Goal: Task Accomplishment & Management: Complete application form

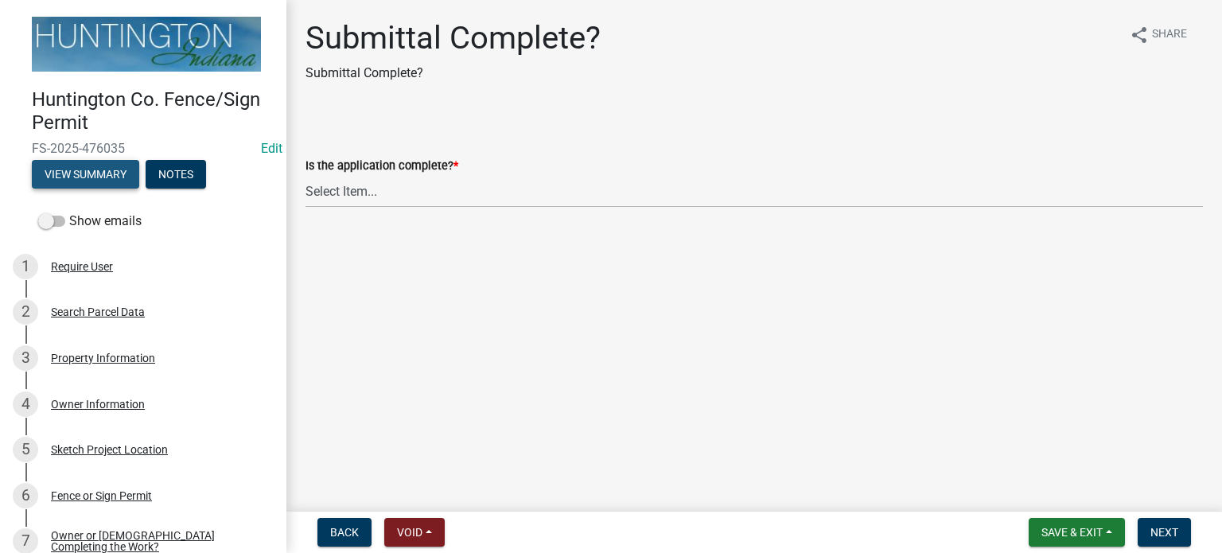
click at [90, 170] on button "View Summary" at bounding box center [85, 174] width 107 height 29
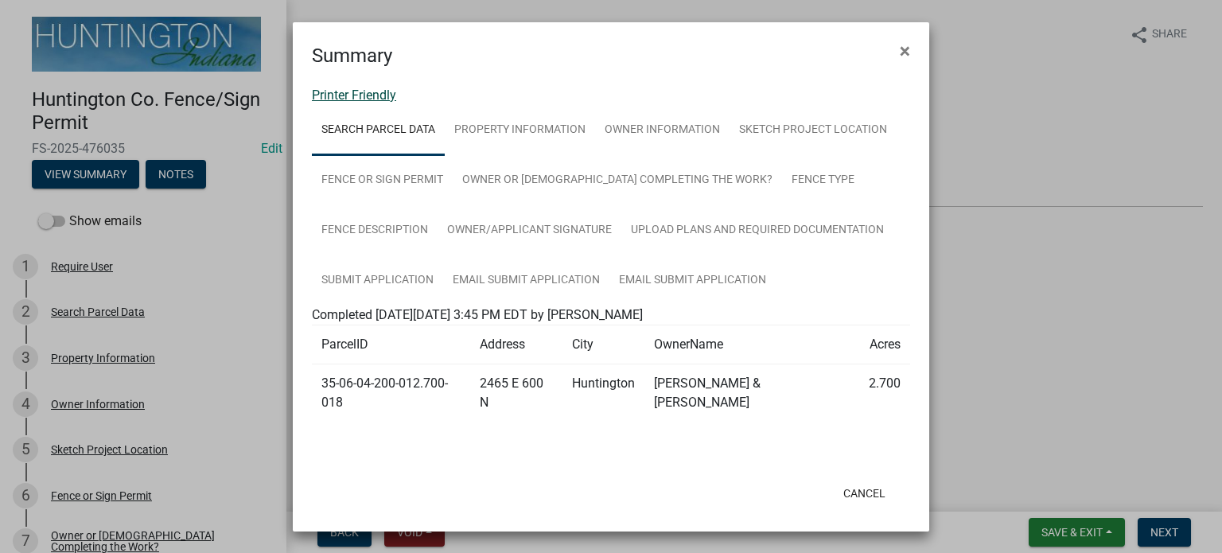
click at [338, 95] on link "Printer Friendly" at bounding box center [354, 95] width 84 height 15
click at [907, 50] on span "×" at bounding box center [905, 51] width 10 height 22
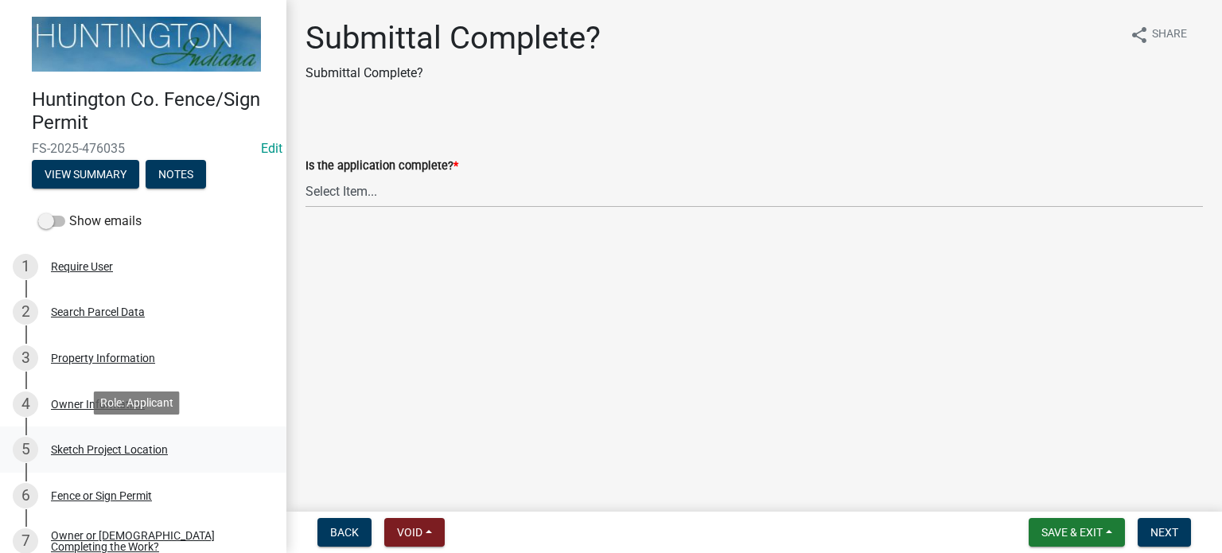
click at [66, 448] on div "Sketch Project Location" at bounding box center [109, 449] width 117 height 11
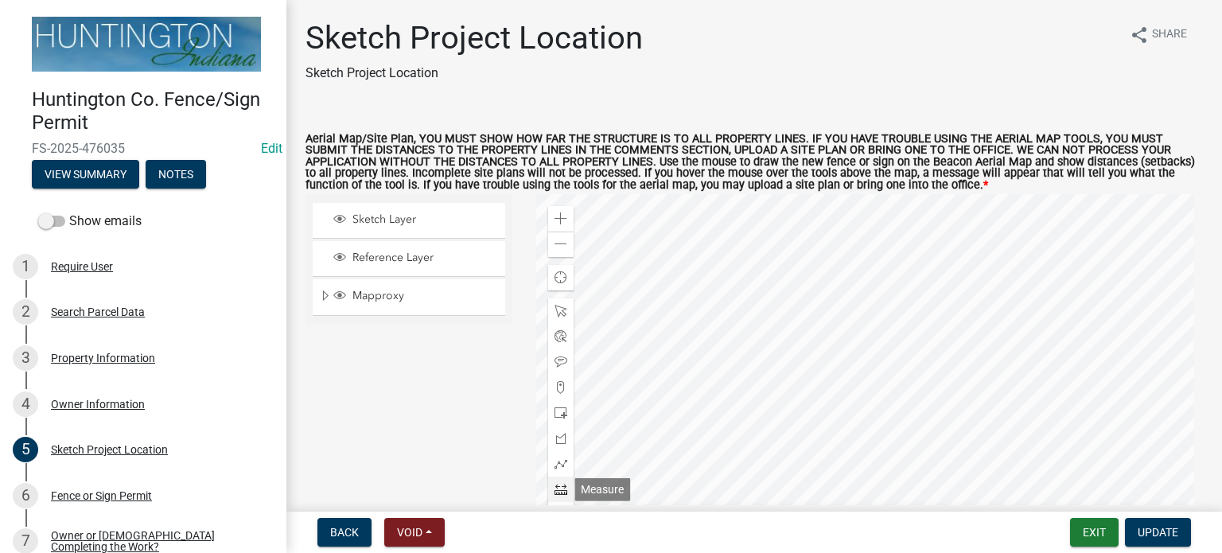
click at [550, 493] on div at bounding box center [560, 489] width 25 height 25
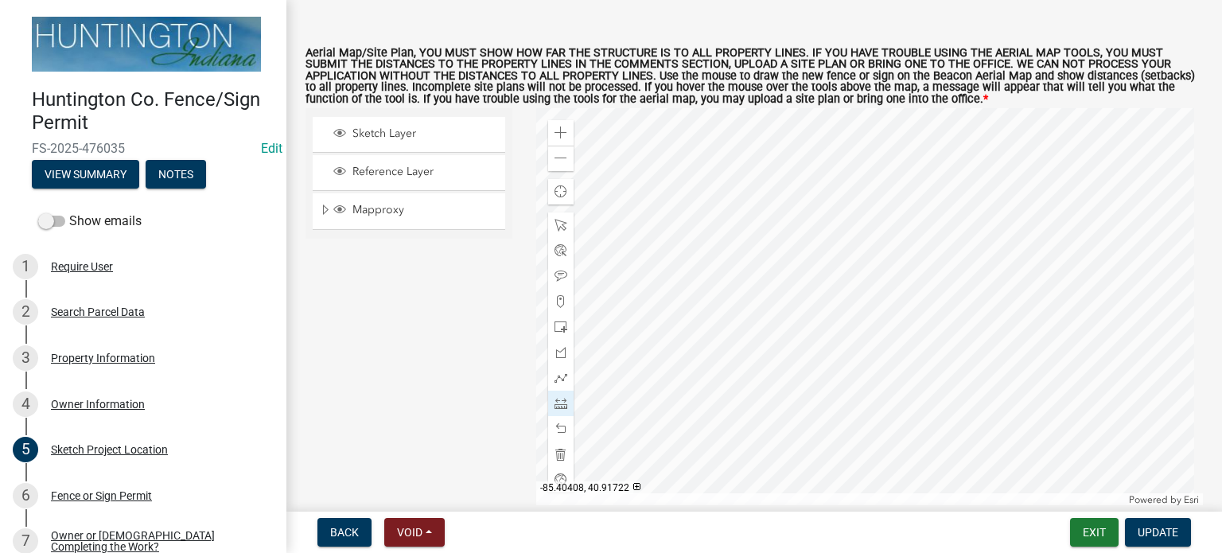
click at [859, 205] on div at bounding box center [870, 307] width 668 height 398
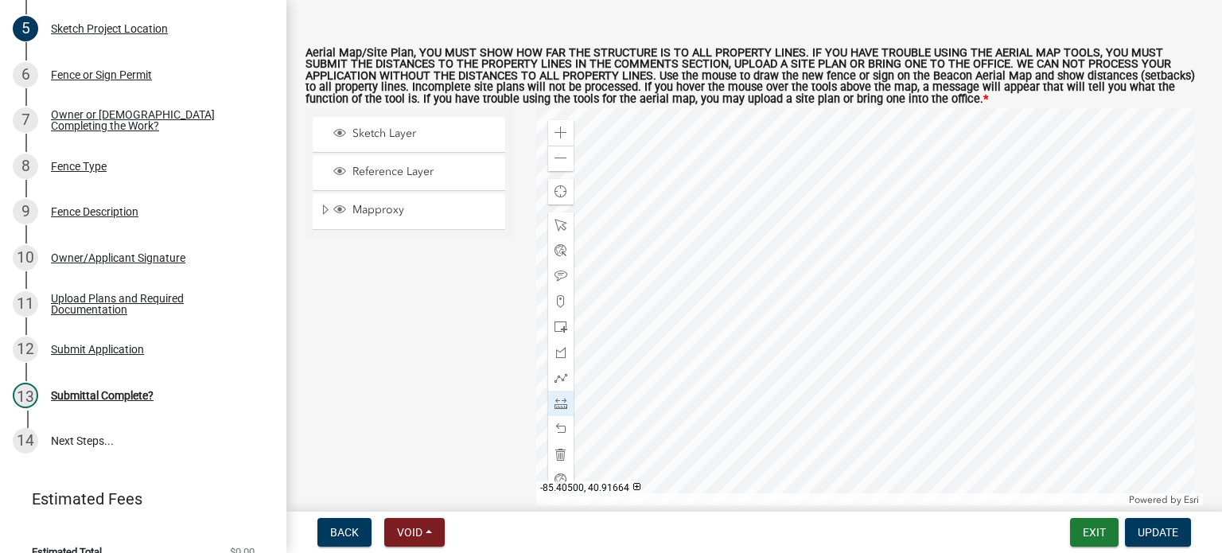
scroll to position [441, 0]
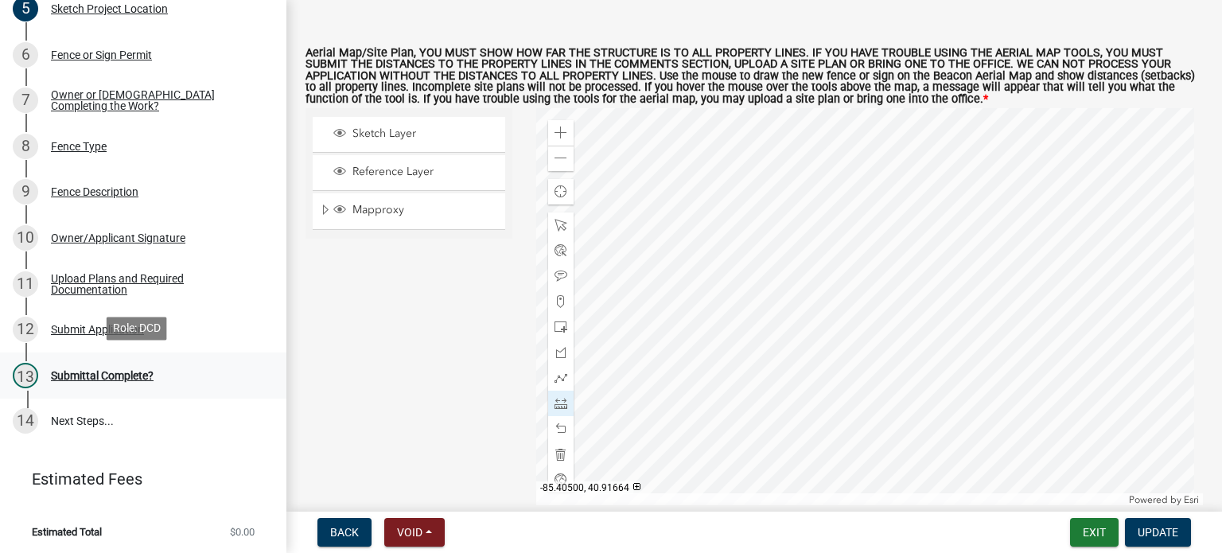
click at [94, 371] on div "Submittal Complete?" at bounding box center [102, 375] width 103 height 11
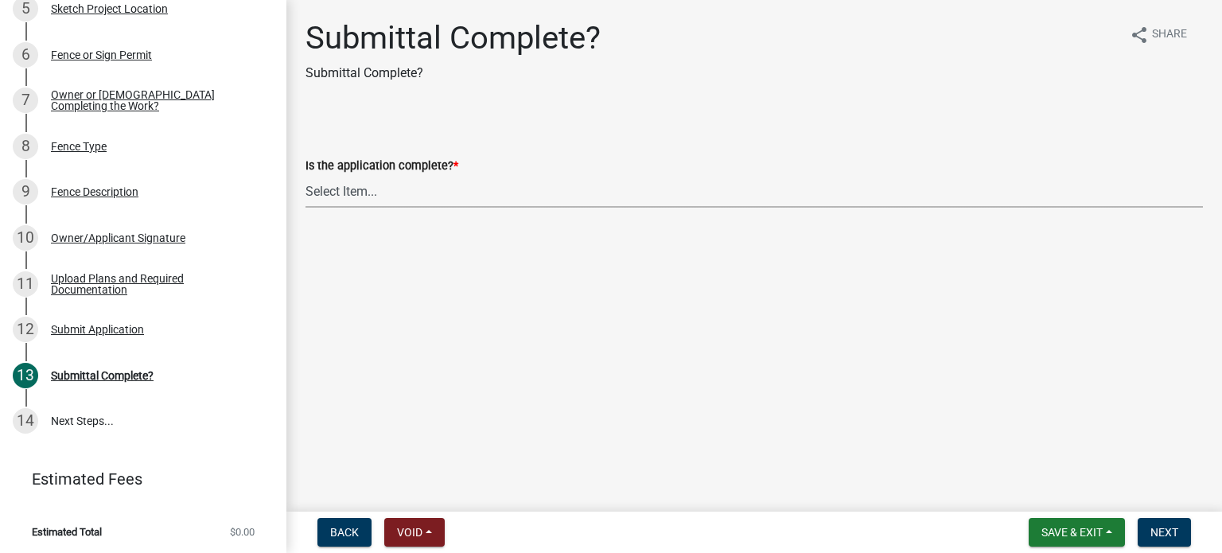
click at [353, 188] on select "Select Item... Yes No" at bounding box center [755, 191] width 898 height 33
click at [306, 175] on select "Select Item... Yes No" at bounding box center [755, 191] width 898 height 33
select select "fffbfc94-1335-4348-96e2-255a2a2adc9d"
click at [1175, 524] on button "Next" at bounding box center [1164, 532] width 53 height 29
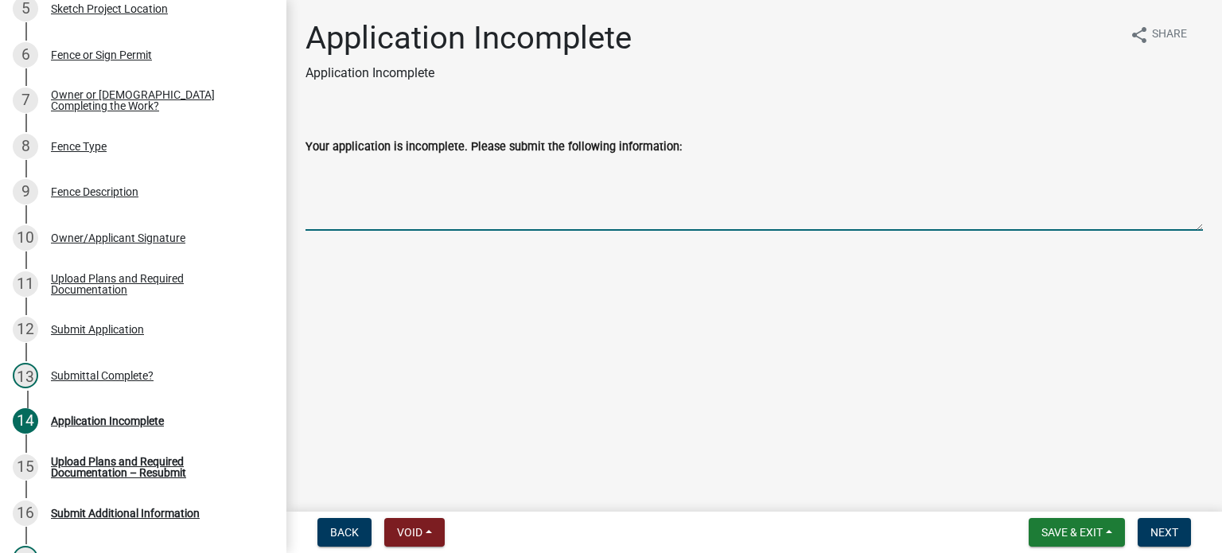
click at [353, 200] on textarea "Your application is incomplete. Please submit the following information:" at bounding box center [755, 193] width 898 height 75
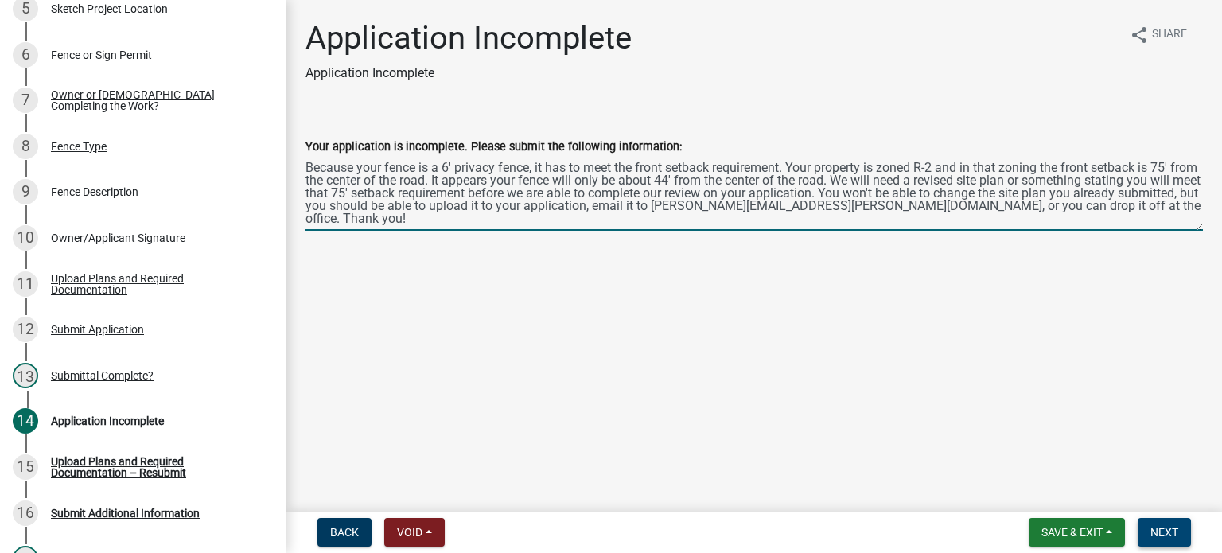
type textarea "Because your fence is a 6' privacy fence, it has to meet the front setback requ…"
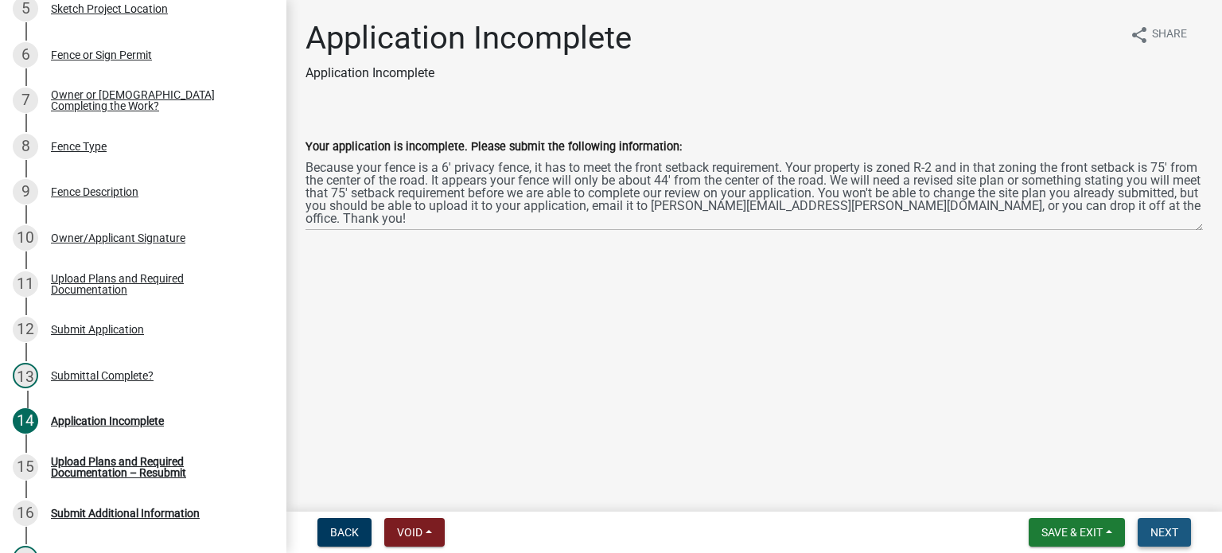
click at [1177, 527] on span "Next" at bounding box center [1165, 532] width 28 height 13
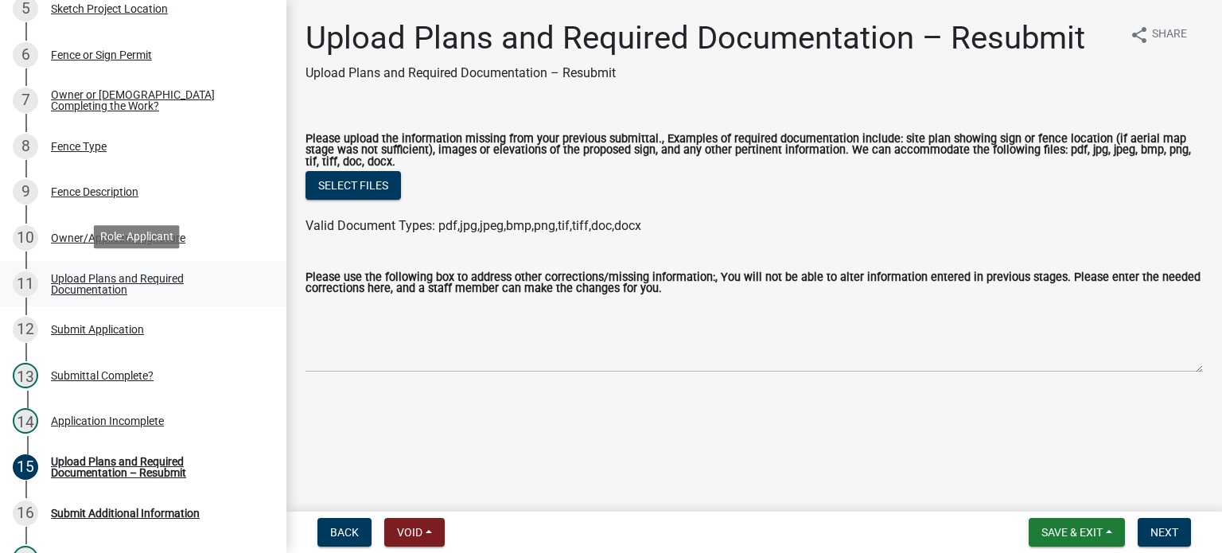
click at [81, 279] on div "Upload Plans and Required Documentation" at bounding box center [156, 284] width 210 height 22
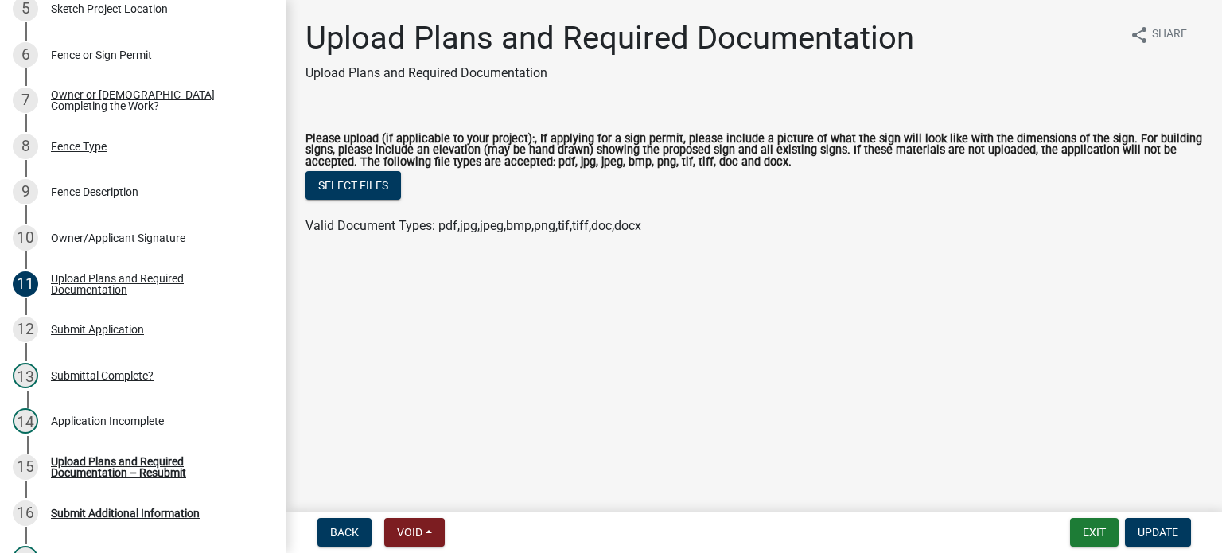
click at [510, 31] on h1 "Upload Plans and Required Documentation" at bounding box center [610, 38] width 609 height 38
click at [92, 186] on div "Fence Description" at bounding box center [95, 191] width 88 height 11
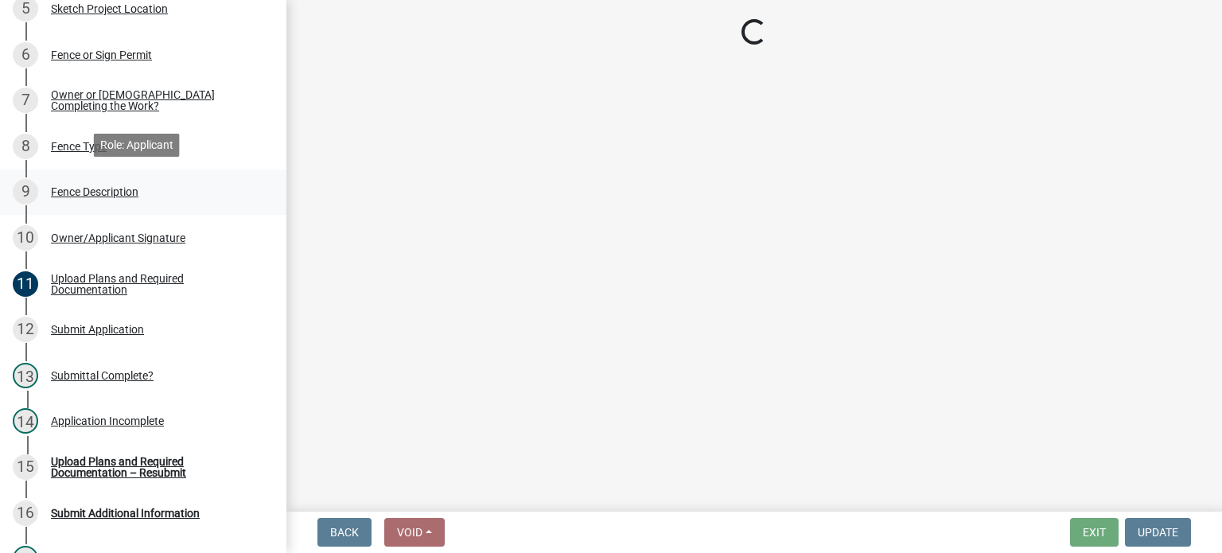
select select "92cad8a7-fef1-4c45-a053-3ef832006c9b"
select select "bdd76032-f0d7-4bdd-afb1-225c0a0ae34c"
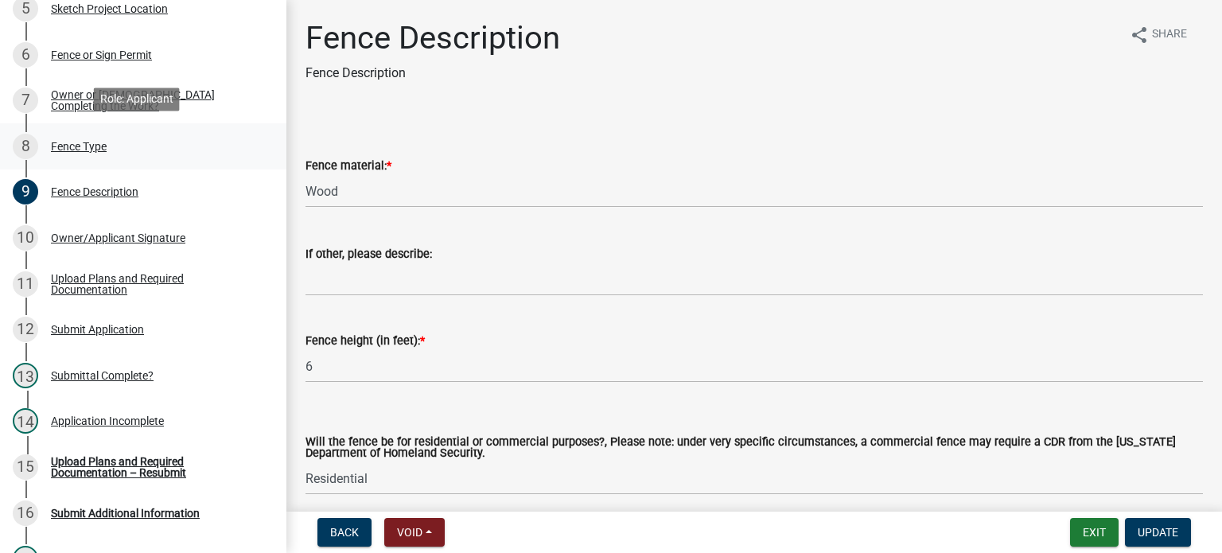
click at [80, 141] on div "Fence Type" at bounding box center [79, 146] width 56 height 11
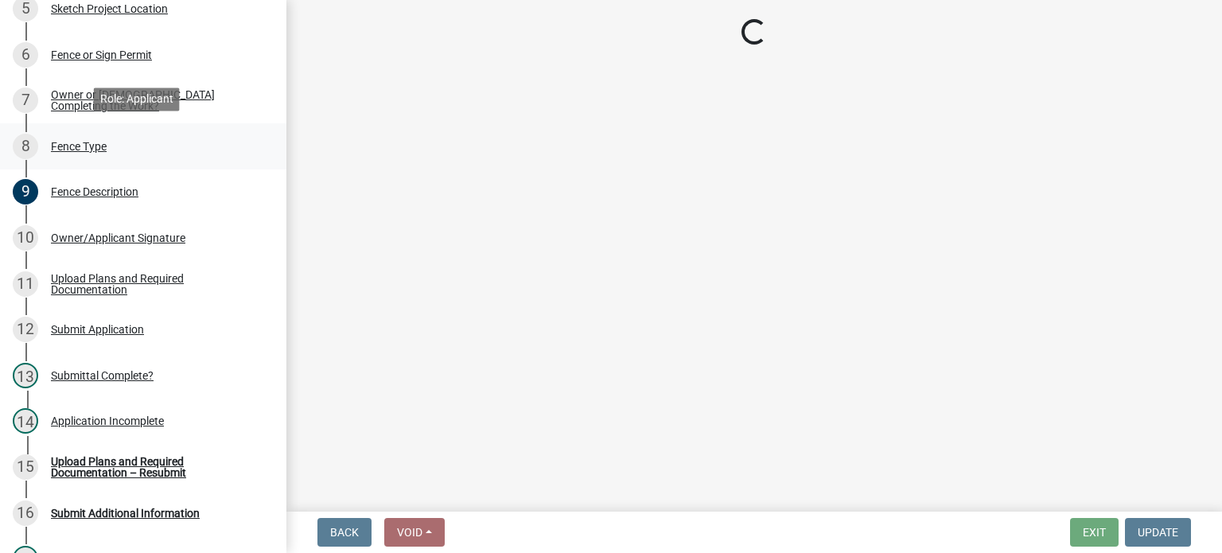
select select "312734f7-d704-4007-b4a4-fcd4bcc5f4fb"
select select "0277db21-1e53-48c4-a446-a91a4a031956"
select select "80fc4f18-cfe1-47b1-931e-415ee4779d26"
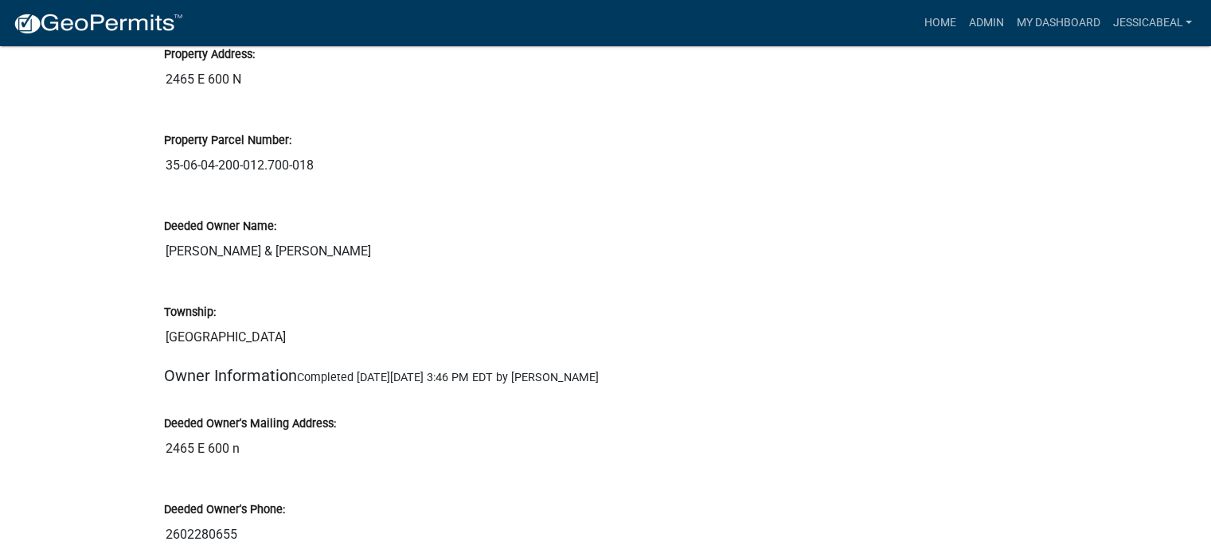
scroll to position [318, 0]
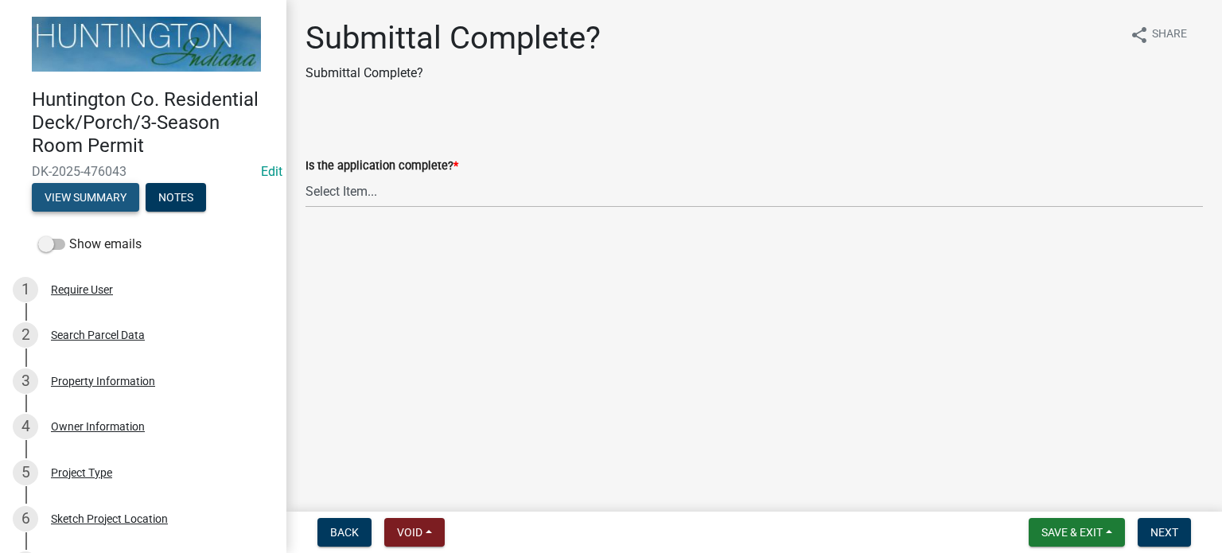
click at [64, 191] on button "View Summary" at bounding box center [85, 197] width 107 height 29
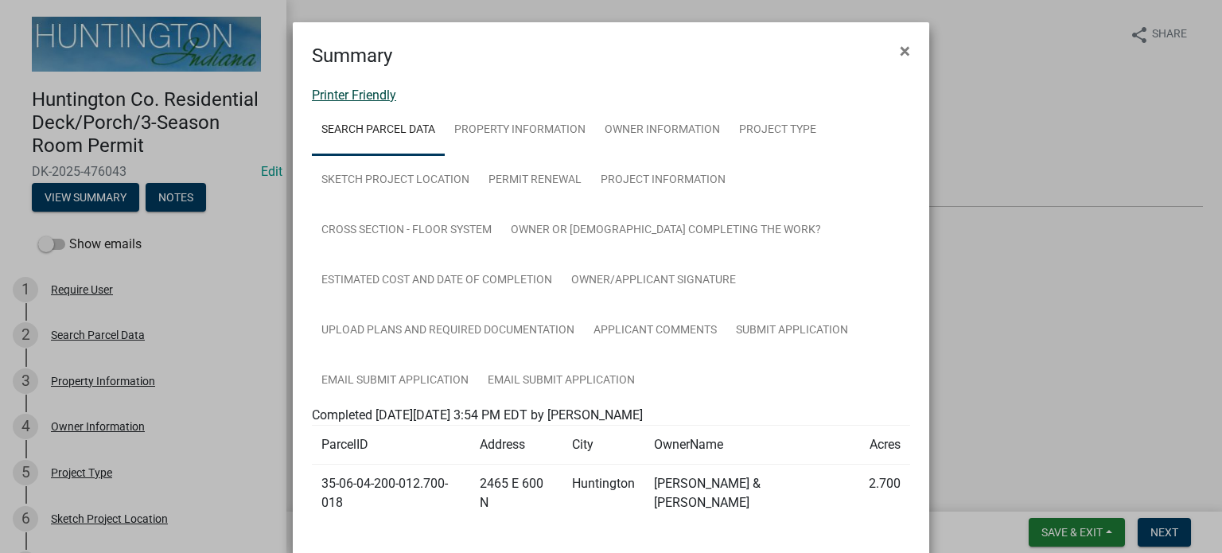
click at [333, 95] on link "Printer Friendly" at bounding box center [354, 95] width 84 height 15
click at [900, 60] on span "×" at bounding box center [905, 51] width 10 height 22
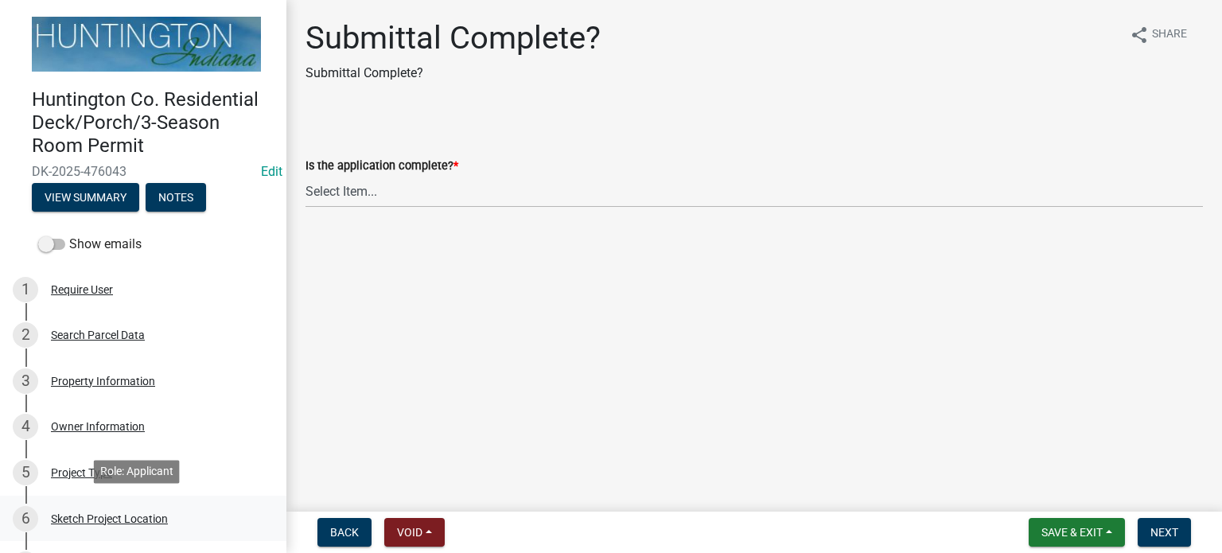
click at [111, 519] on div "Sketch Project Location" at bounding box center [109, 518] width 117 height 11
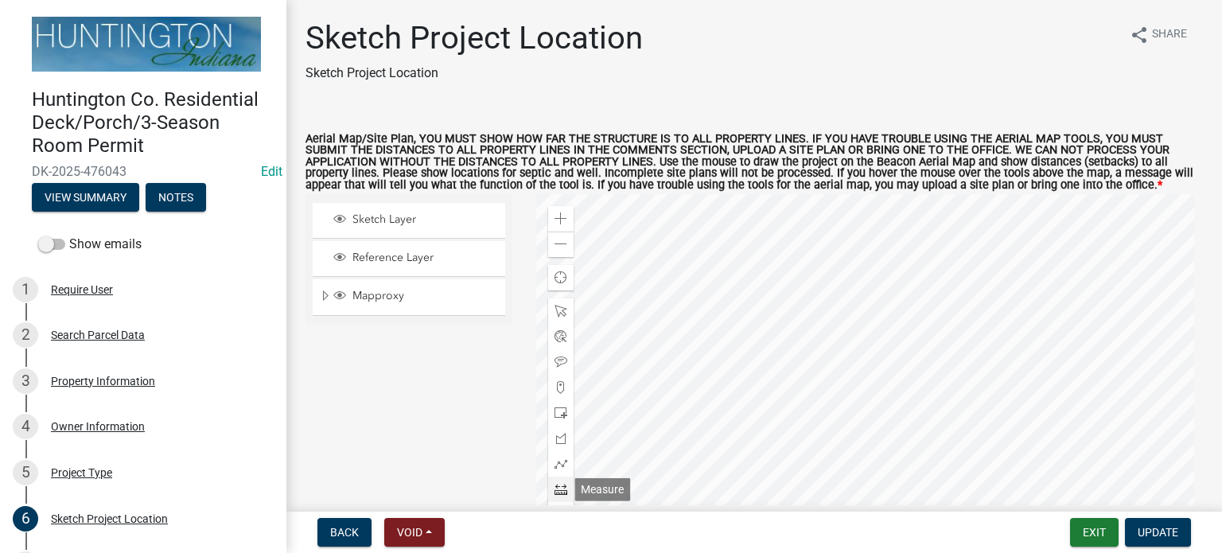
click at [556, 493] on span at bounding box center [561, 489] width 13 height 13
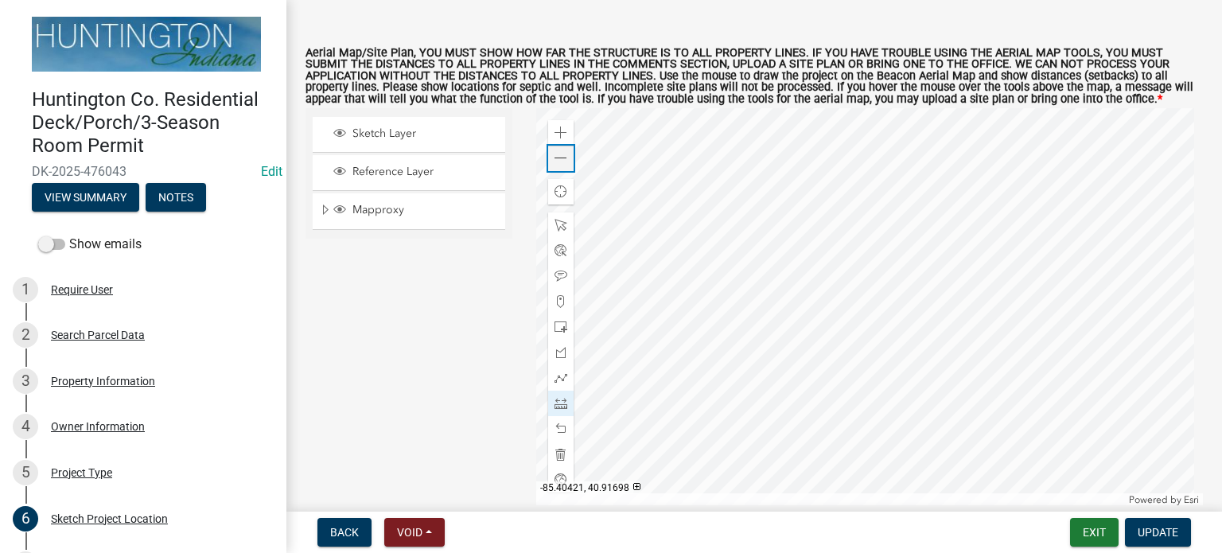
click at [555, 165] on div "Zoom out" at bounding box center [560, 158] width 25 height 25
click at [930, 277] on div at bounding box center [870, 307] width 668 height 398
click at [558, 154] on span at bounding box center [561, 158] width 13 height 13
click at [554, 392] on div at bounding box center [560, 403] width 25 height 25
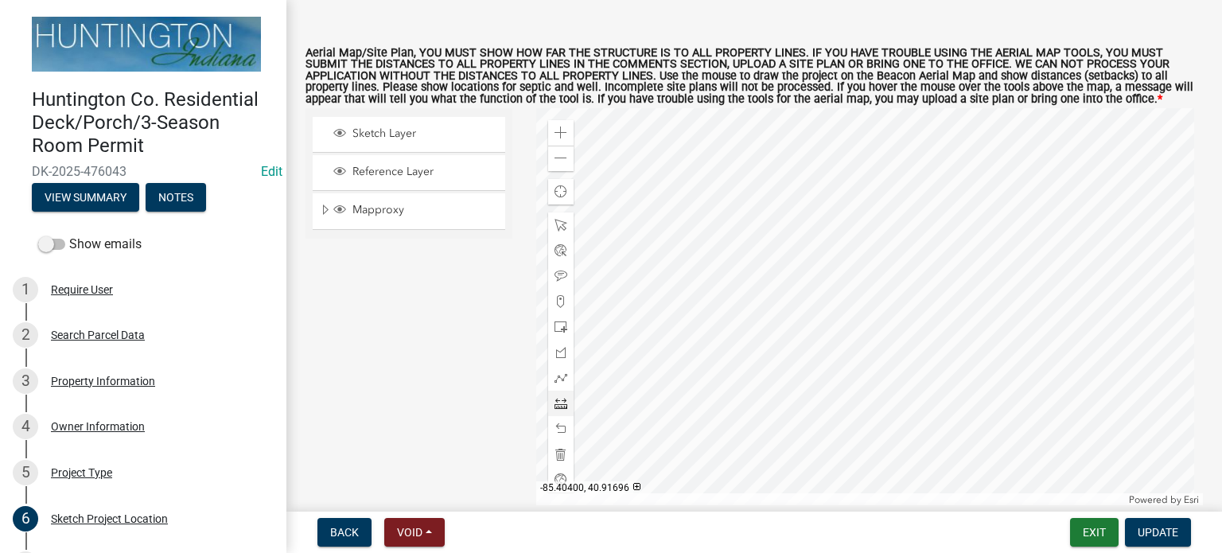
click at [865, 294] on div at bounding box center [870, 307] width 668 height 398
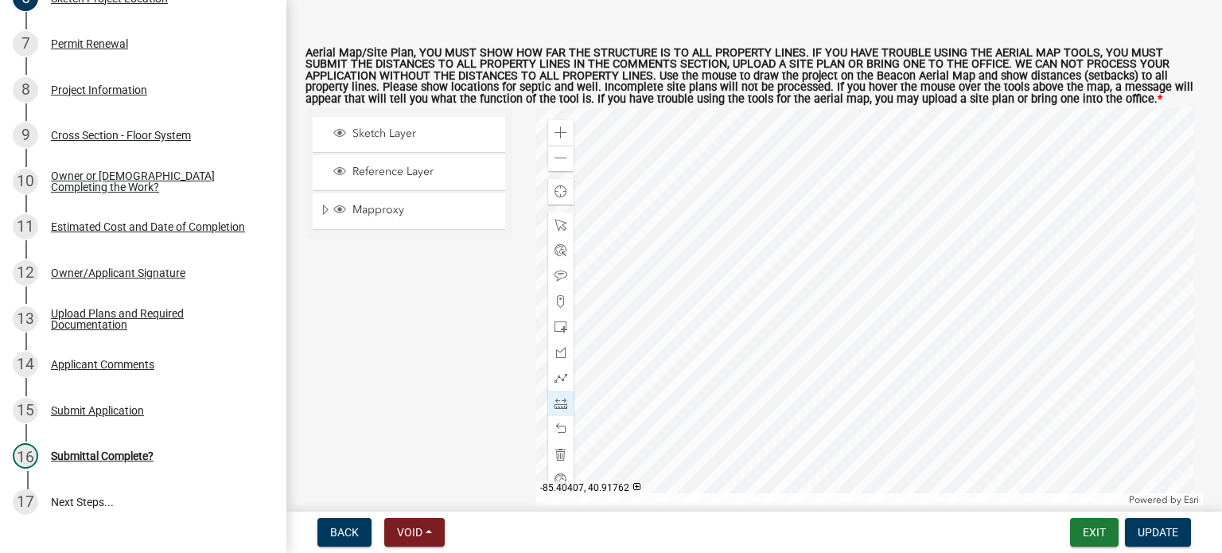
scroll to position [637, 0]
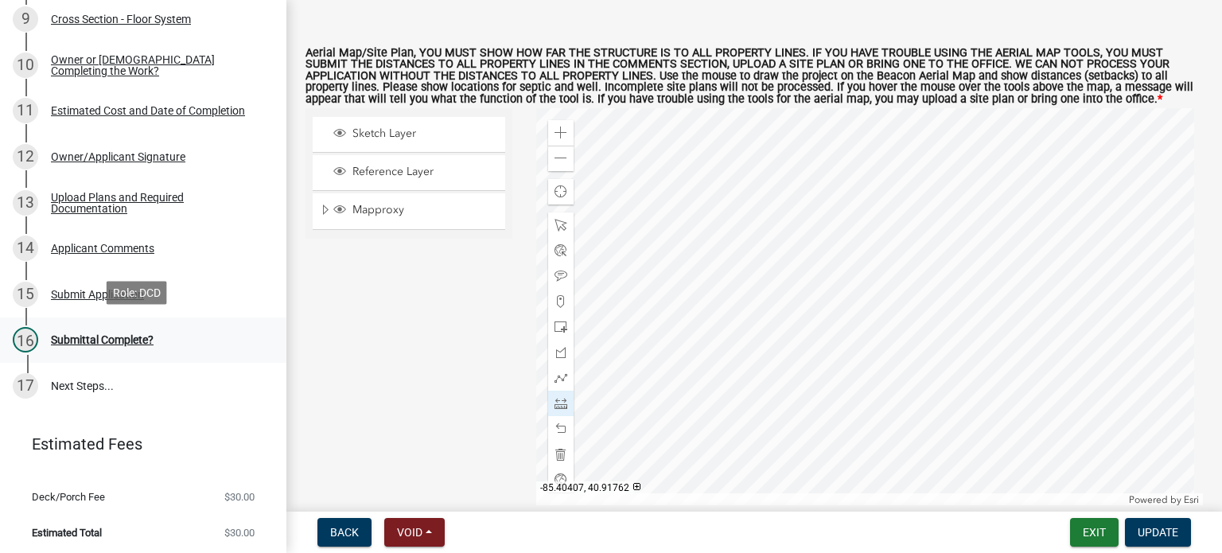
click at [72, 336] on div "Submittal Complete?" at bounding box center [102, 339] width 103 height 11
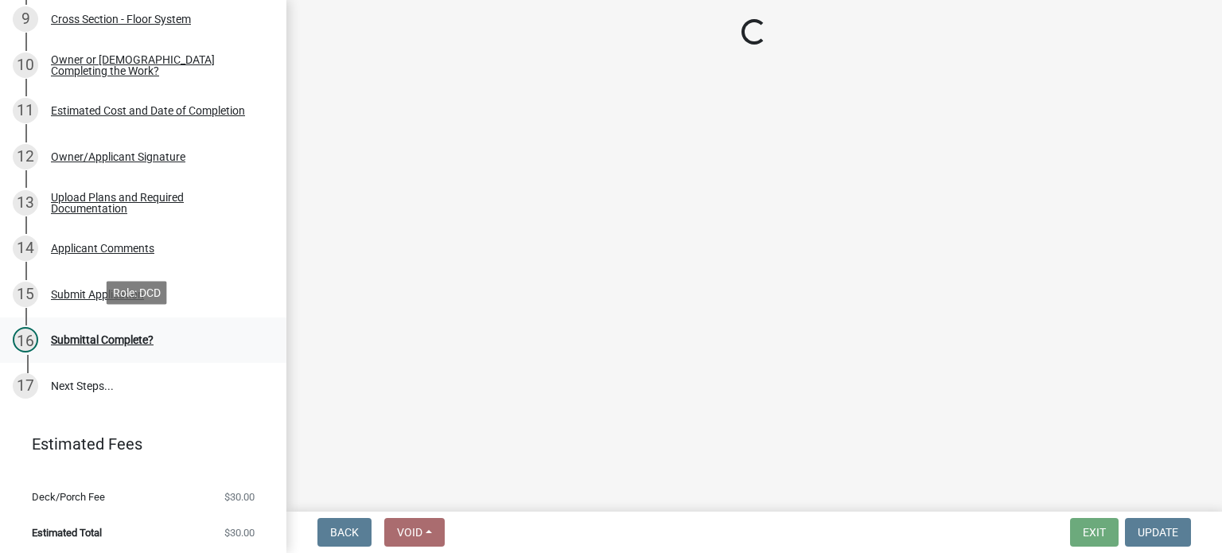
scroll to position [0, 0]
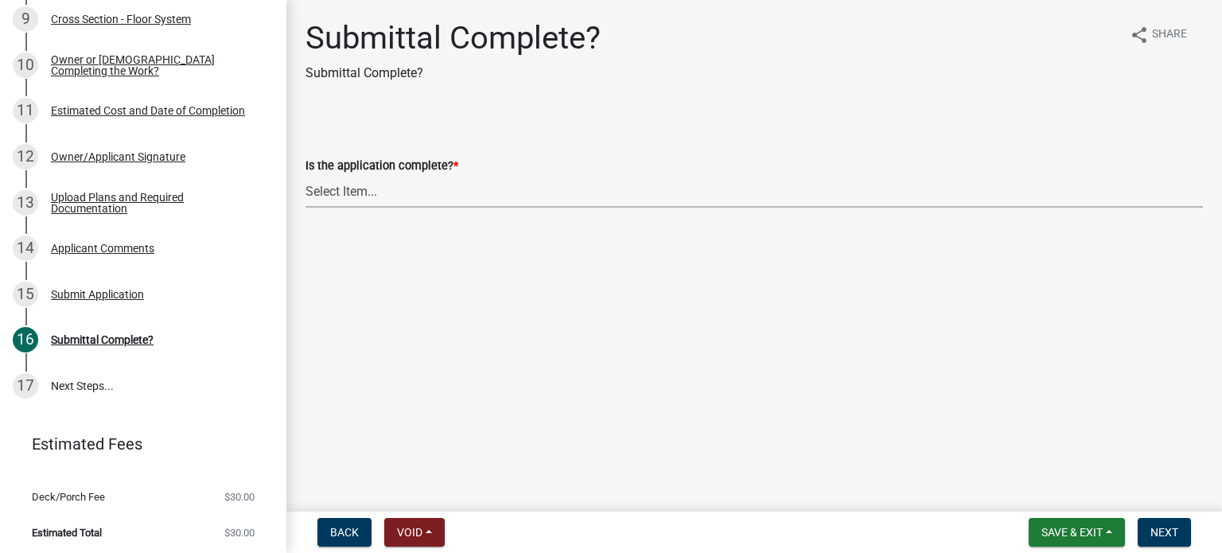
click at [322, 190] on select "Select Item... Yes No" at bounding box center [755, 191] width 898 height 33
click at [306, 175] on select "Select Item... Yes No" at bounding box center [755, 191] width 898 height 33
select select "66582fed-d1d1-4813-a7fe-59cc5b471393"
click at [1164, 535] on span "Next" at bounding box center [1165, 532] width 28 height 13
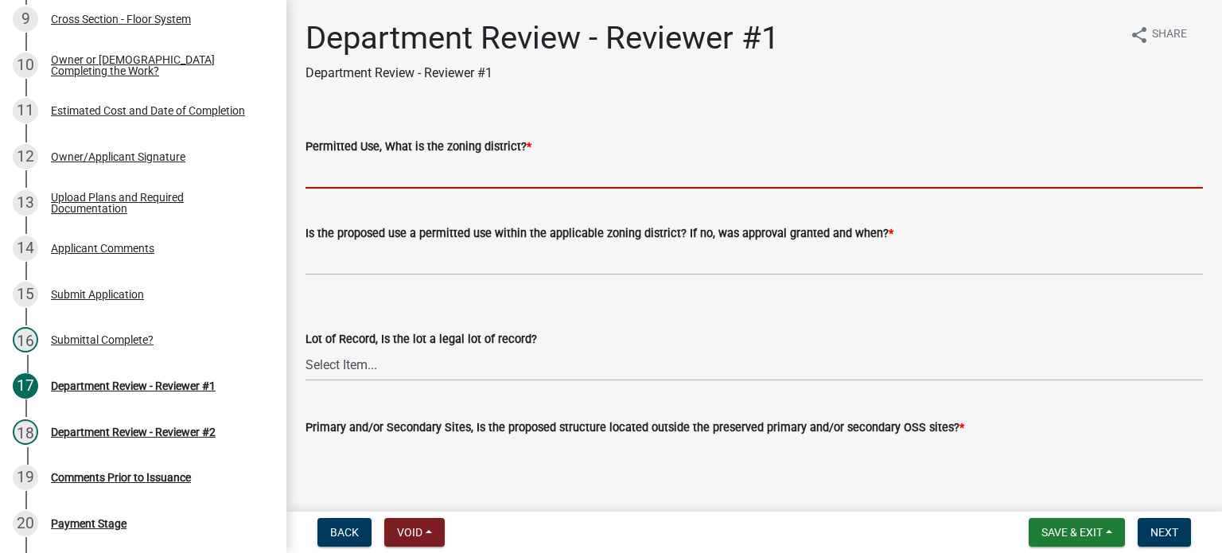
click at [388, 175] on input "Permitted Use, What is the zoning district? *" at bounding box center [755, 172] width 898 height 33
type input "R-2"
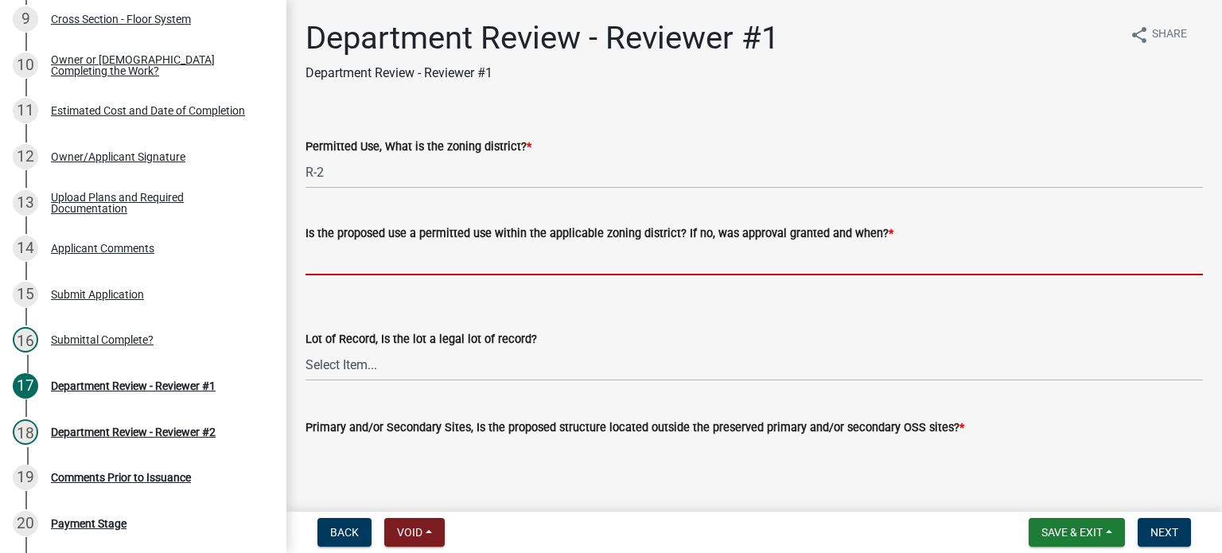
click at [406, 254] on input "Is the proposed use a permitted use within the applicable zoning district? If n…" at bounding box center [755, 259] width 898 height 33
type input "yes"
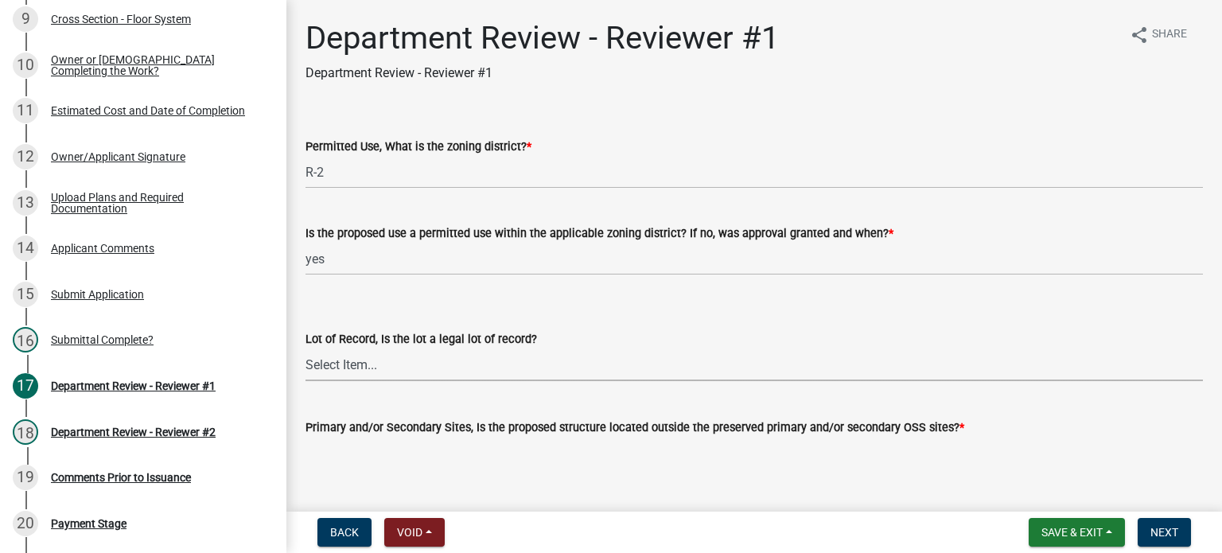
click at [346, 369] on select "Select Item... Yes No" at bounding box center [755, 365] width 898 height 33
click at [306, 349] on select "Select Item... Yes No" at bounding box center [755, 365] width 898 height 33
select select "ef275397-06f9-49fc-9e48-d49d3fc80a10"
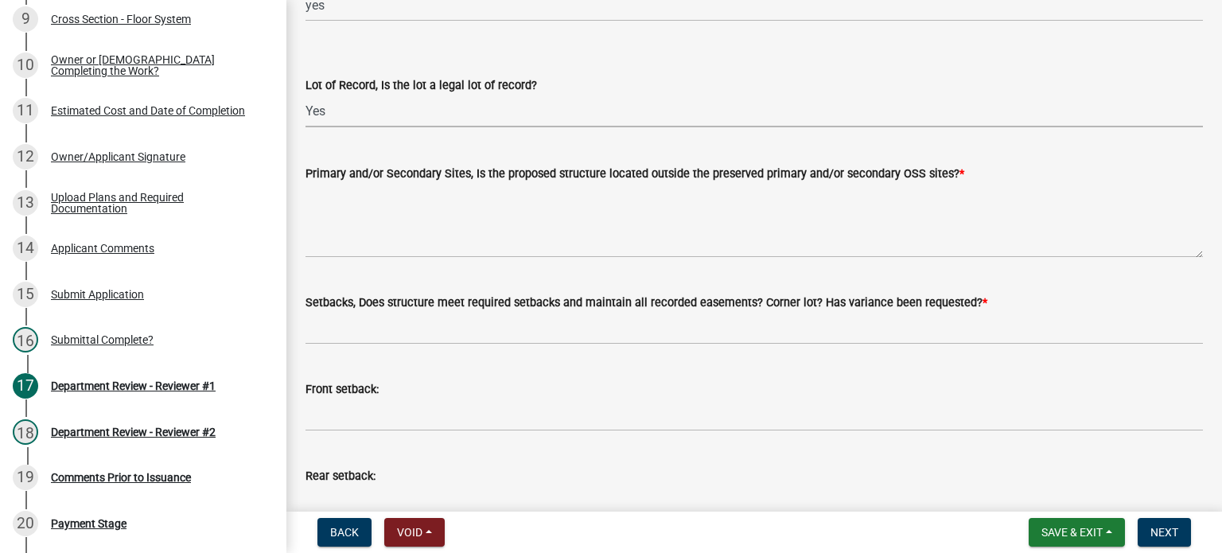
scroll to position [255, 0]
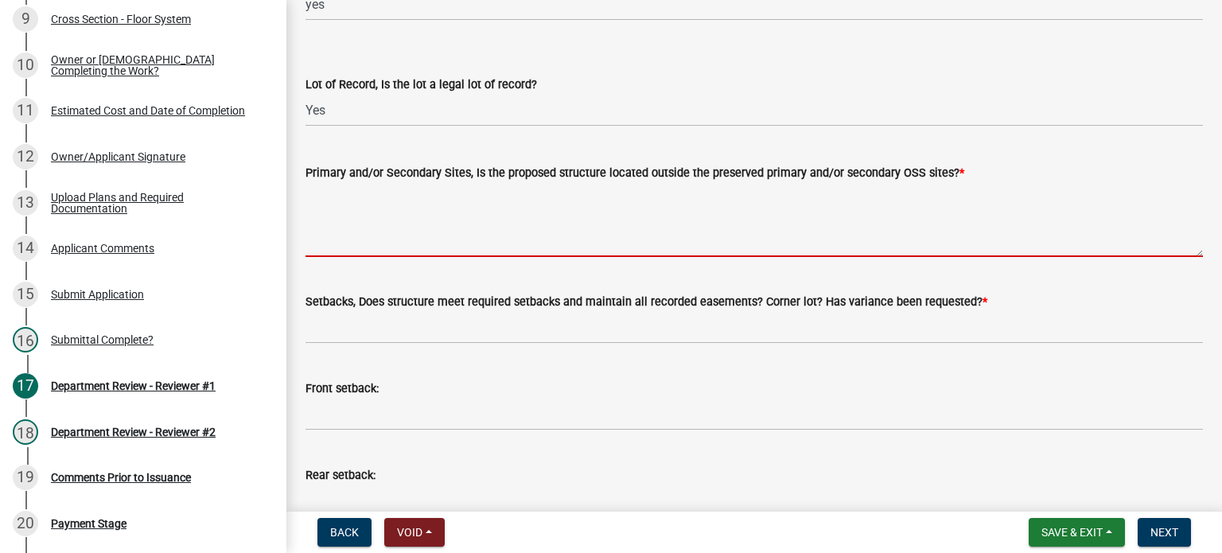
click at [363, 197] on textarea "Primary and/or Secondary Sites, Is the proposed structure located outside the p…" at bounding box center [755, 219] width 898 height 75
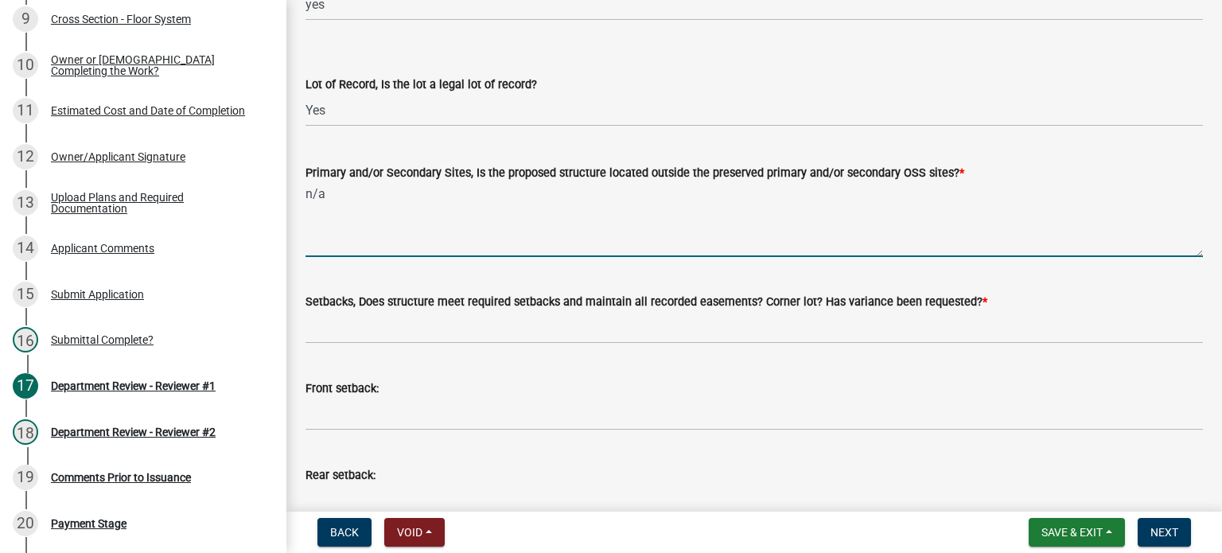
type textarea "n/a"
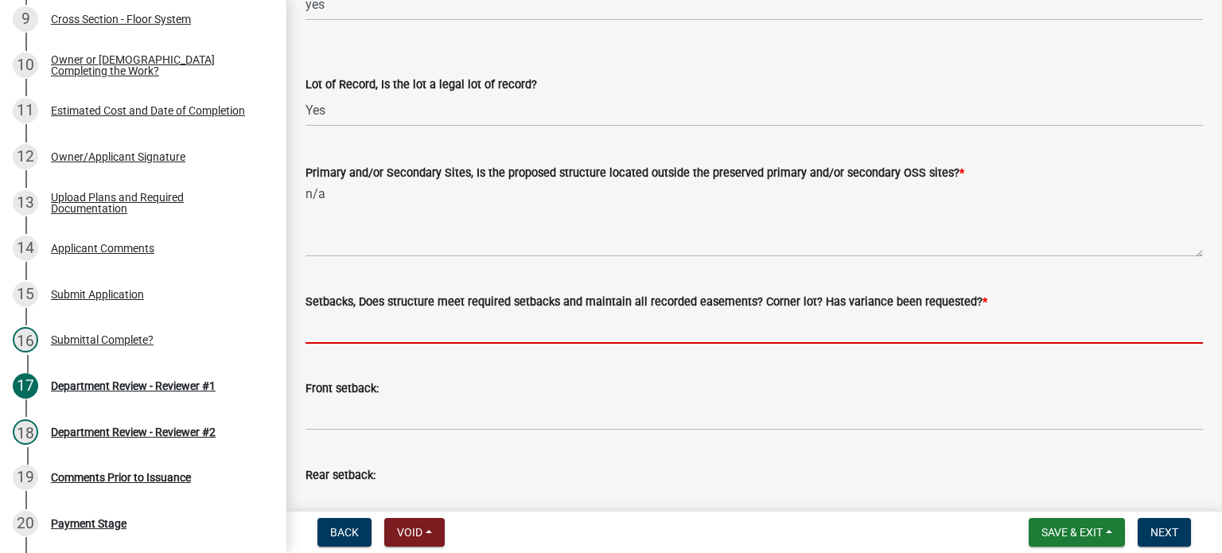
click at [320, 317] on input "Setbacks, Does structure meet required setbacks and maintain all recorded easem…" at bounding box center [755, 327] width 898 height 33
type input "yes"
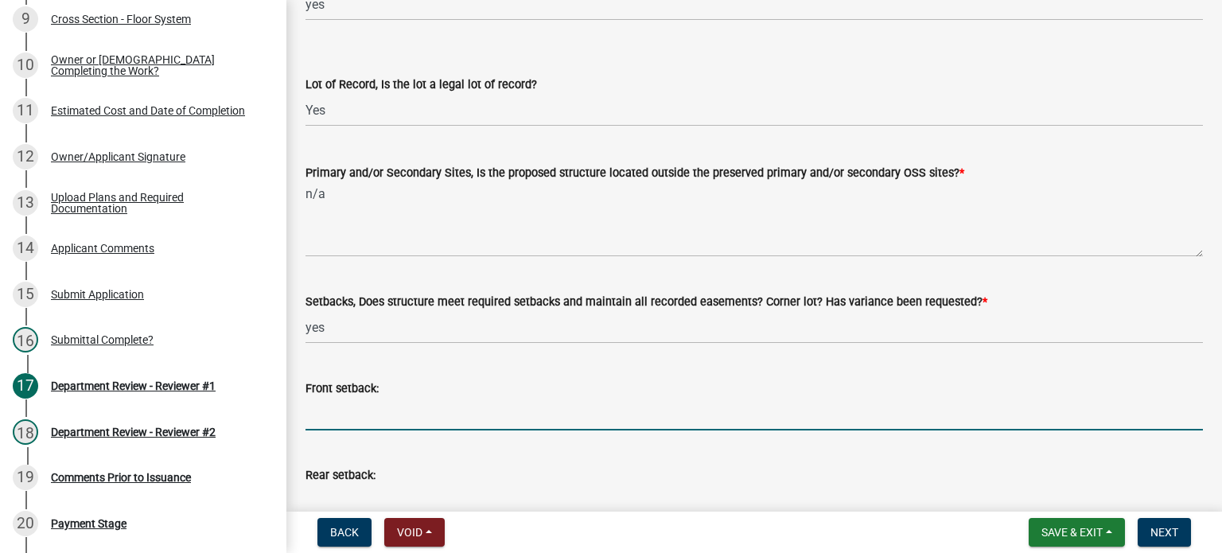
click at [353, 407] on input "Front setback:" at bounding box center [755, 414] width 898 height 33
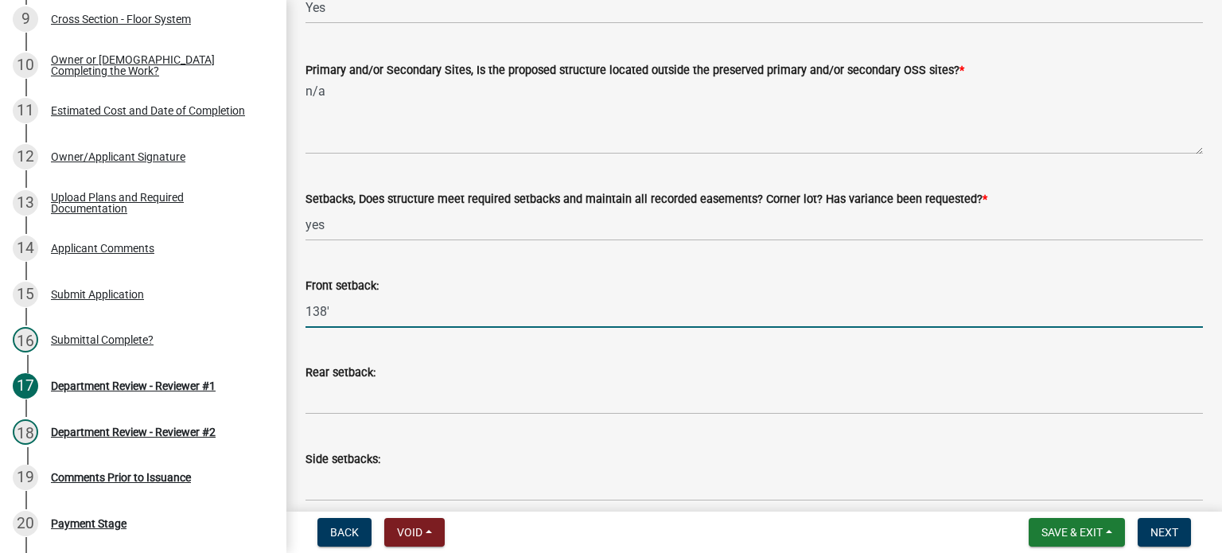
scroll to position [382, 0]
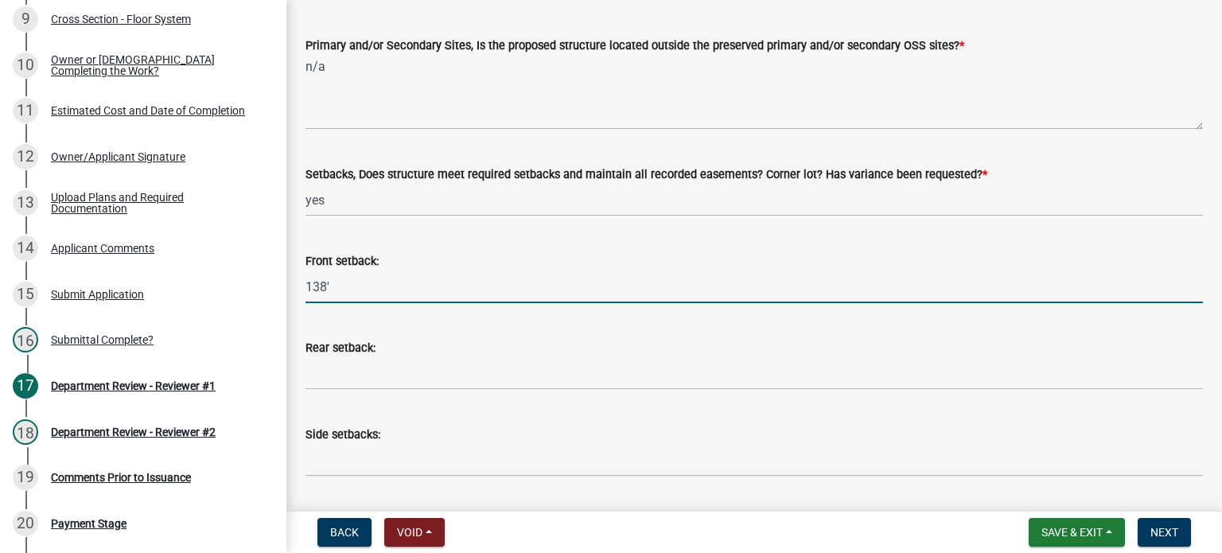
type input "138'"
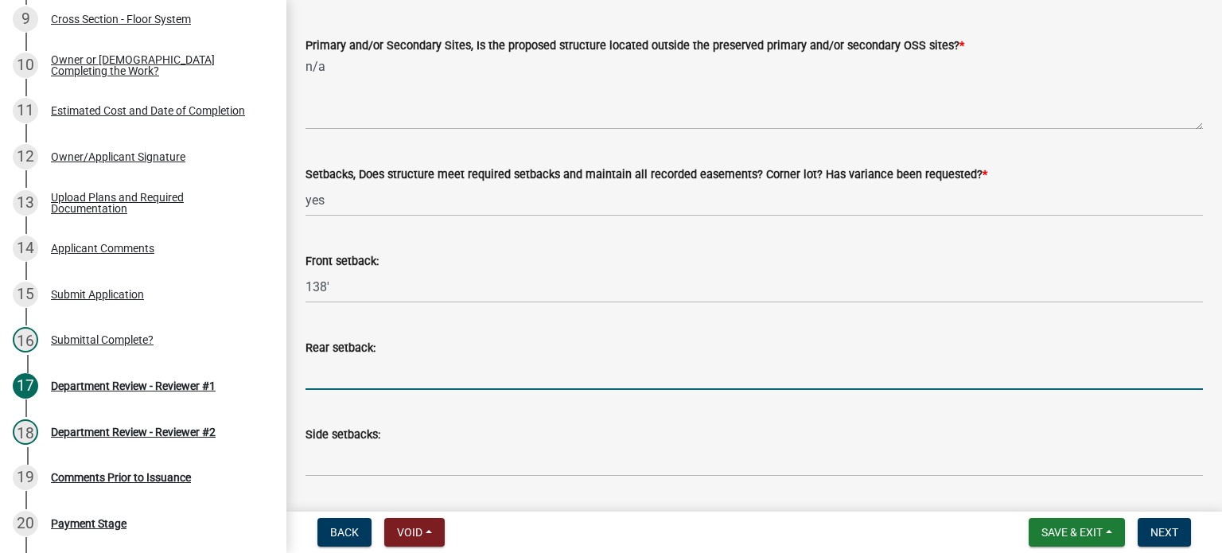
click at [341, 371] on input "Rear setback:" at bounding box center [755, 373] width 898 height 33
type input "n/a"
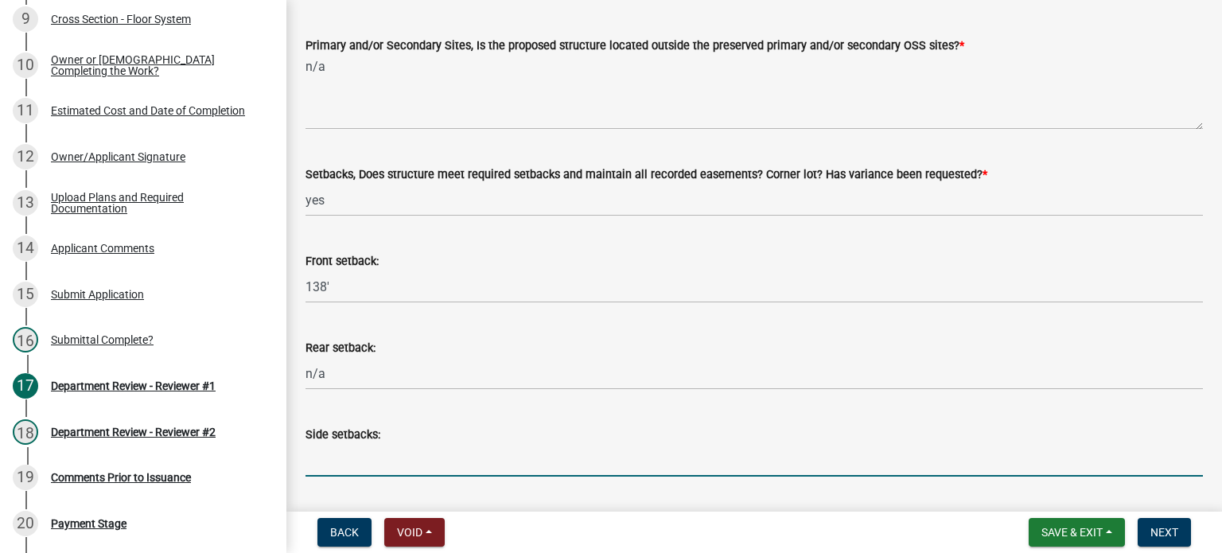
click at [343, 463] on input "Side setbacks:" at bounding box center [755, 460] width 898 height 33
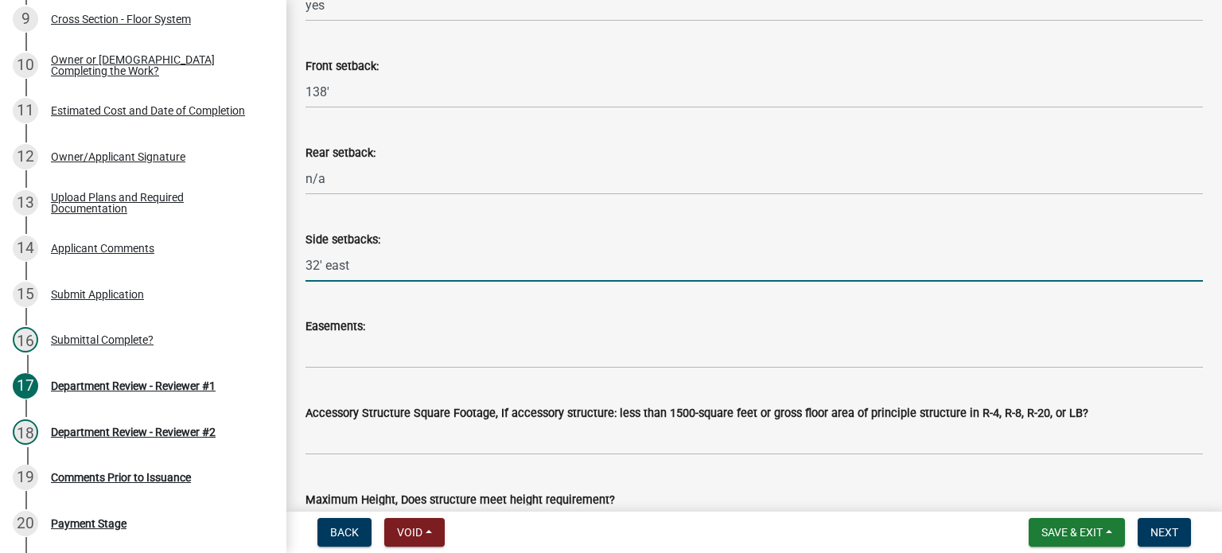
scroll to position [605, 0]
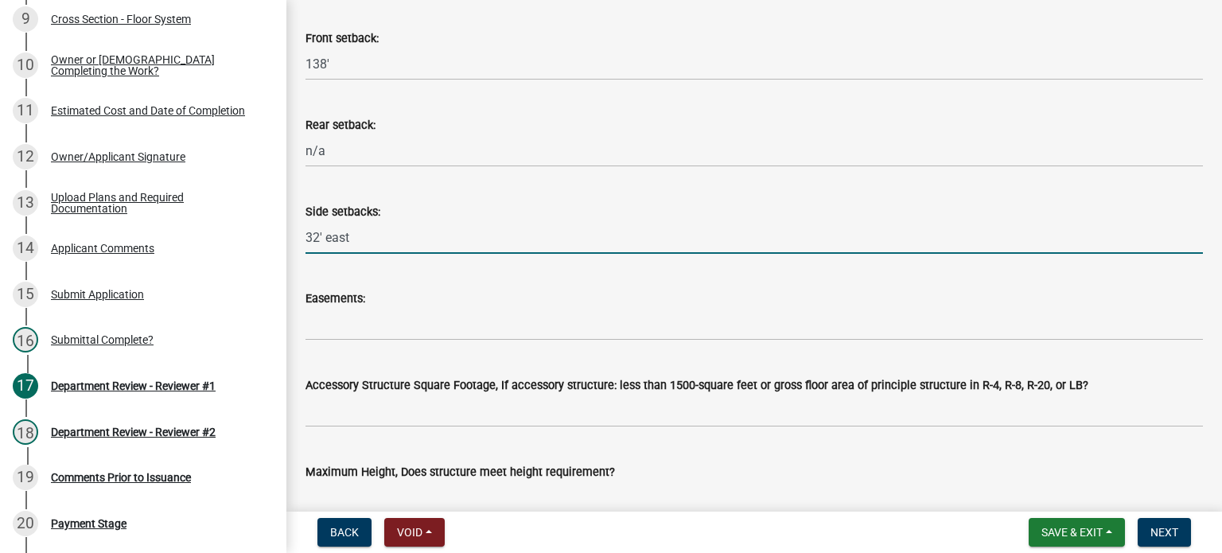
type input "32' east"
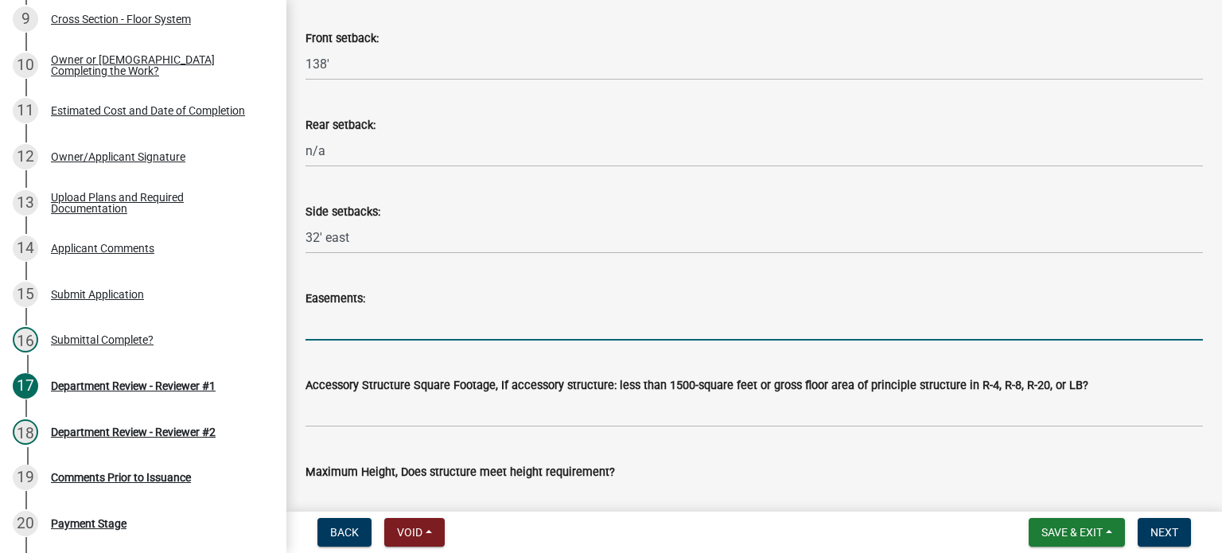
click at [329, 333] on input "Easements:" at bounding box center [755, 324] width 898 height 33
type input "n/a"
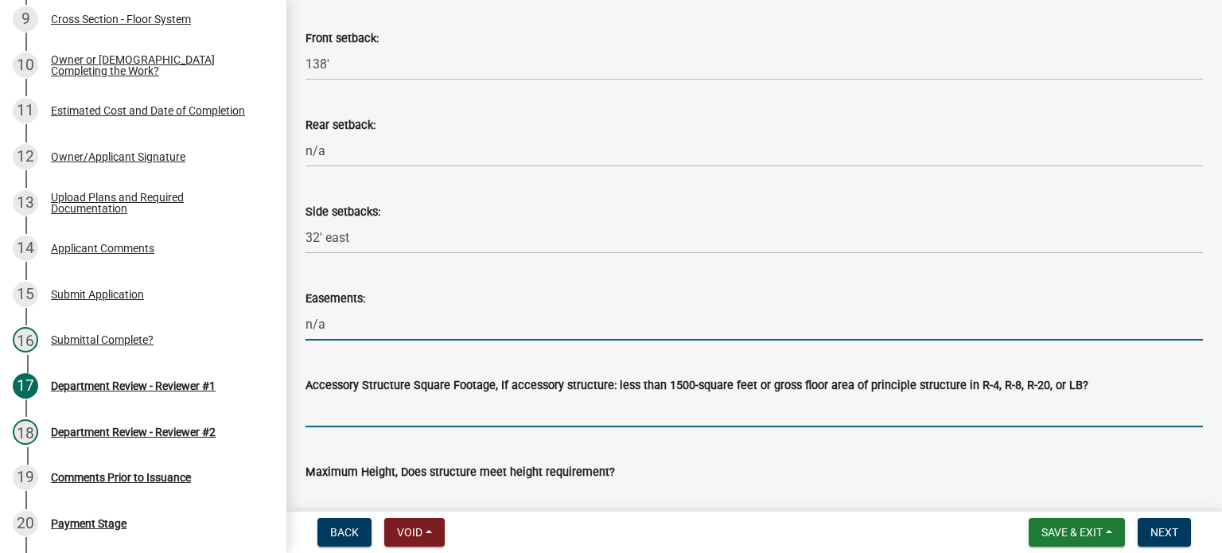
click at [331, 415] on input "Accessory Structure Square Footage, If accessory structure: less than 1500-squa…" at bounding box center [755, 411] width 898 height 33
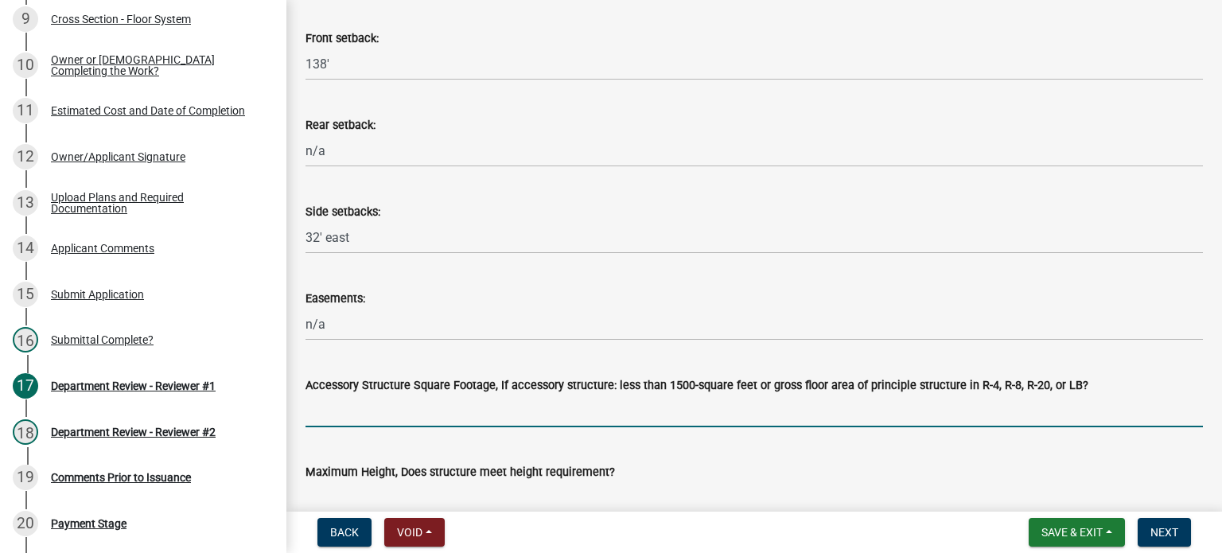
type input "n/a"
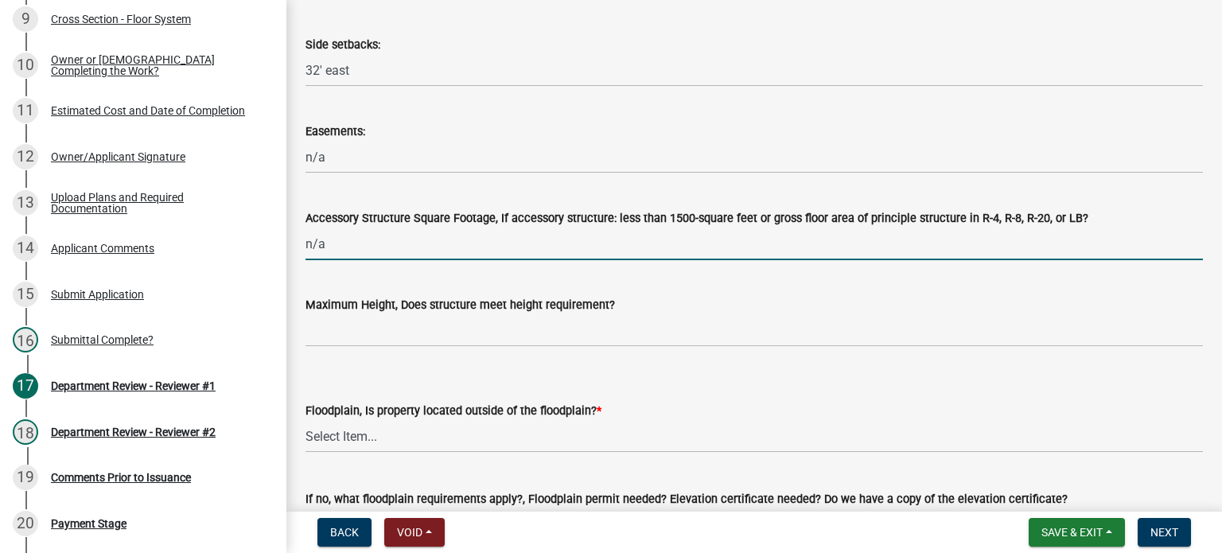
scroll to position [796, 0]
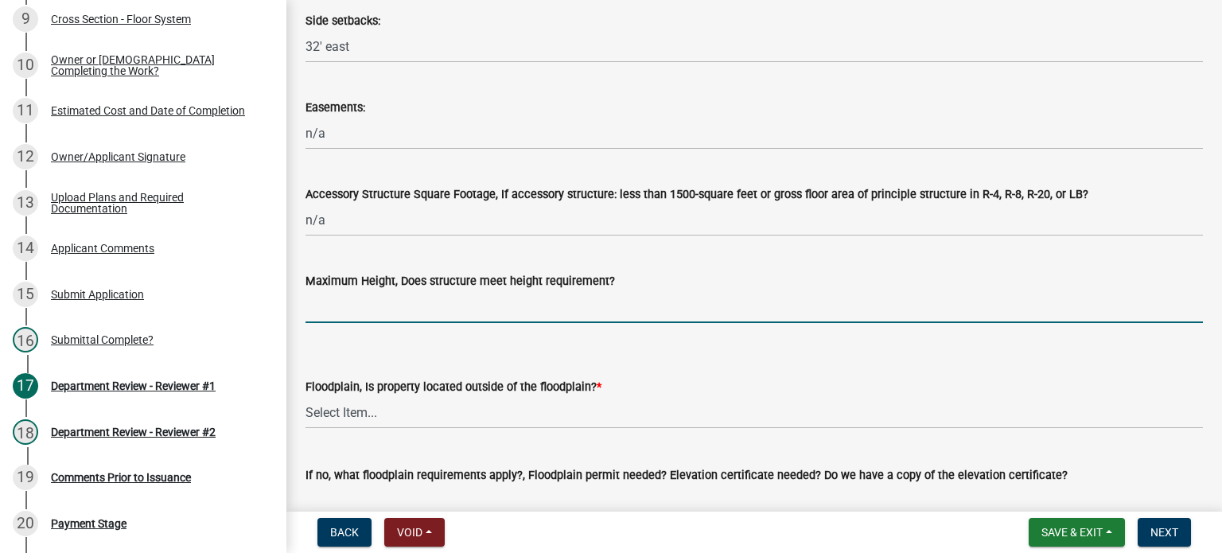
click at [402, 313] on input "Maximum Height, Does structure meet height requirement?" at bounding box center [755, 306] width 898 height 33
type input "yes"
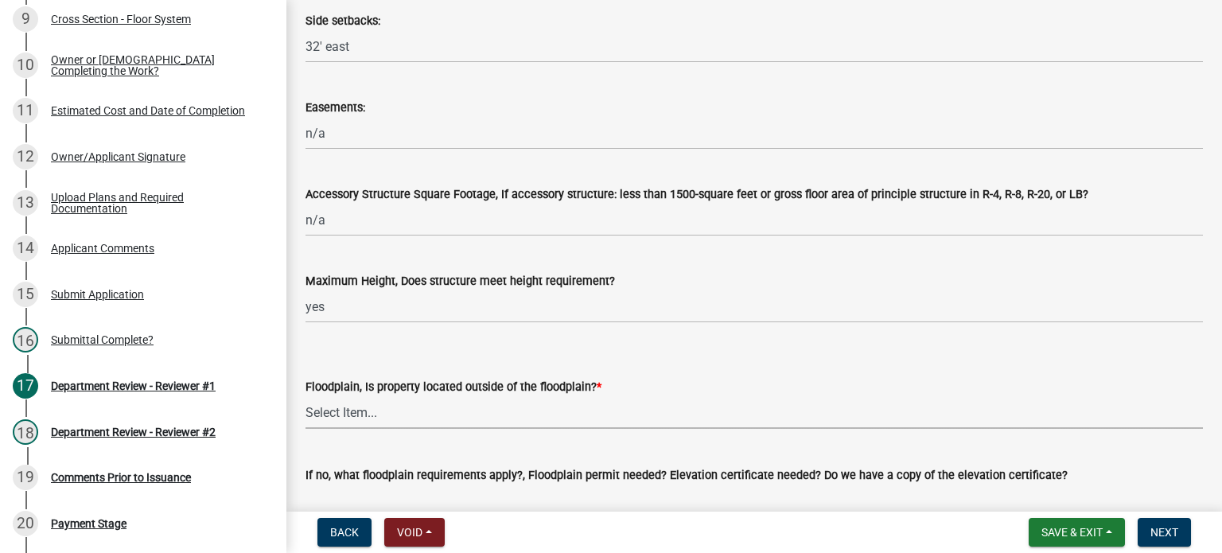
click at [325, 416] on select "Select Item... Yes No" at bounding box center [755, 412] width 898 height 33
click at [306, 396] on select "Select Item... Yes No" at bounding box center [755, 412] width 898 height 33
select select "4d344b6b-263e-4955-821e-df439c2abf80"
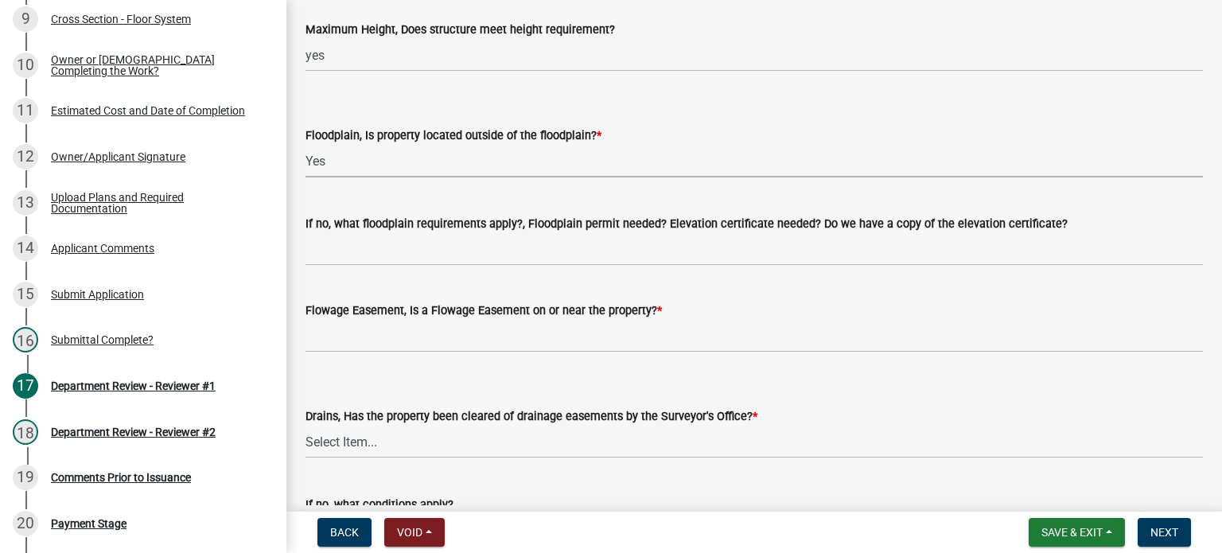
scroll to position [1051, 0]
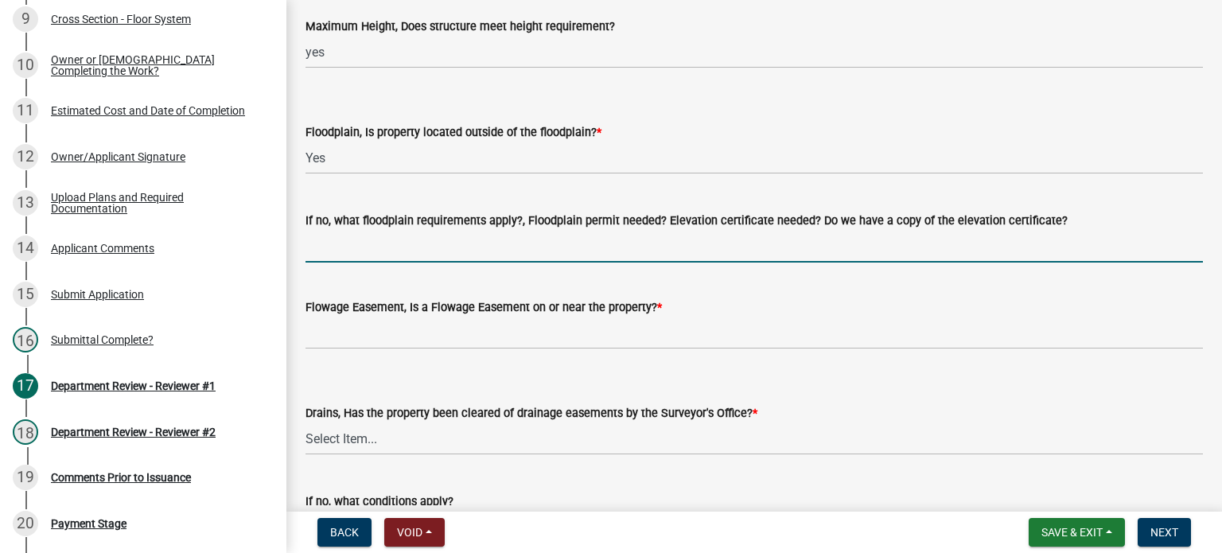
click at [408, 248] on input "If no, what floodplain requirements apply?, Floodplain permit needed? Elevation…" at bounding box center [755, 246] width 898 height 33
type input "n/a"
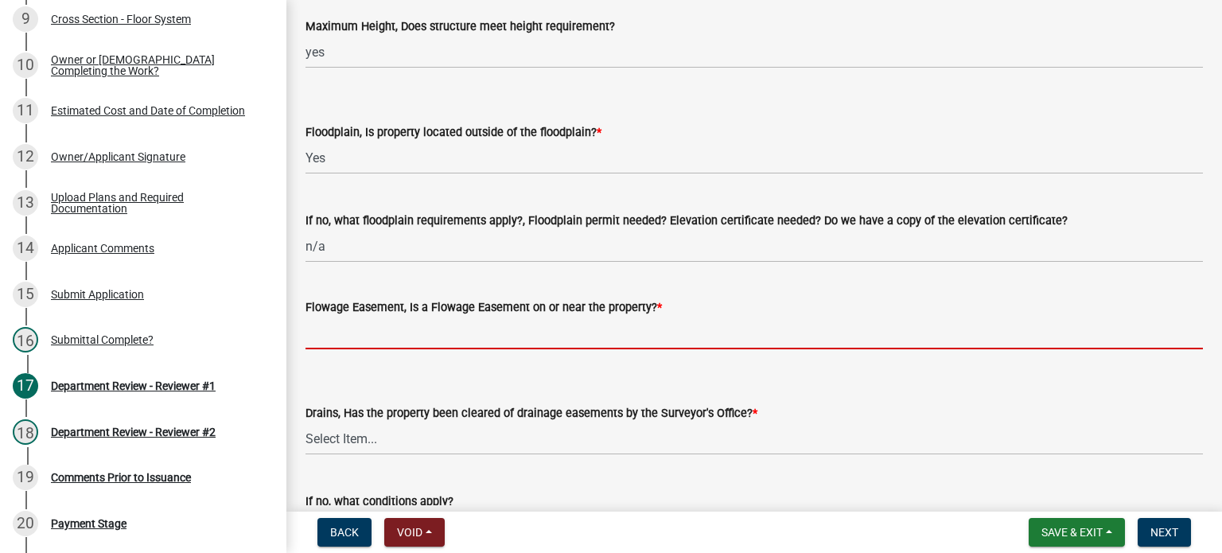
click at [345, 337] on input "Flowage Easement, Is a Flowage Easement on or near the property? *" at bounding box center [755, 333] width 898 height 33
type input "no"
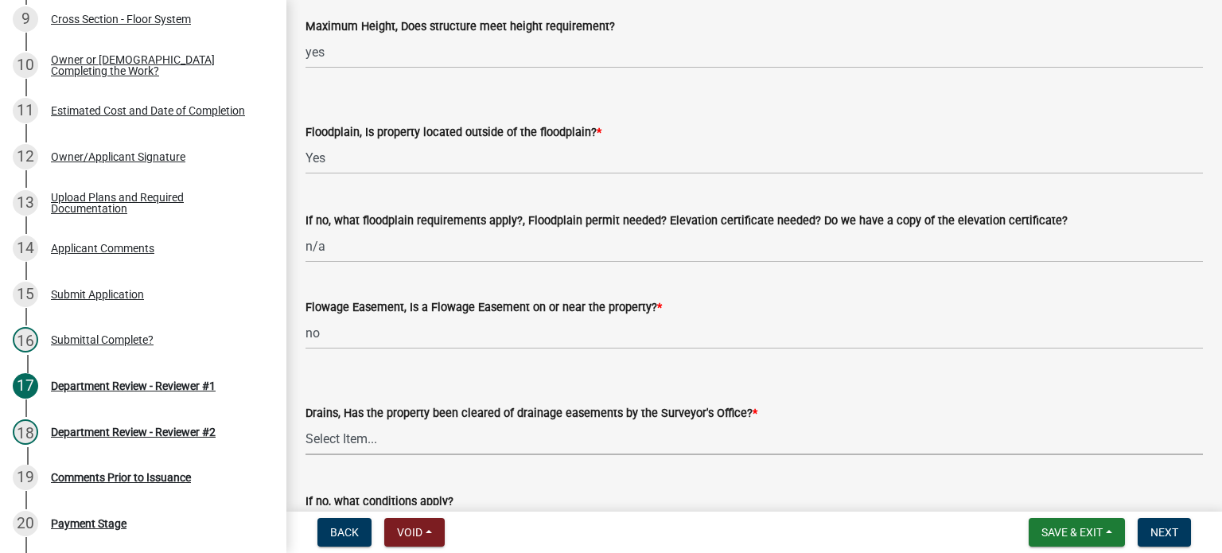
click at [371, 437] on select "Select Item... Yes No" at bounding box center [755, 439] width 898 height 33
click at [306, 423] on select "Select Item... Yes No" at bounding box center [755, 439] width 898 height 33
select select "3435a8d9-7fe8-426c-a79c-bec098f274c8"
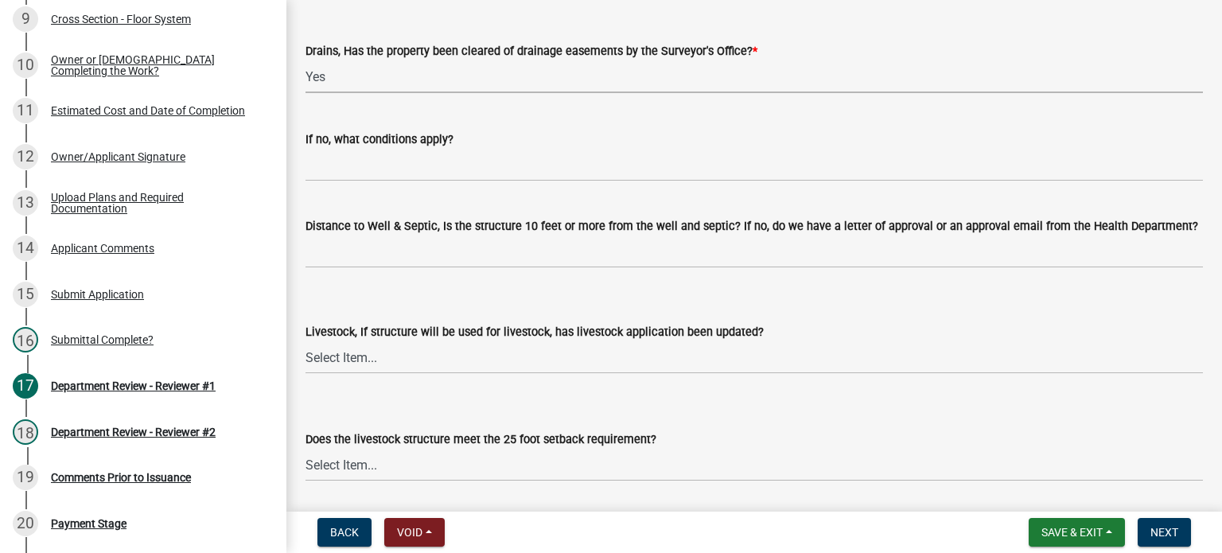
scroll to position [1433, 0]
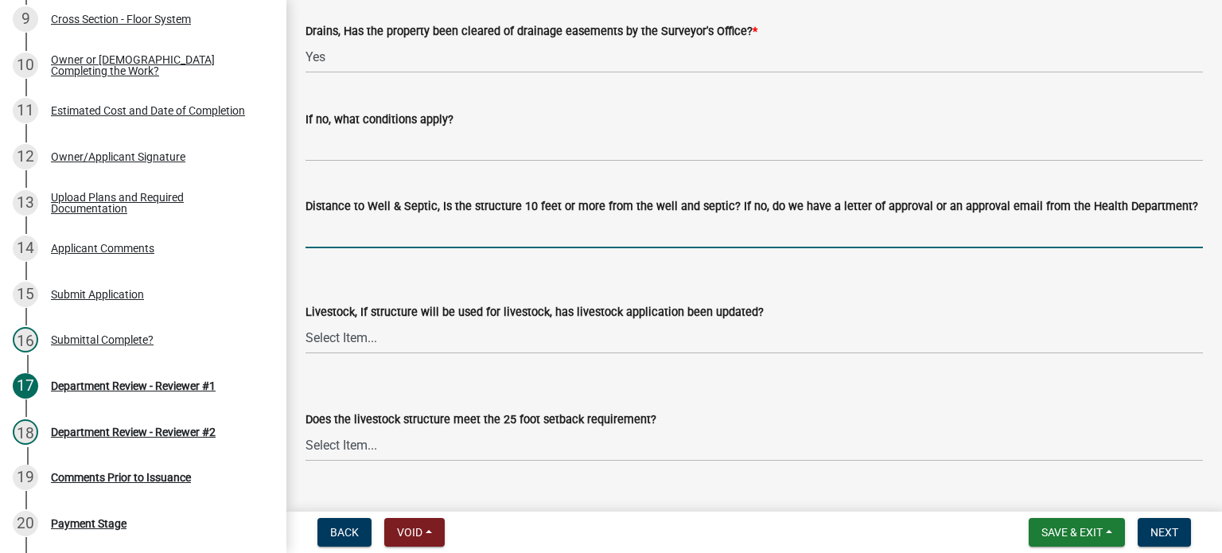
click at [356, 241] on input "Distance to Well & Septic, Is the structure 10 feet or more from the well and s…" at bounding box center [755, 232] width 898 height 33
type input "yes per applicant"
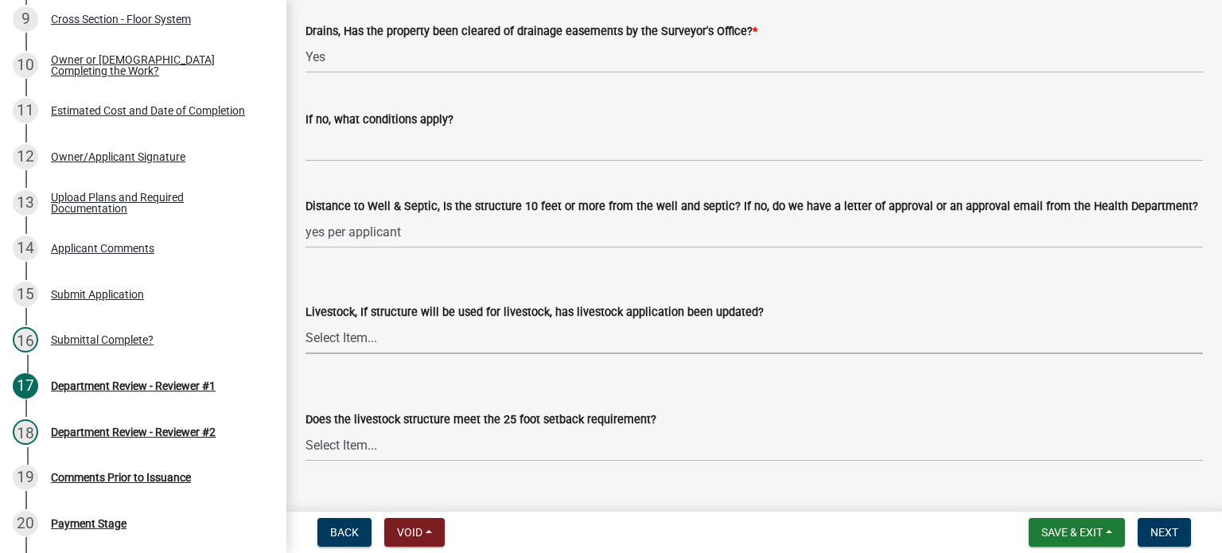
click at [340, 342] on select "Select Item... Yes No N/A" at bounding box center [755, 338] width 898 height 33
click at [306, 322] on select "Select Item... Yes No N/A" at bounding box center [755, 338] width 898 height 33
select select "eaf3e748-0c34-4172-8b01-65cdd0471d39"
click at [337, 444] on select "Select Item... Yes No N/A" at bounding box center [755, 445] width 898 height 33
click at [306, 429] on select "Select Item... Yes No N/A" at bounding box center [755, 445] width 898 height 33
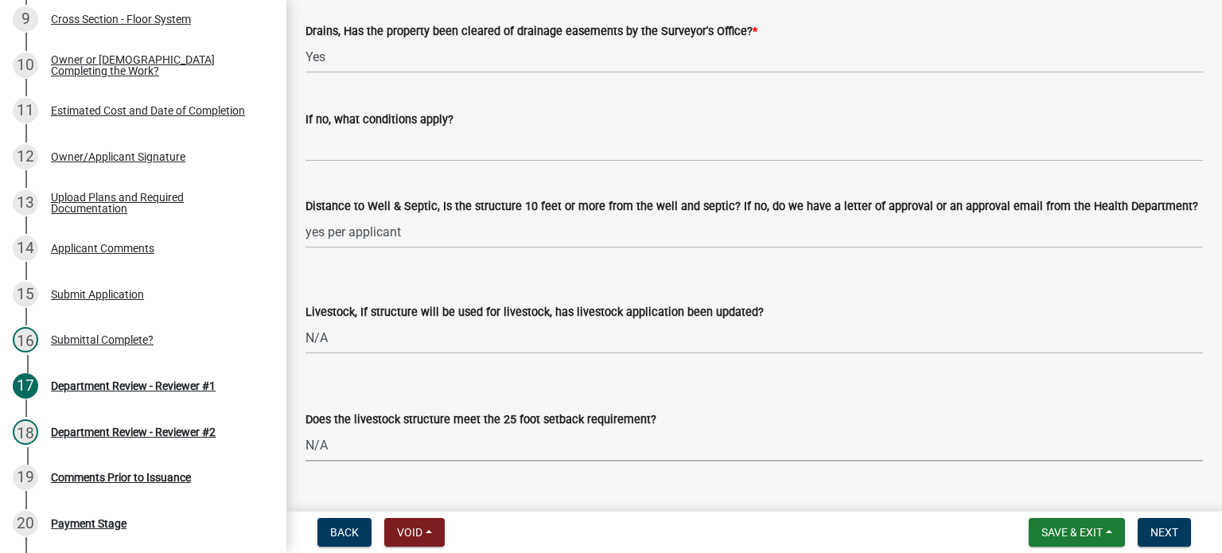
select select "97f70f7f-d8ff-42c1-b3fa-bd81516e2135"
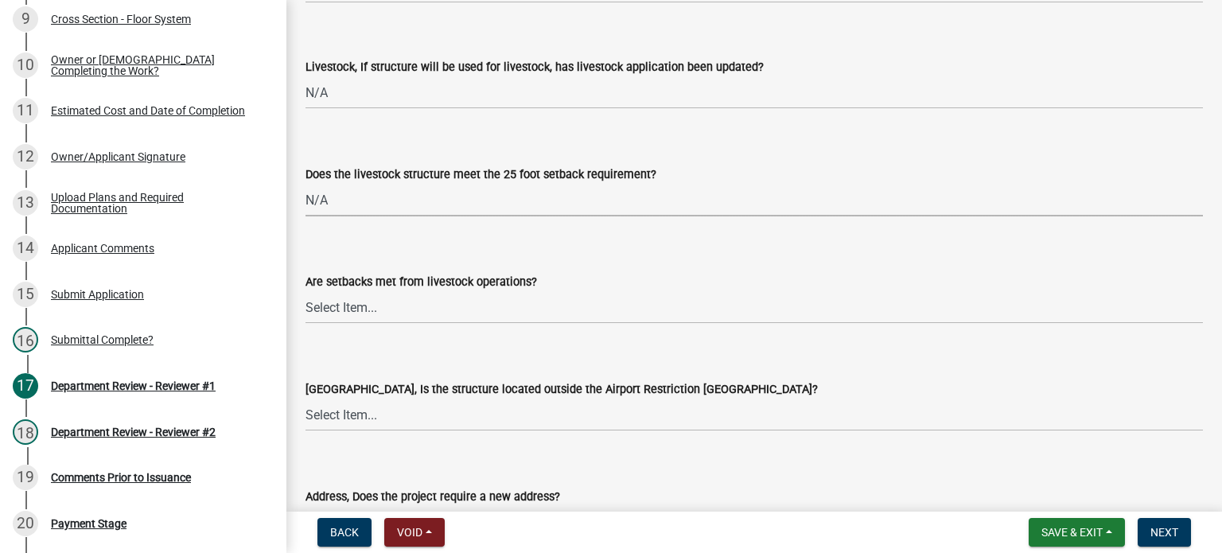
scroll to position [1687, 0]
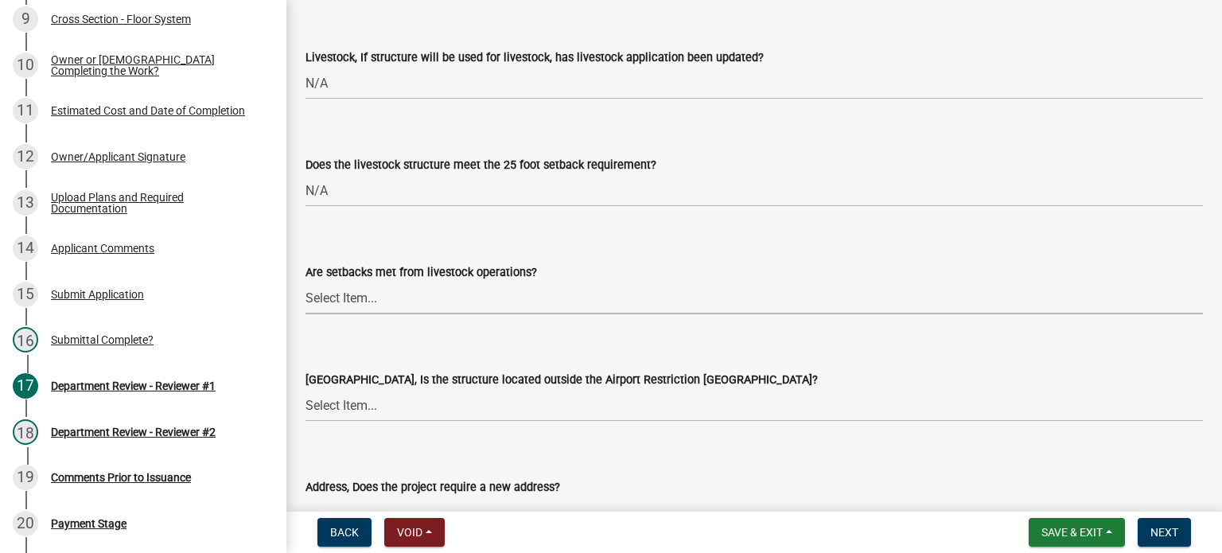
click at [326, 293] on select "Select Item... Yes No" at bounding box center [755, 298] width 898 height 33
click at [306, 282] on select "Select Item... Yes No" at bounding box center [755, 298] width 898 height 33
select select "bcfbae84-cc48-4e96-a608-95d4b3afbd10"
click at [365, 413] on select "Select Item... Yes No" at bounding box center [755, 405] width 898 height 33
click at [306, 389] on select "Select Item... Yes No" at bounding box center [755, 405] width 898 height 33
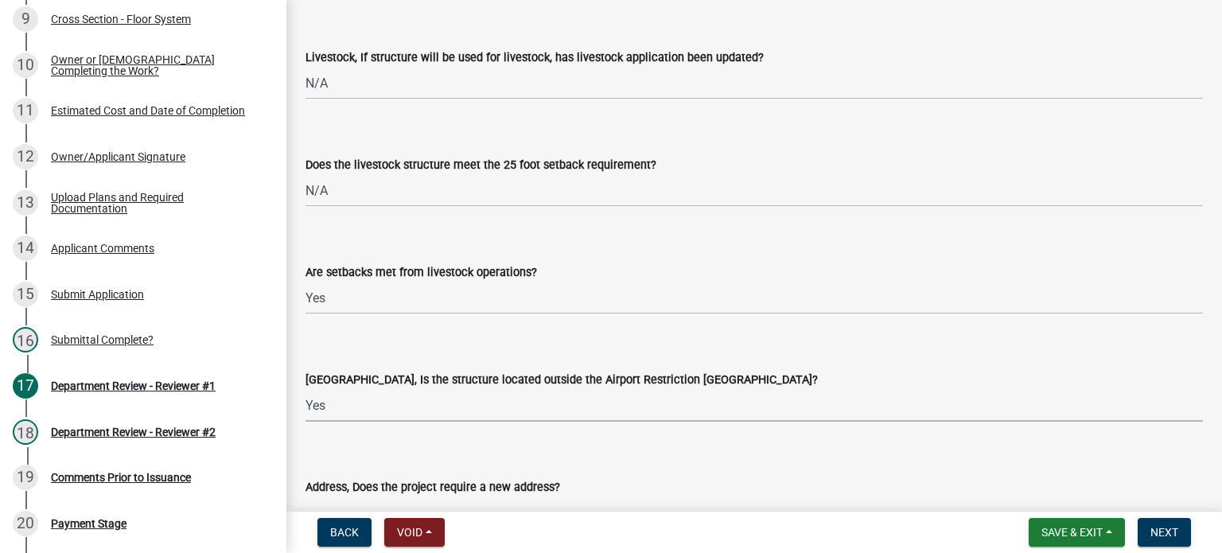
select select "0a18fa03-91a8-4574-a853-f13f36fc951a"
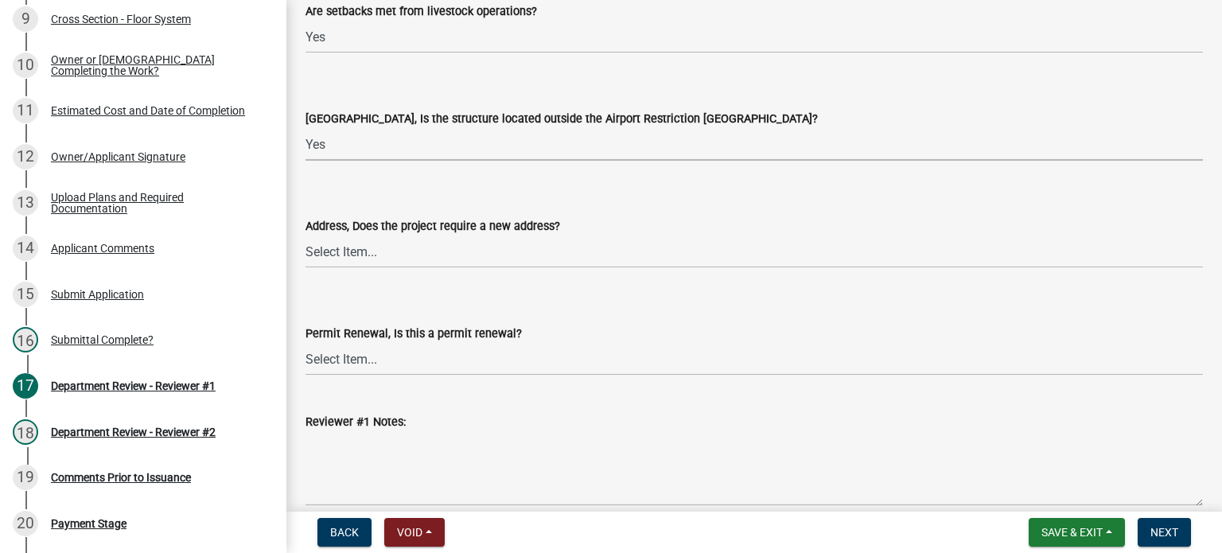
scroll to position [1974, 0]
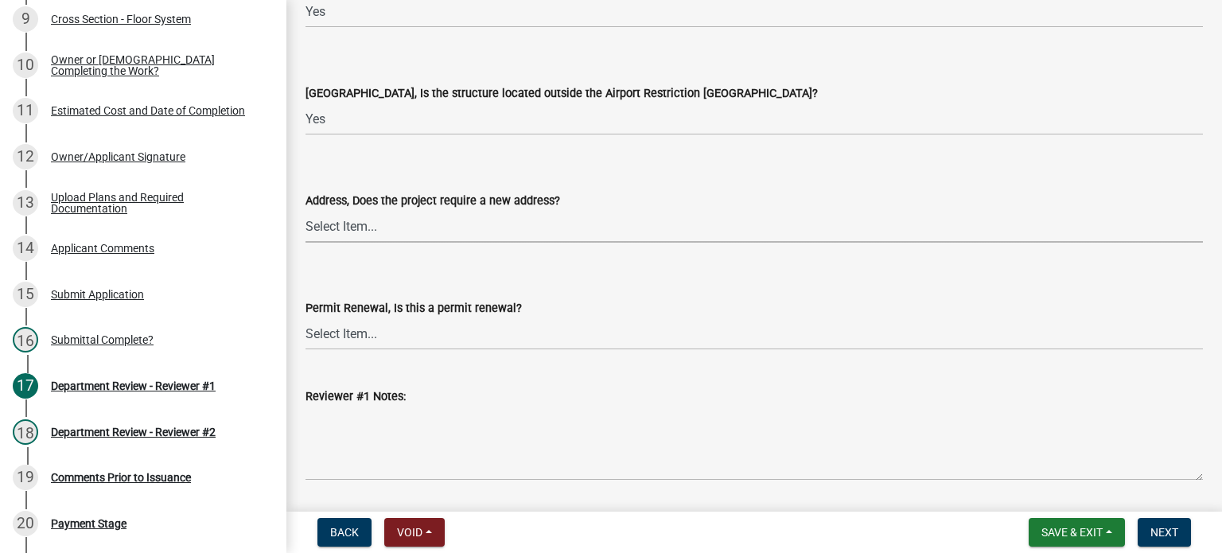
click at [339, 228] on select "Select Item... Yes No" at bounding box center [755, 226] width 898 height 33
click at [306, 210] on select "Select Item... Yes No" at bounding box center [755, 226] width 898 height 33
select select "cc1b4594-f27a-40d9-bda8-9112ff5e7b5c"
click at [1175, 532] on span "Next" at bounding box center [1165, 532] width 28 height 13
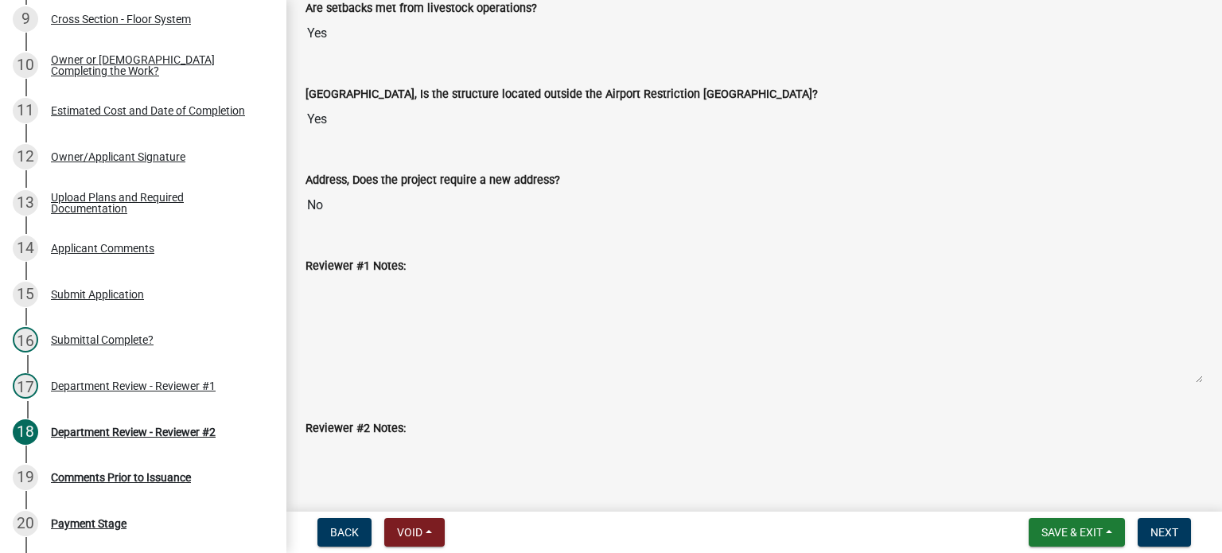
scroll to position [1624, 0]
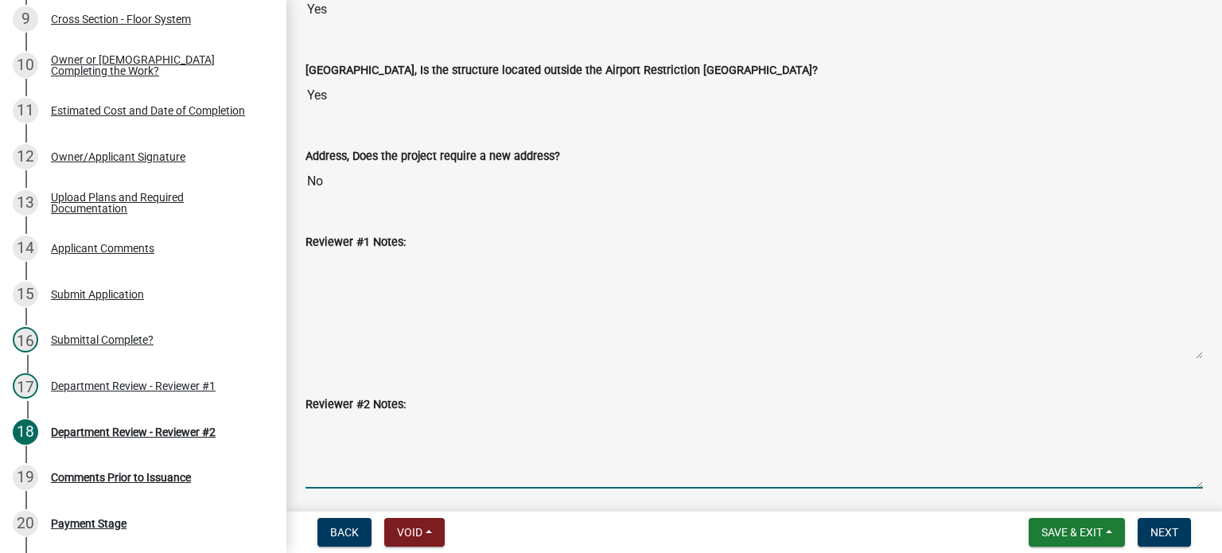
click at [310, 425] on textarea "Reviewer #2 Notes:" at bounding box center [755, 451] width 898 height 75
click at [419, 420] on textarea "No side attachment posts are allowed." at bounding box center [755, 451] width 898 height 75
click at [506, 418] on textarea "No side attachment to the posts are allowed." at bounding box center [755, 451] width 898 height 75
click at [583, 421] on textarea "No side attachment to the posts is allowed." at bounding box center [755, 451] width 898 height 75
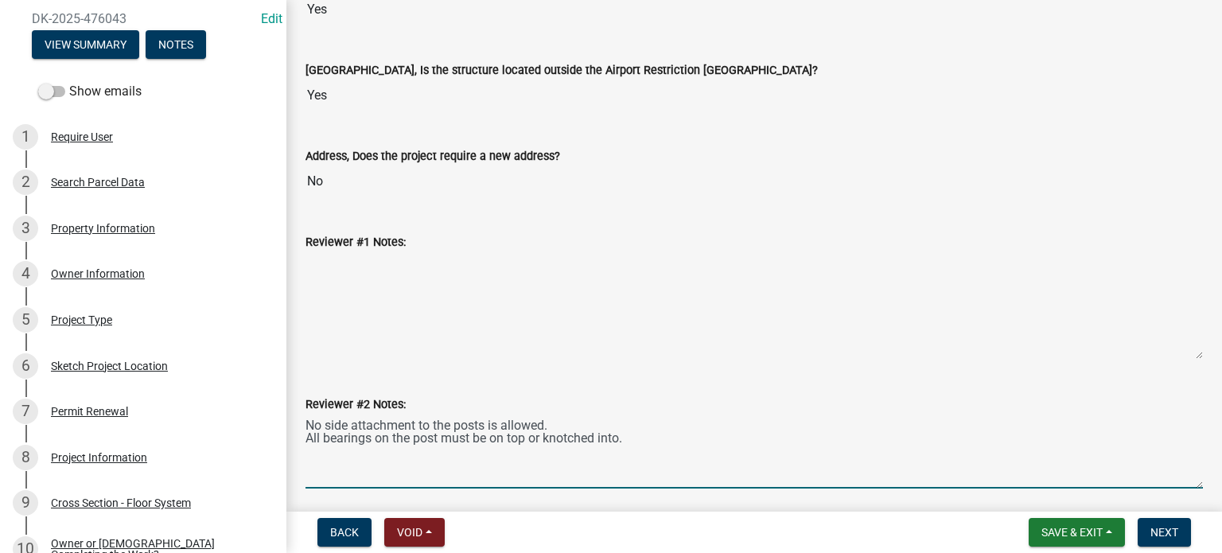
click at [551, 434] on textarea "No side attachment to the posts is allowed. All bearings on the post must be on…" at bounding box center [755, 451] width 898 height 75
click at [652, 438] on textarea "No side attachment to the posts is allowed. All bearings on the post must be on…" at bounding box center [755, 451] width 898 height 75
type textarea "No side attachment to the posts is allowed. All bearings on the post must be on…"
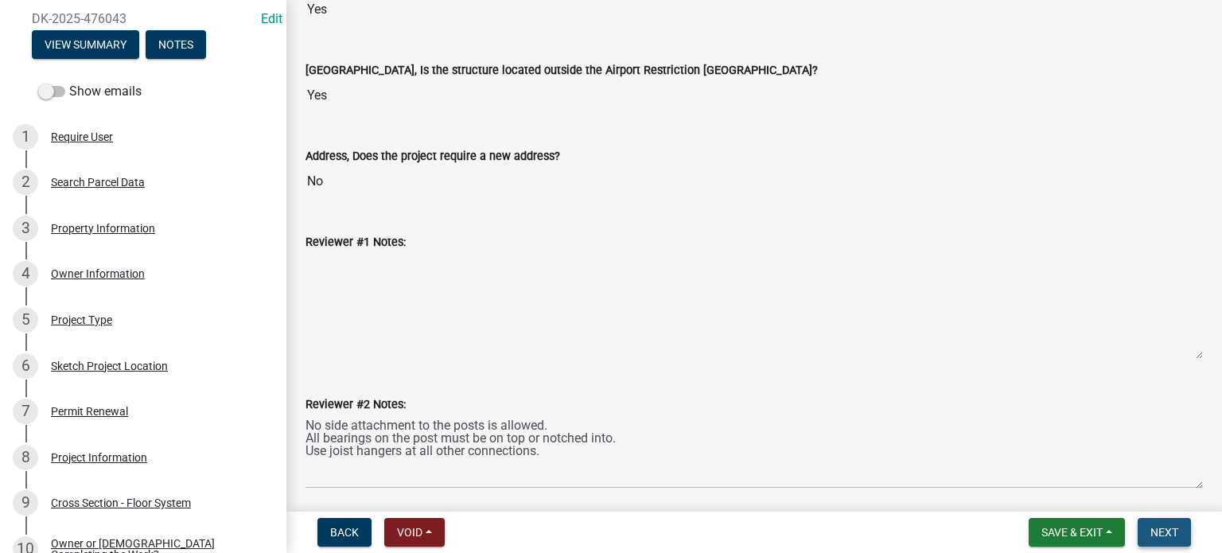
click at [1160, 528] on span "Next" at bounding box center [1165, 532] width 28 height 13
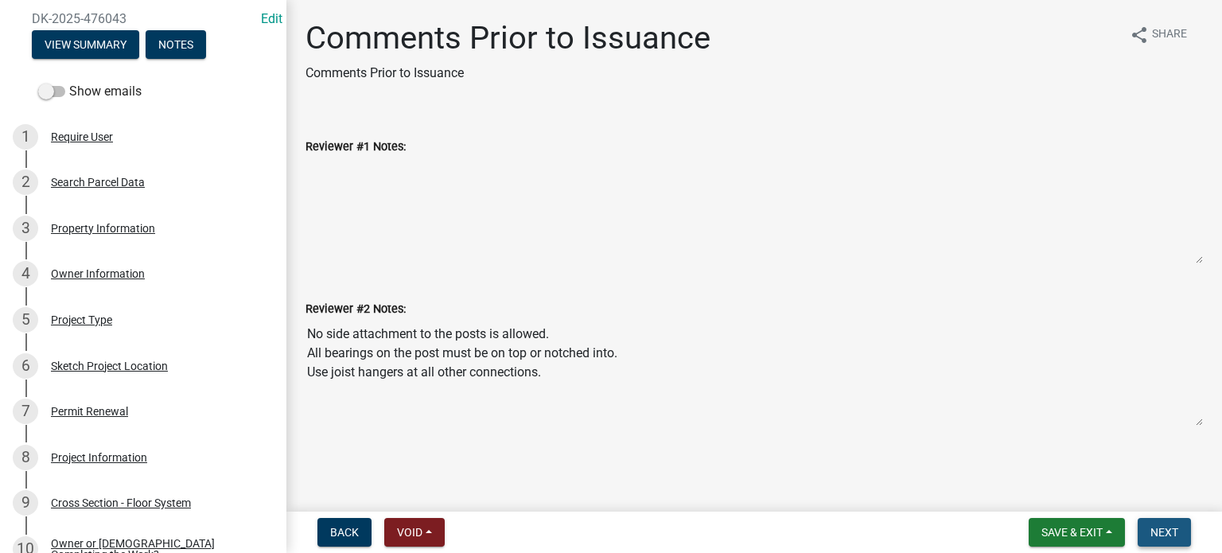
click at [1160, 528] on span "Next" at bounding box center [1165, 532] width 28 height 13
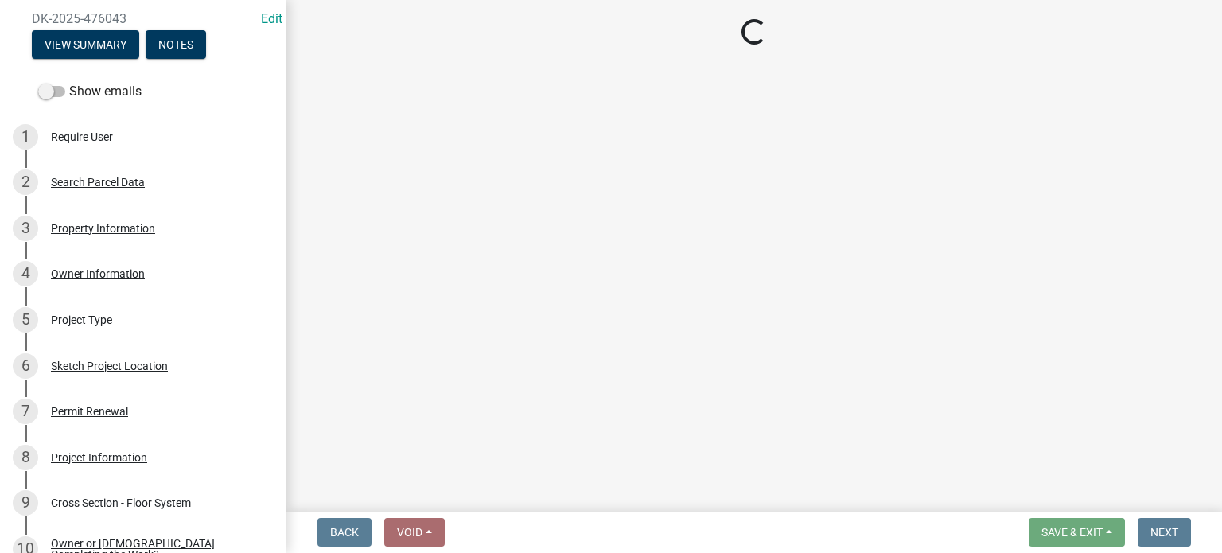
select select "3: 3"
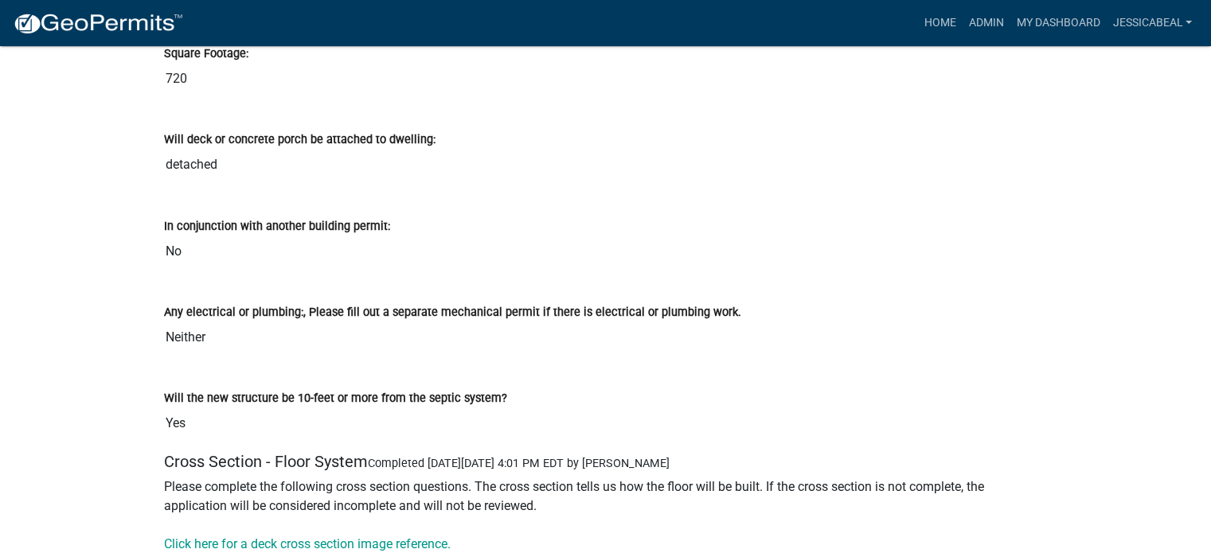
scroll to position [2801, 0]
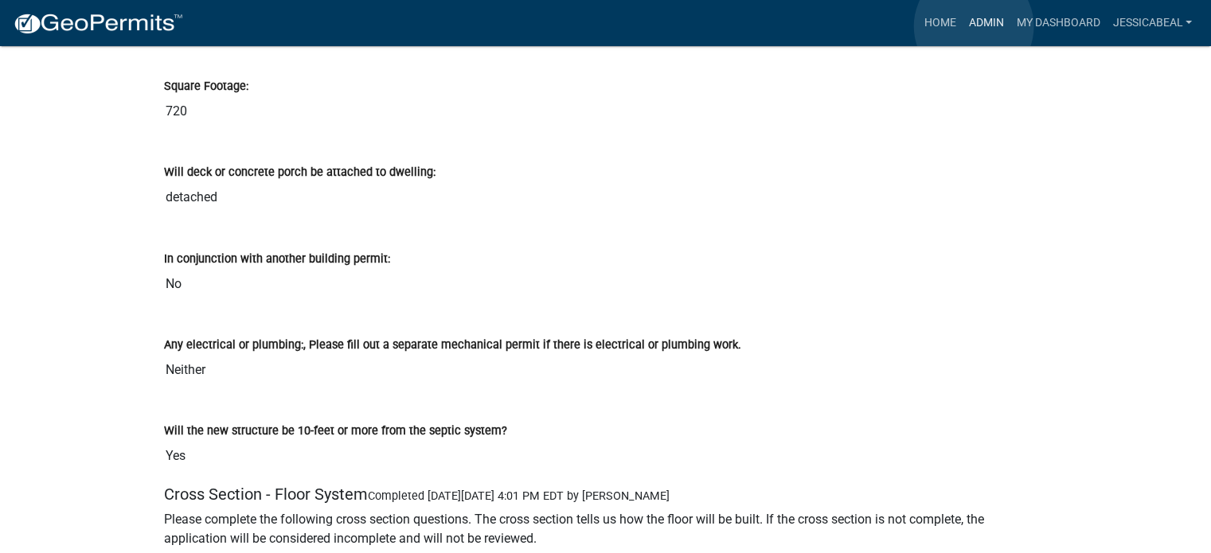
click at [973, 26] on link "Admin" at bounding box center [985, 23] width 48 height 30
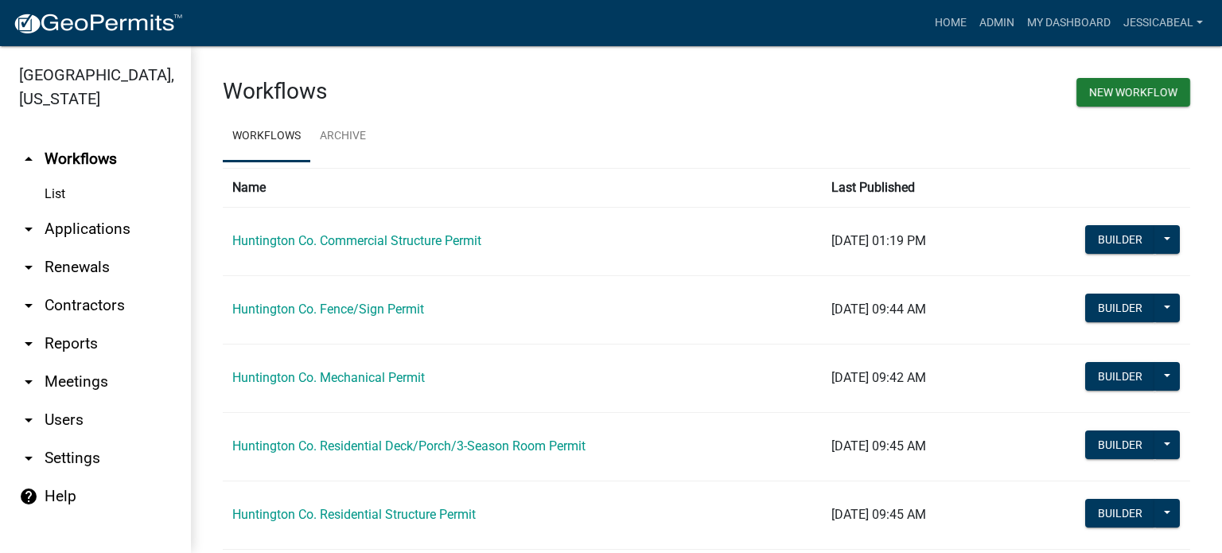
click at [57, 222] on link "arrow_drop_down Applications" at bounding box center [95, 229] width 191 height 38
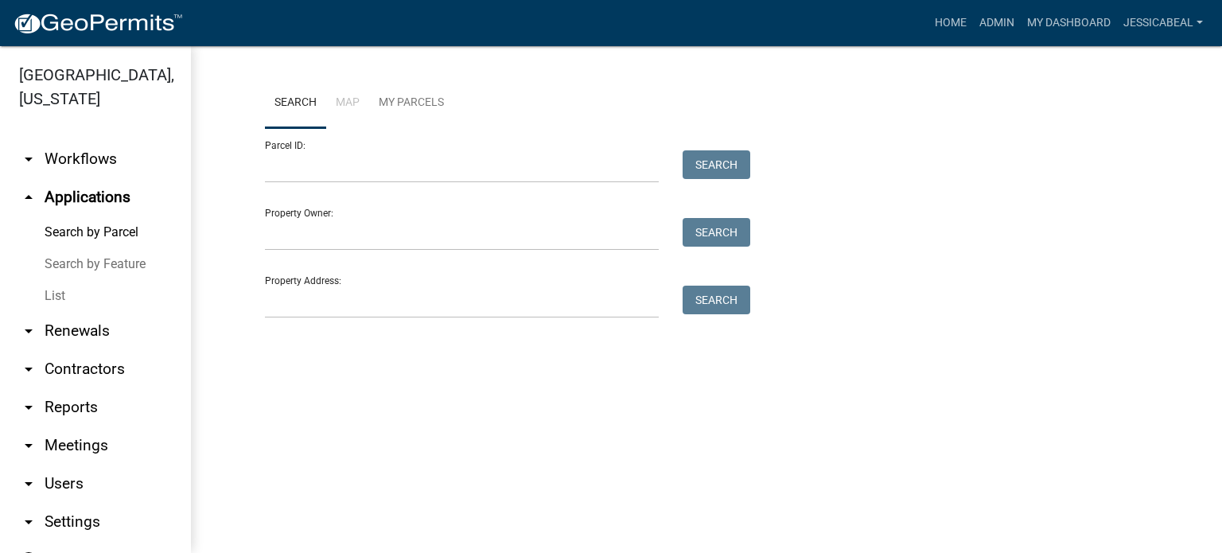
click at [48, 289] on link "List" at bounding box center [95, 296] width 191 height 32
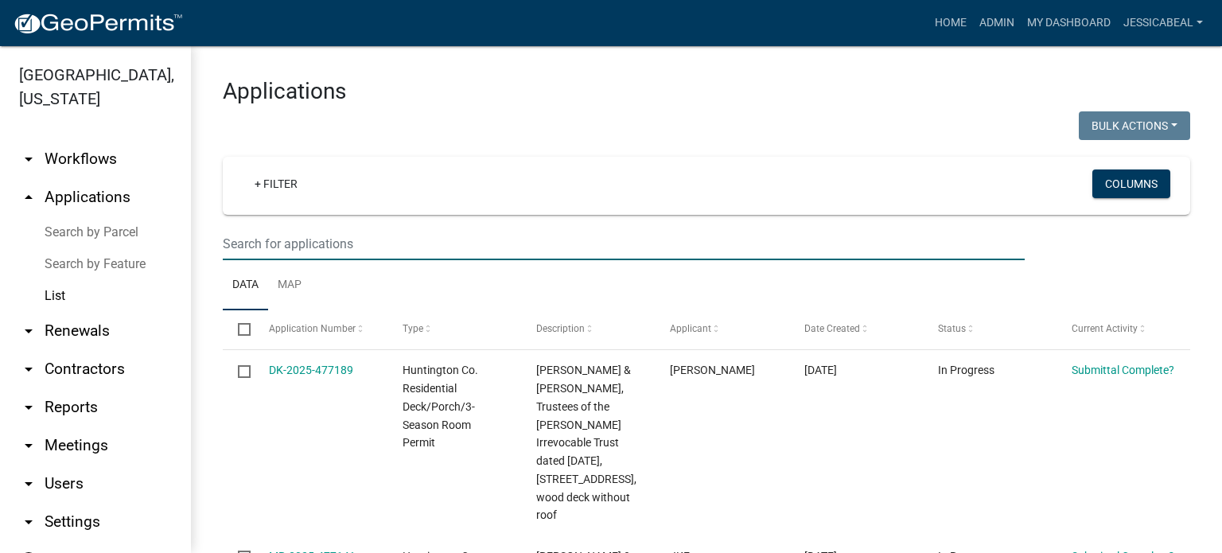
click at [261, 247] on input "text" at bounding box center [624, 244] width 802 height 33
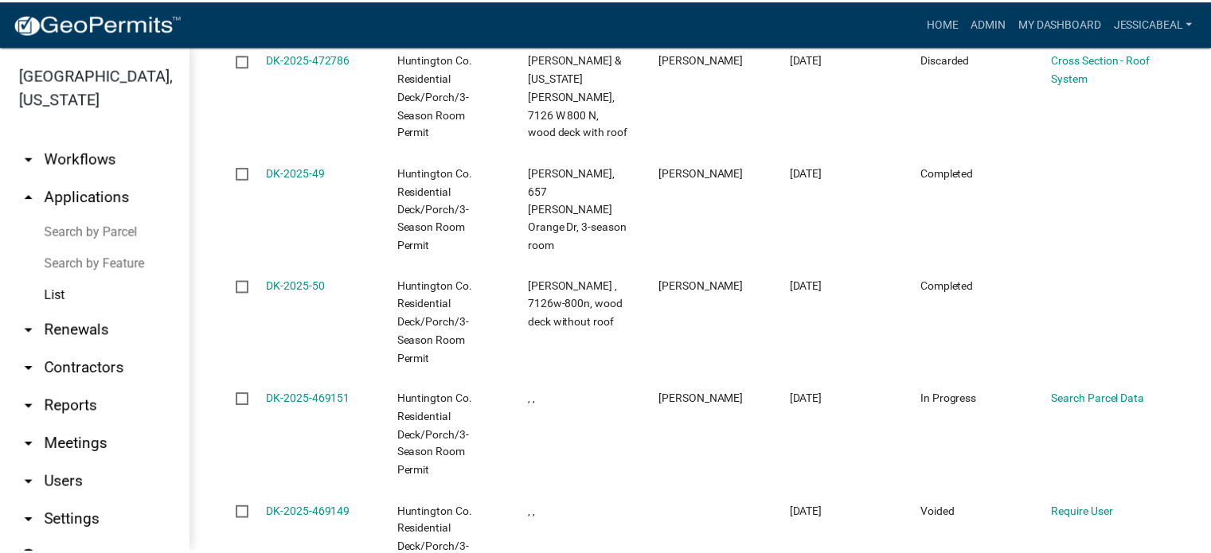
scroll to position [869, 0]
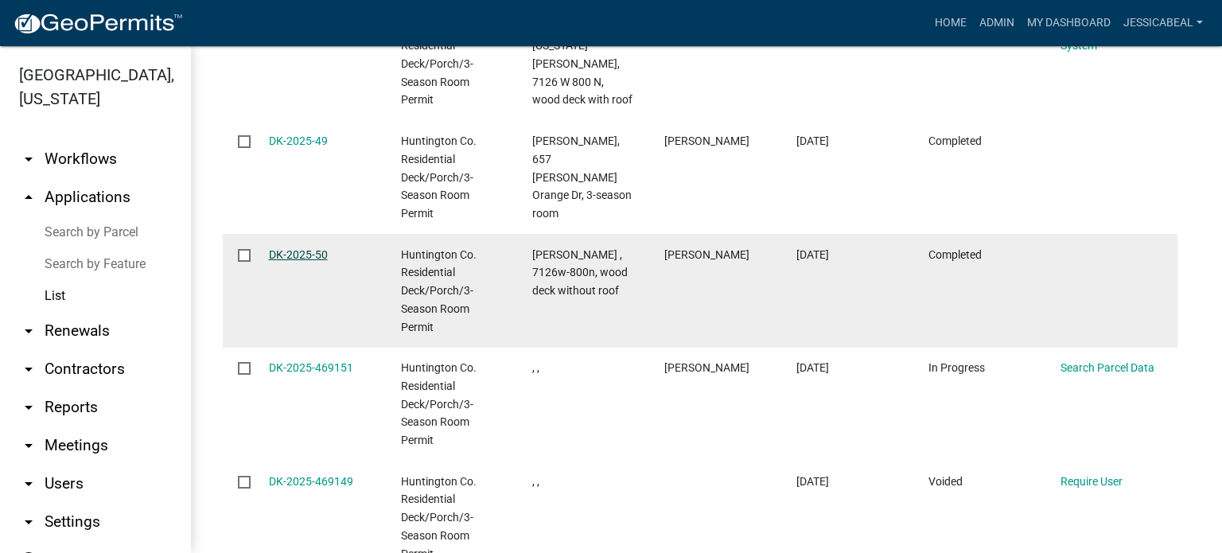
type input "DK"
click at [283, 261] on link "DK-2025-50" at bounding box center [298, 254] width 59 height 13
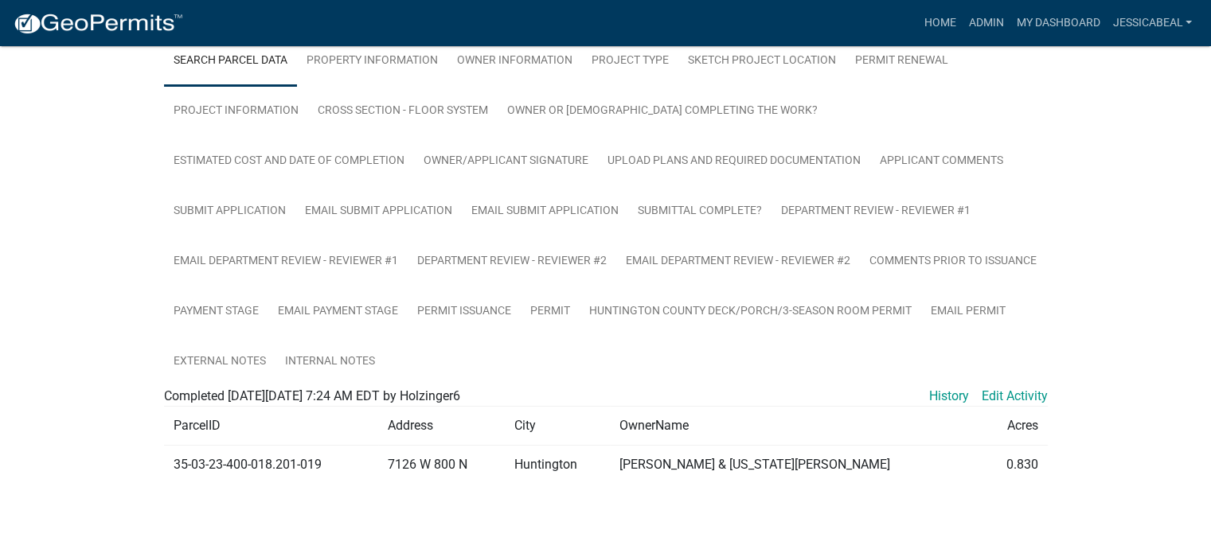
scroll to position [349, 0]
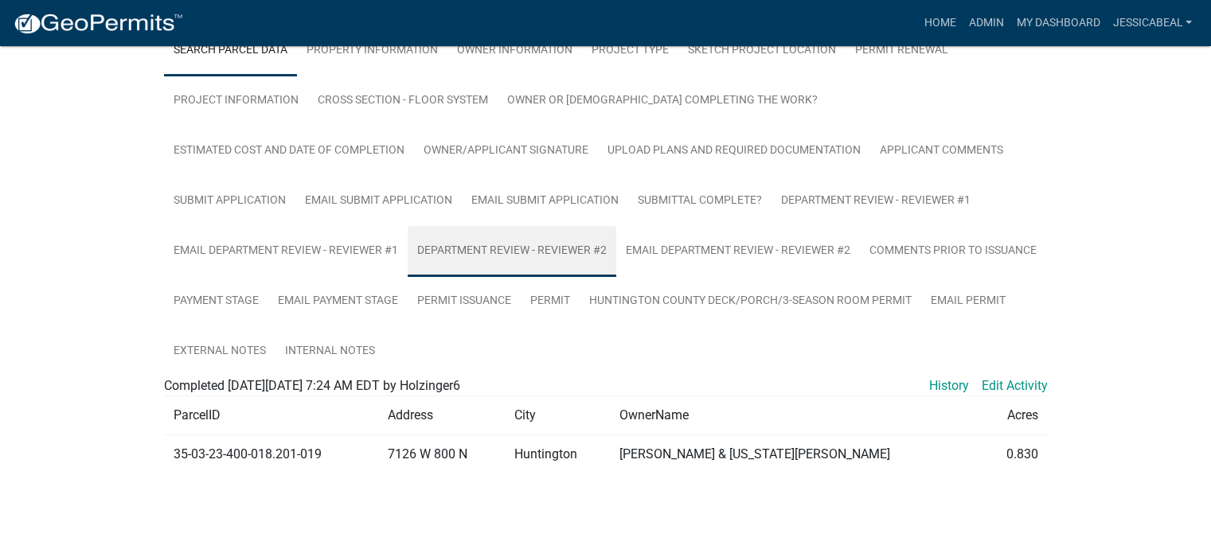
click at [510, 240] on link "Department Review - Reviewer #2" at bounding box center [511, 251] width 209 height 51
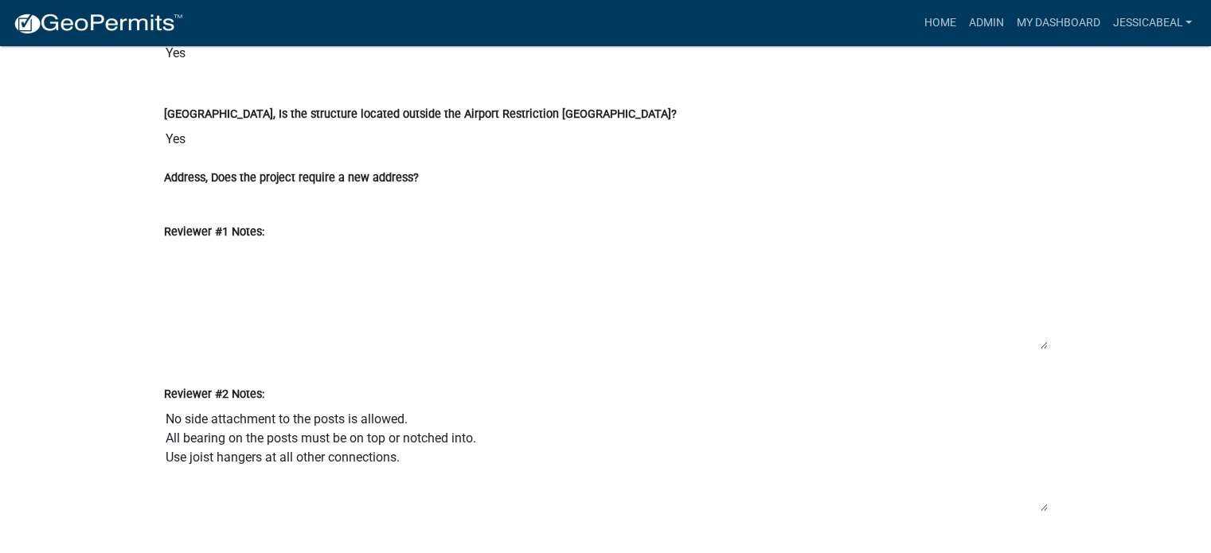
scroll to position [2241, 0]
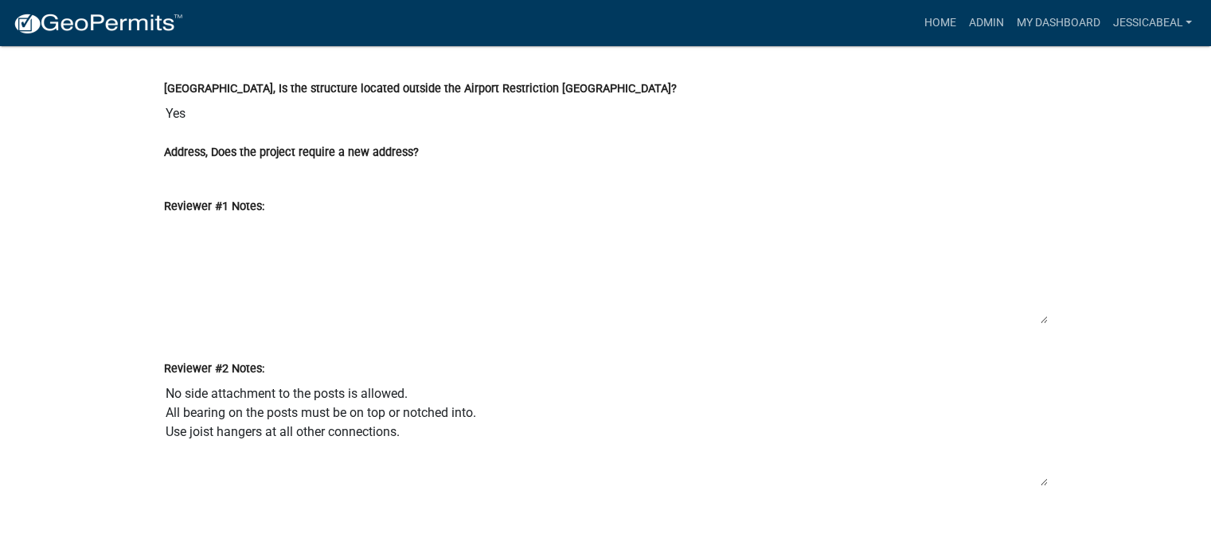
click at [406, 423] on textarea "No side attachment to the posts is allowed. All bearing on the posts must be on…" at bounding box center [605, 432] width 883 height 108
click at [424, 419] on textarea "No side attachment to the posts is allowed. All bearing on the posts must be on…" at bounding box center [605, 432] width 883 height 108
click at [400, 422] on textarea "No side attachment to the posts is allowed. All bearing on the posts must be on…" at bounding box center [605, 432] width 883 height 108
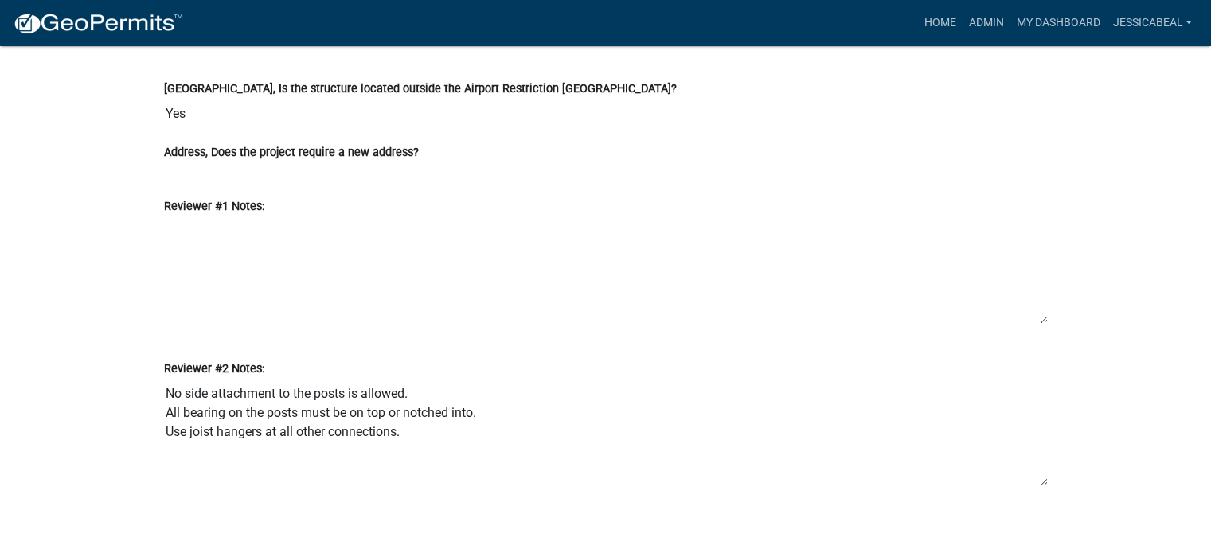
click at [428, 421] on textarea "No side attachment to the posts is allowed. All bearing on the posts must be on…" at bounding box center [605, 432] width 883 height 108
click at [404, 421] on textarea "No side attachment to the posts is allowed. All bearing on the posts must be on…" at bounding box center [605, 432] width 883 height 108
click at [402, 423] on textarea "No side attachment to the posts is allowed. All bearing on the posts must be on…" at bounding box center [605, 432] width 883 height 108
click at [165, 381] on textarea "No side attachment to the posts is allowed. All bearing on the posts must be on…" at bounding box center [605, 432] width 883 height 108
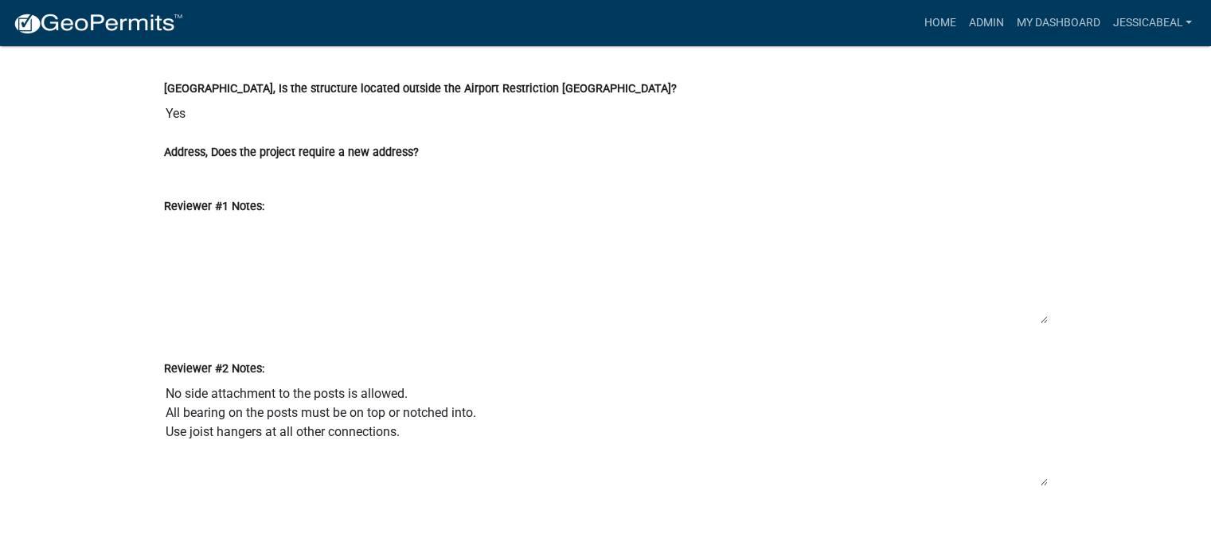
click at [165, 381] on textarea "No side attachment to the posts is allowed. All bearing on the posts must be on…" at bounding box center [605, 432] width 883 height 108
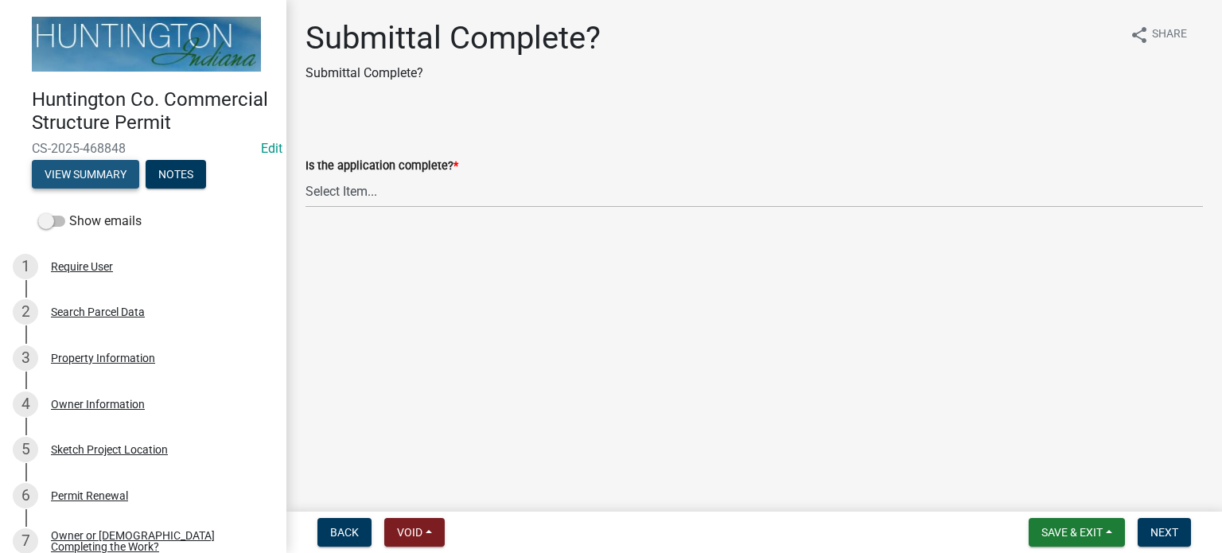
click at [92, 189] on button "View Summary" at bounding box center [85, 174] width 107 height 29
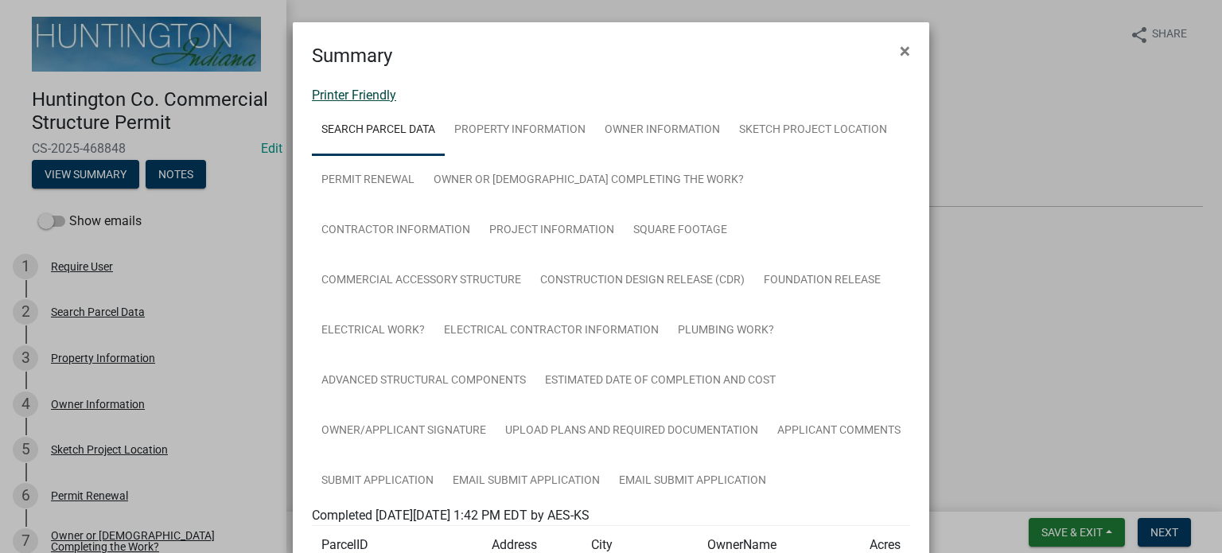
click at [320, 96] on link "Printer Friendly" at bounding box center [354, 95] width 84 height 15
drag, startPoint x: 892, startPoint y: 48, endPoint x: 335, endPoint y: 355, distance: 636.2
click at [335, 355] on form "Summary × Printer Friendly Search Parcel Data Property Information Owner Inform…" at bounding box center [611, 360] width 637 height 677
click at [900, 52] on span "×" at bounding box center [905, 51] width 10 height 22
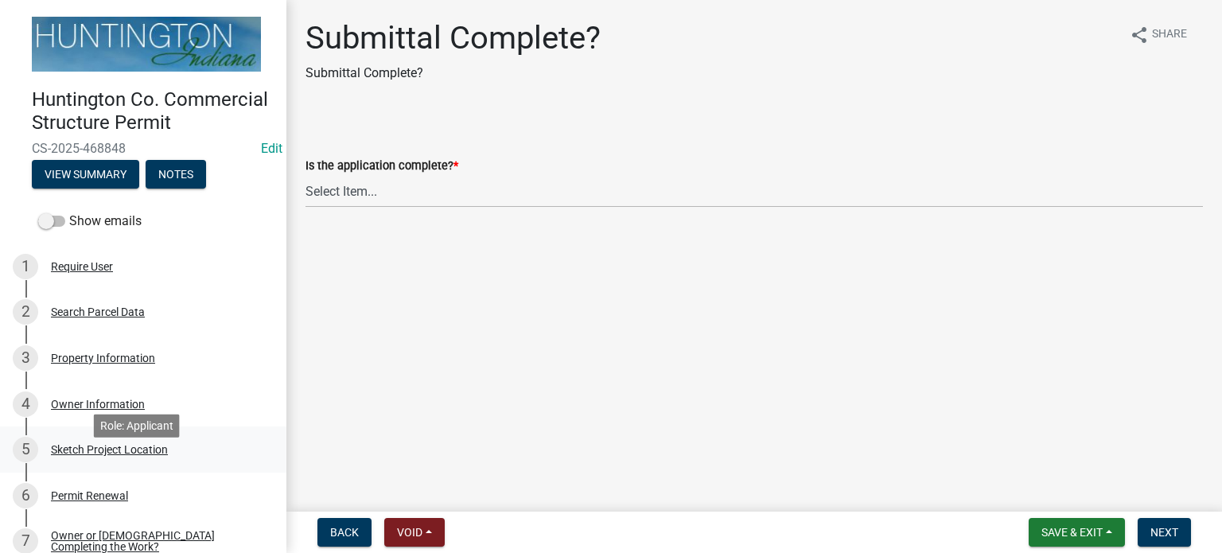
click at [92, 455] on div "Sketch Project Location" at bounding box center [109, 449] width 117 height 11
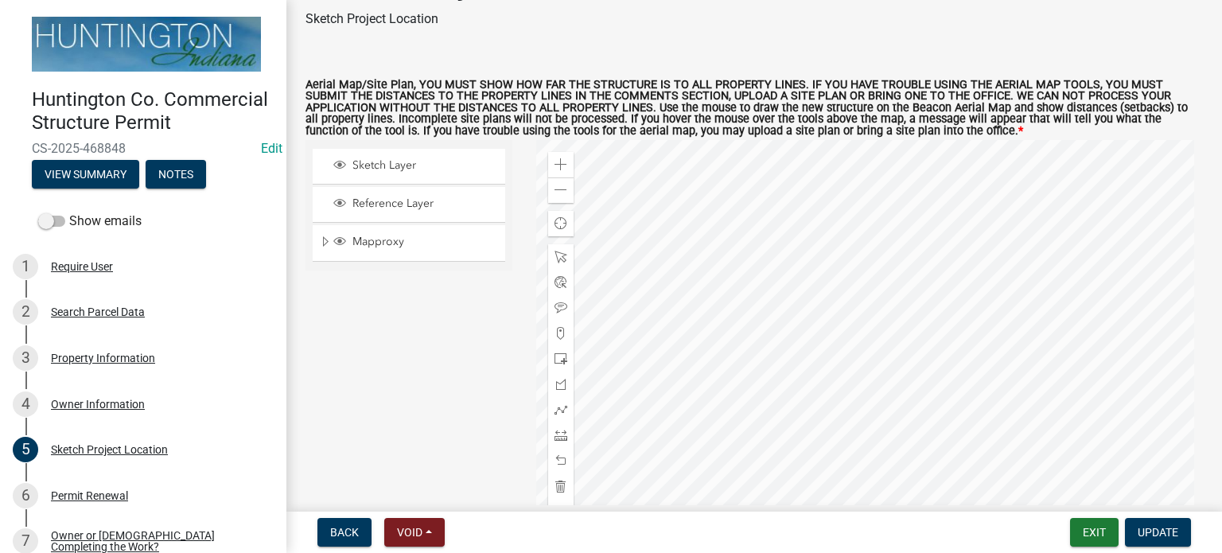
scroll to position [64, 0]
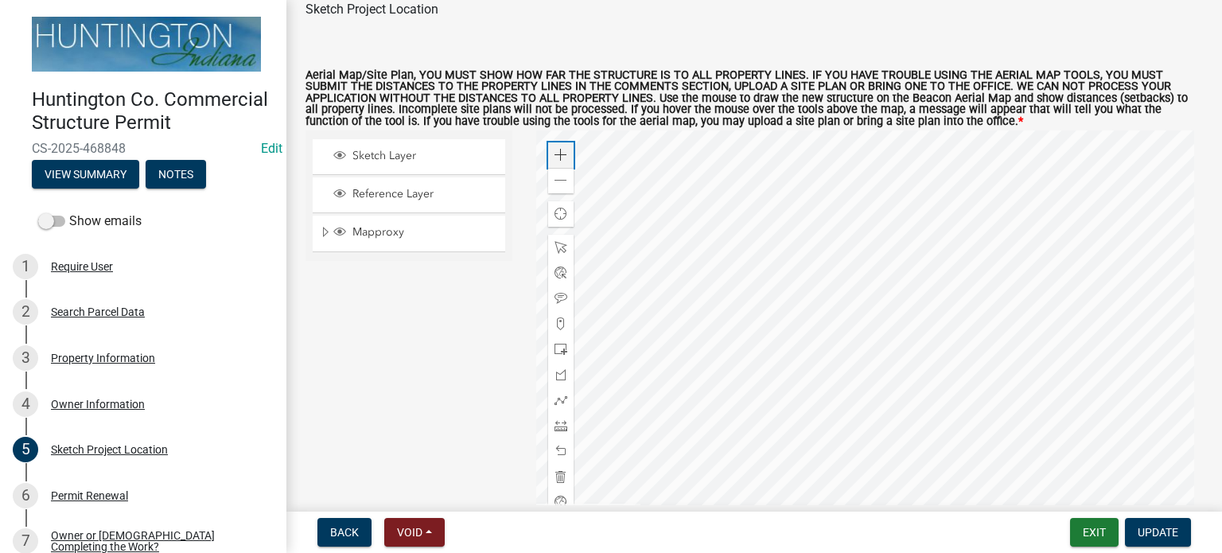
click at [558, 151] on span at bounding box center [561, 155] width 13 height 13
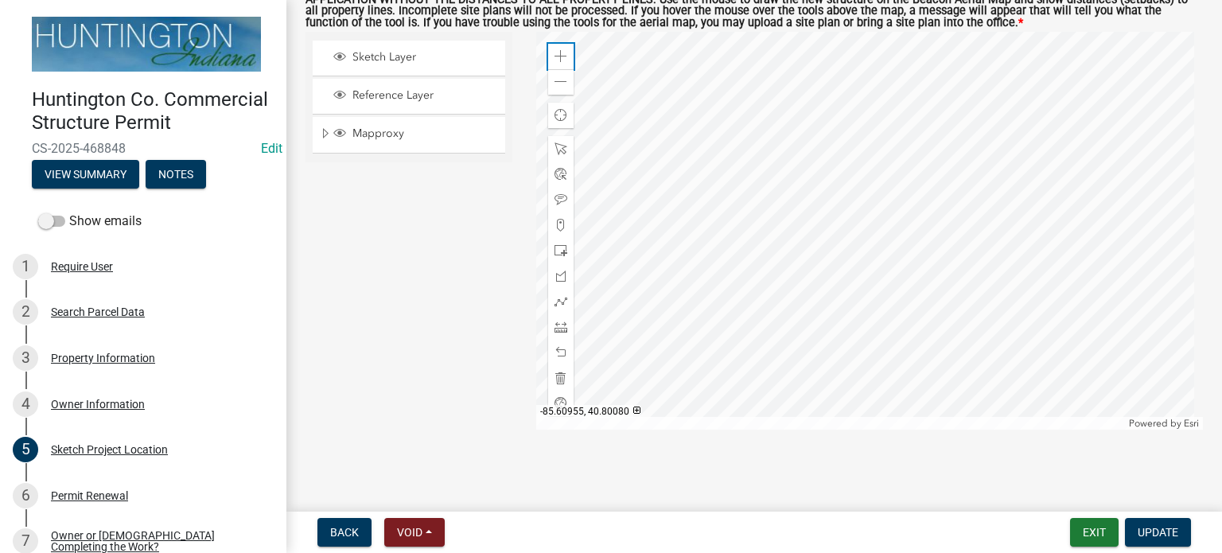
scroll to position [162, 0]
click at [608, 32] on div at bounding box center [870, 231] width 668 height 398
click at [557, 54] on span at bounding box center [561, 56] width 13 height 13
click at [548, 82] on div "Zoom out" at bounding box center [560, 81] width 25 height 25
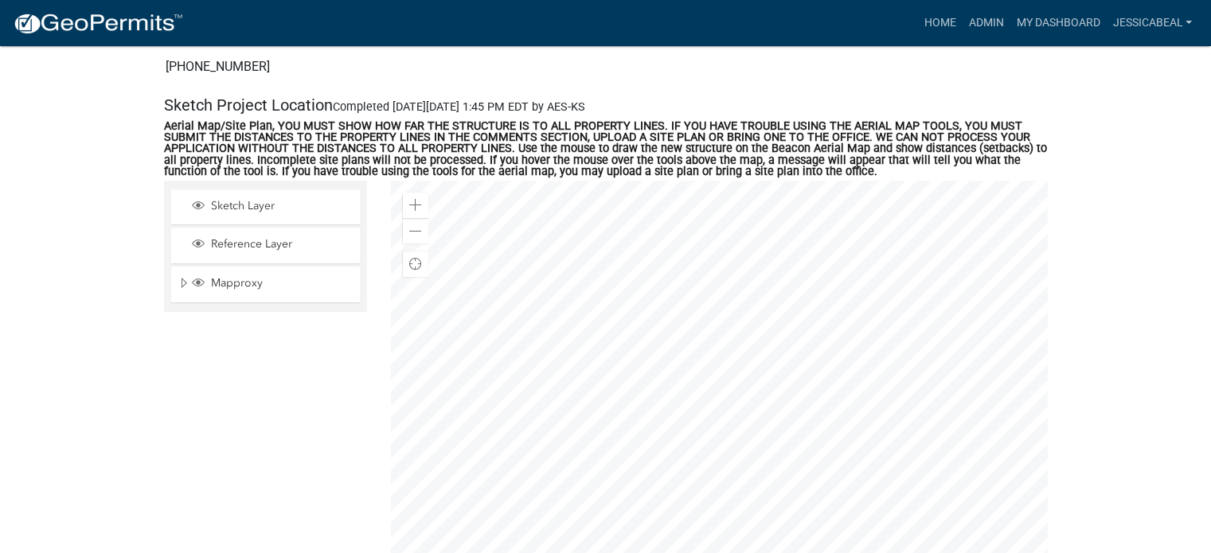
scroll to position [1082, 0]
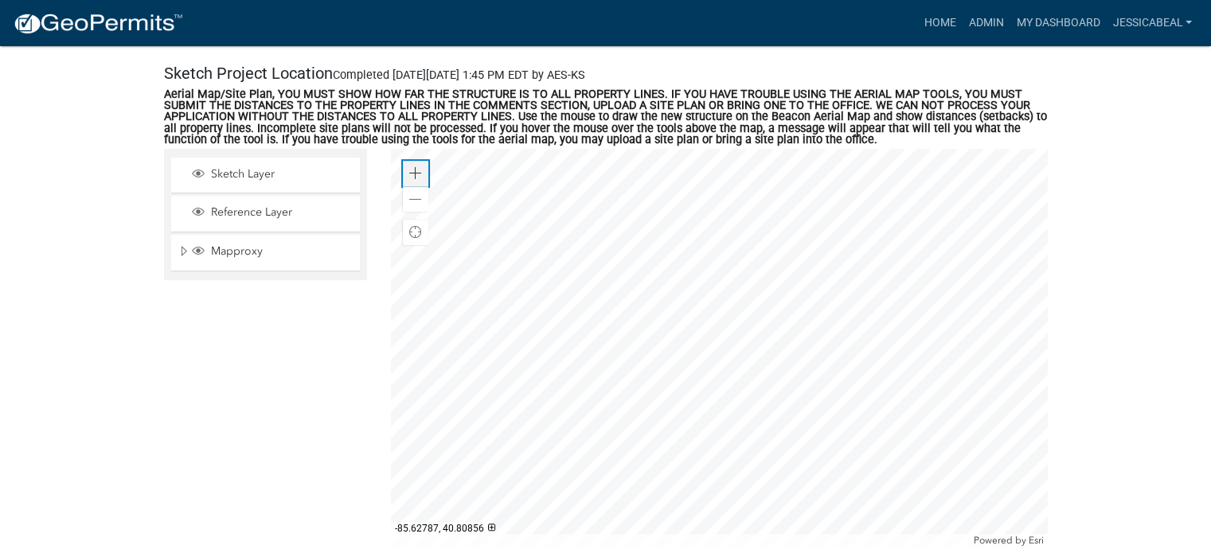
click at [418, 174] on span at bounding box center [415, 173] width 13 height 13
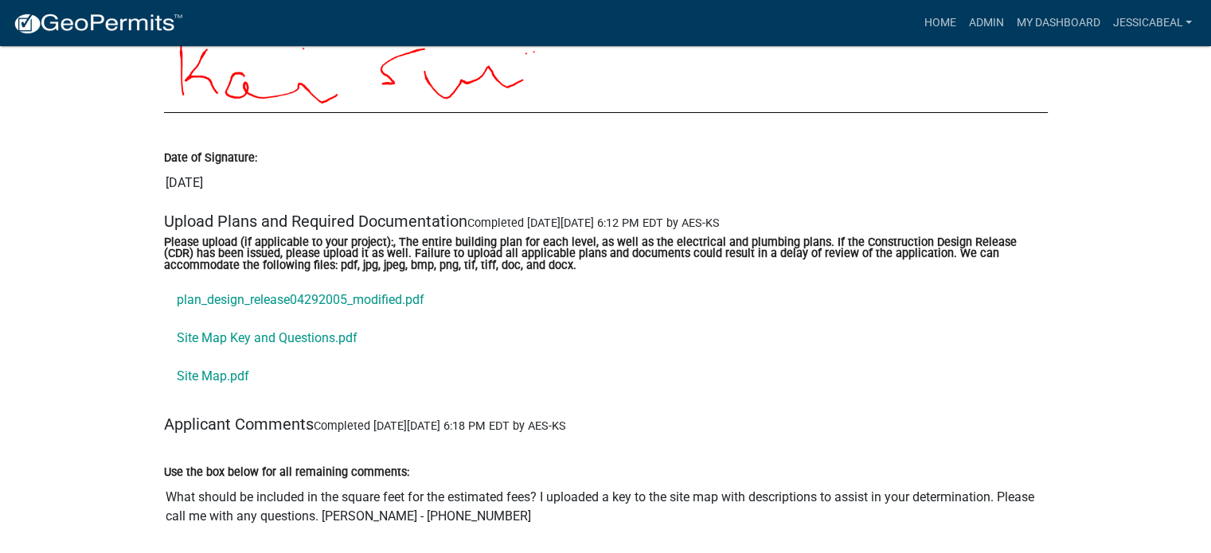
scroll to position [5613, 0]
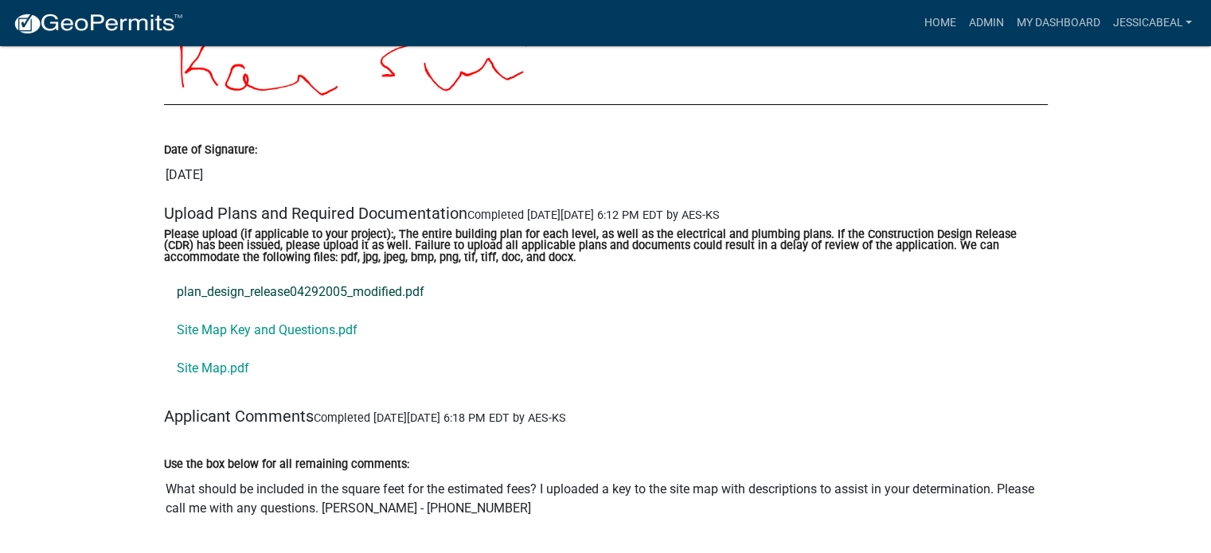
click at [250, 273] on link "plan_design_release04292005_modified.pdf" at bounding box center [605, 292] width 883 height 38
click at [241, 311] on link "Site Map Key and Questions.pdf" at bounding box center [605, 330] width 883 height 38
click at [199, 349] on link "Site Map.pdf" at bounding box center [605, 368] width 883 height 38
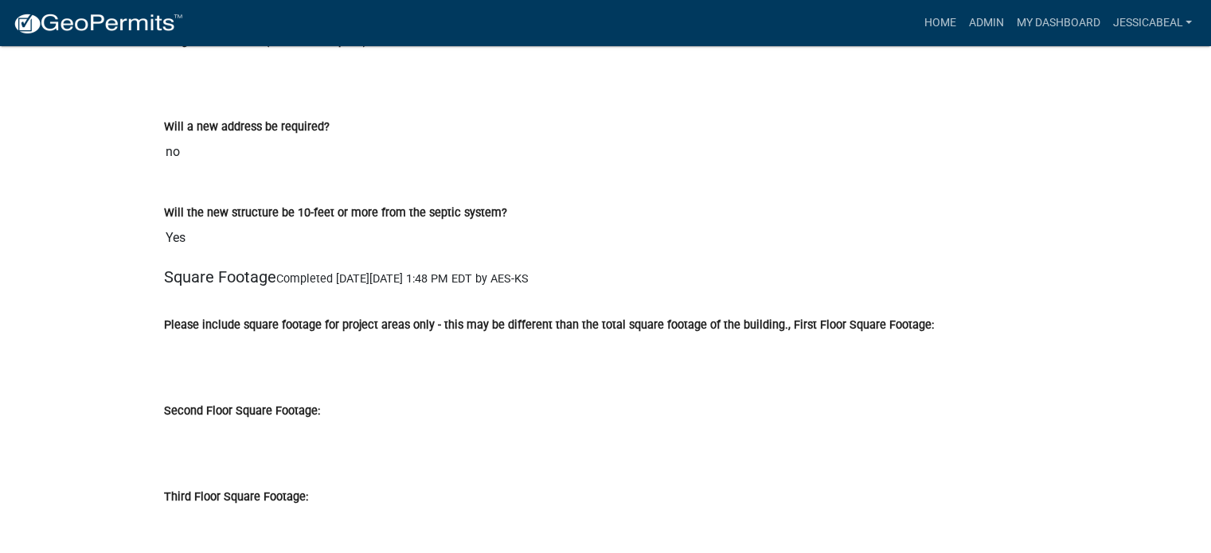
scroll to position [2757, 0]
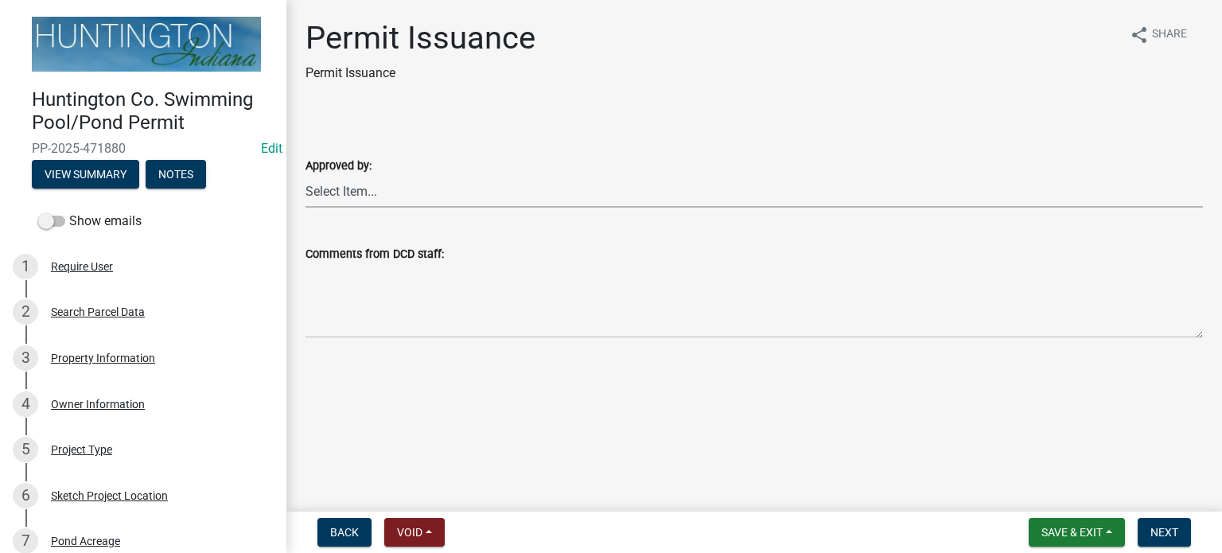
click at [325, 193] on select "Select Item... [PERSON_NAME] [PERSON_NAME] [PERSON_NAME] [PERSON_NAME]" at bounding box center [755, 191] width 898 height 33
click at [306, 175] on select "Select Item... [PERSON_NAME] [PERSON_NAME] [PERSON_NAME] [PERSON_NAME]" at bounding box center [755, 191] width 898 height 33
select select "d4cbab5d-e339-4bd4-9350-e299984f52ee"
click at [1160, 527] on span "Next" at bounding box center [1165, 532] width 28 height 13
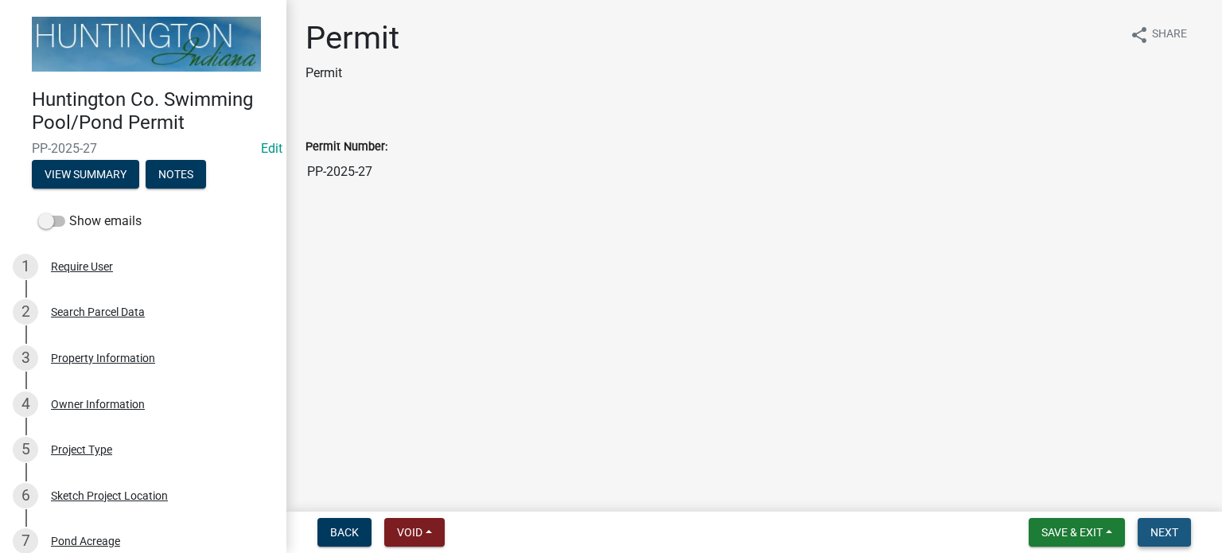
click at [1158, 528] on span "Next" at bounding box center [1165, 532] width 28 height 13
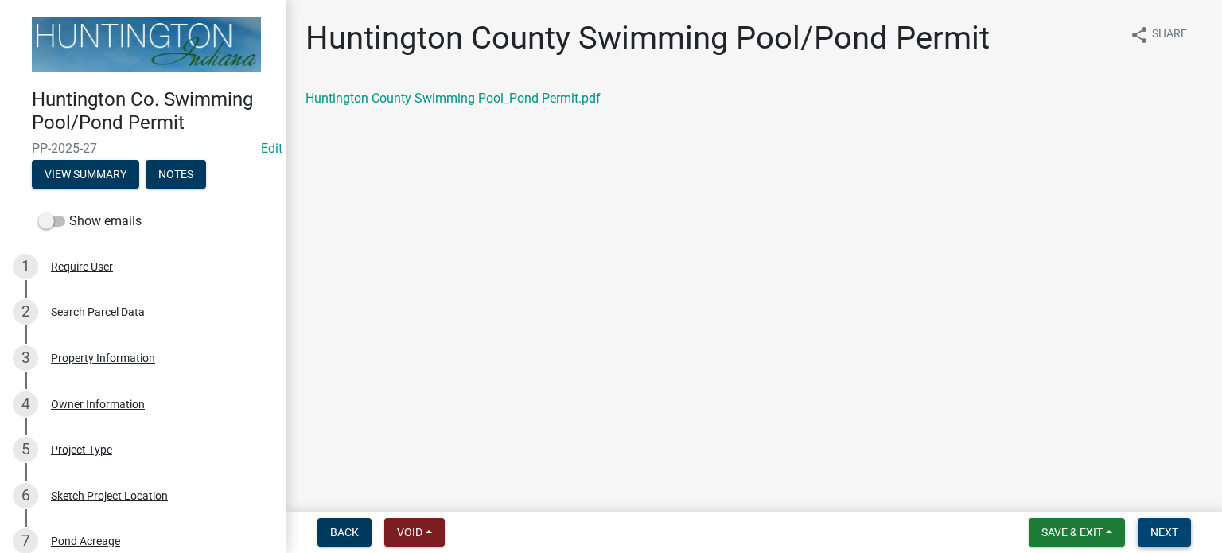
click at [1158, 528] on span "Next" at bounding box center [1165, 532] width 28 height 13
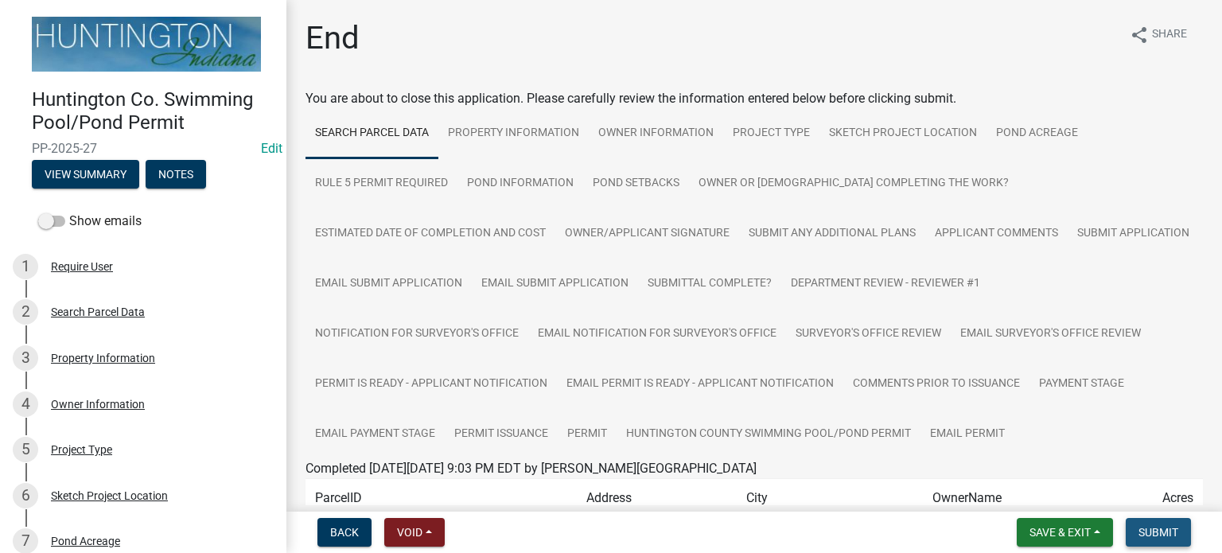
click at [1149, 527] on span "Submit" at bounding box center [1159, 532] width 40 height 13
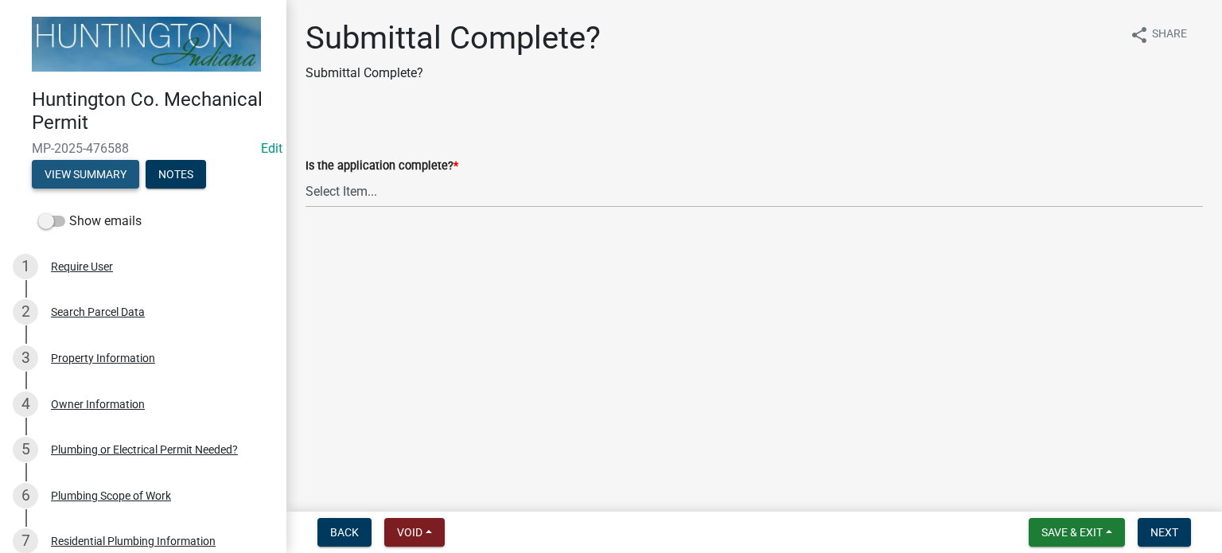
click at [76, 169] on button "View Summary" at bounding box center [85, 174] width 107 height 29
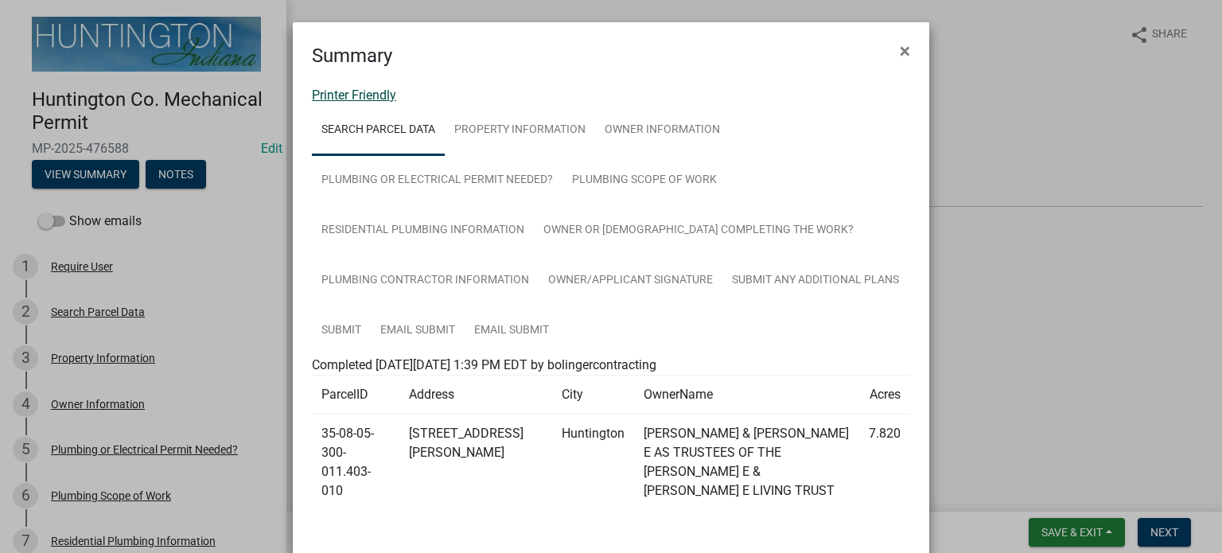
click at [338, 88] on link "Printer Friendly" at bounding box center [354, 95] width 84 height 15
click at [900, 49] on span "×" at bounding box center [905, 51] width 10 height 22
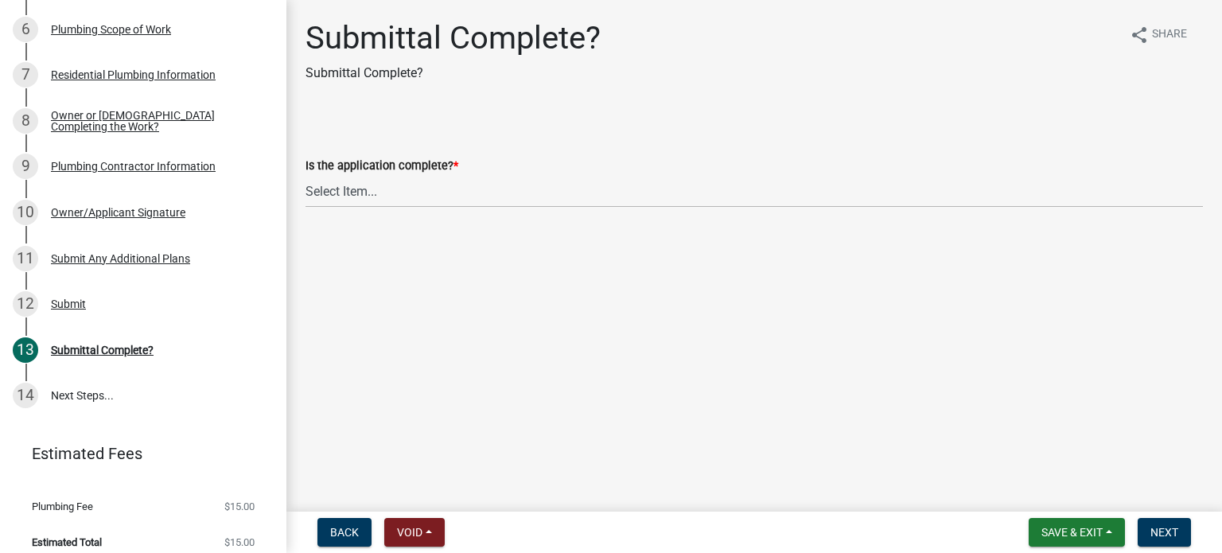
scroll to position [477, 0]
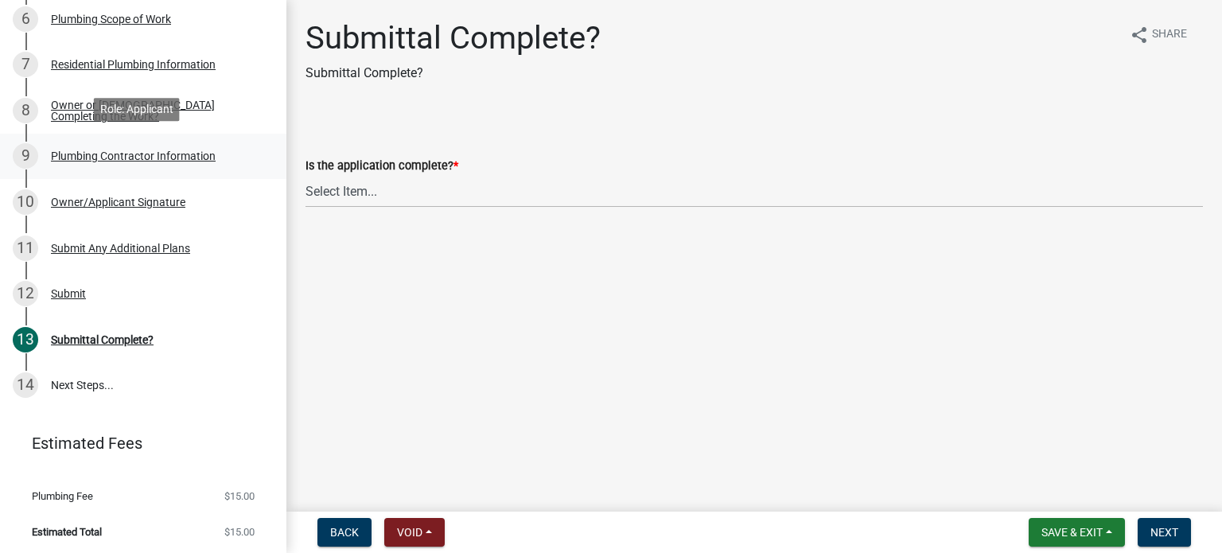
click at [83, 150] on div "Plumbing Contractor Information" at bounding box center [133, 155] width 165 height 11
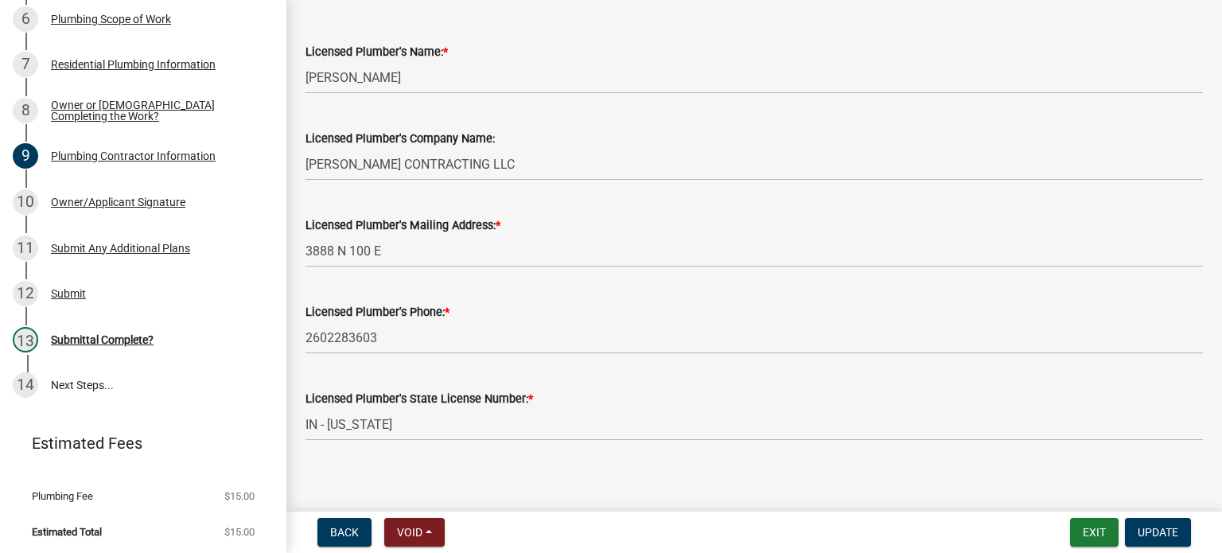
scroll to position [96, 0]
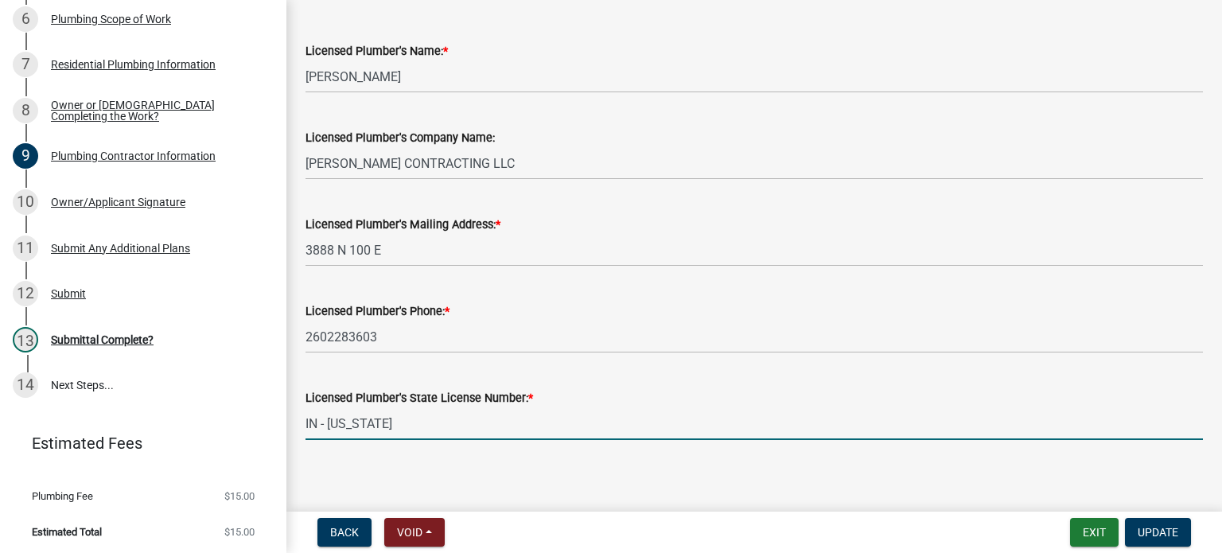
click at [387, 432] on input "IN - [US_STATE]" at bounding box center [755, 423] width 898 height 33
type input "I"
type input "PC10902927"
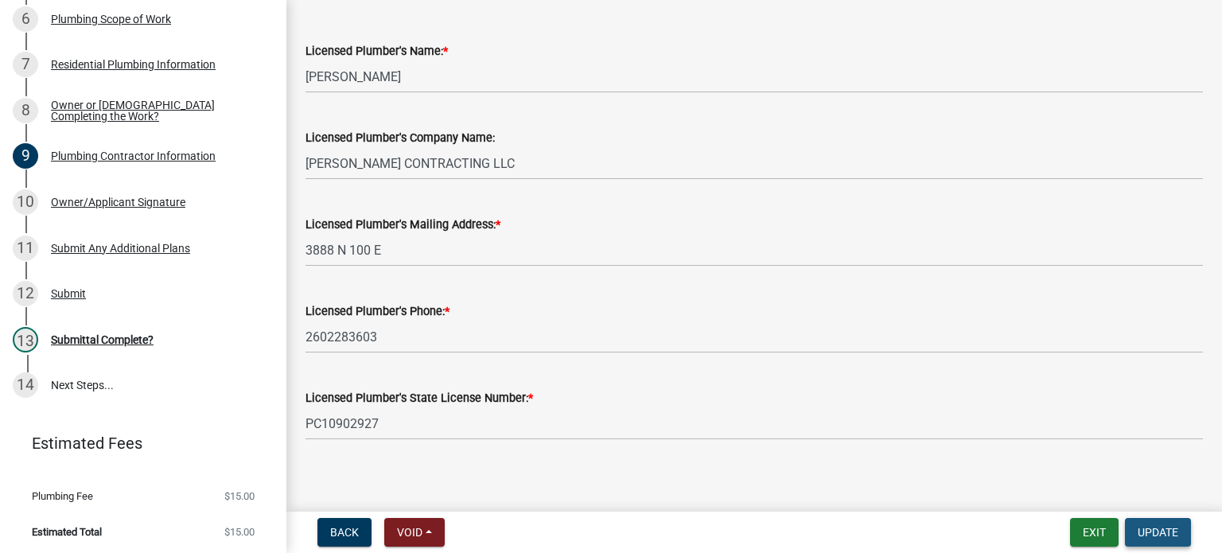
click at [1167, 536] on span "Update" at bounding box center [1158, 532] width 41 height 13
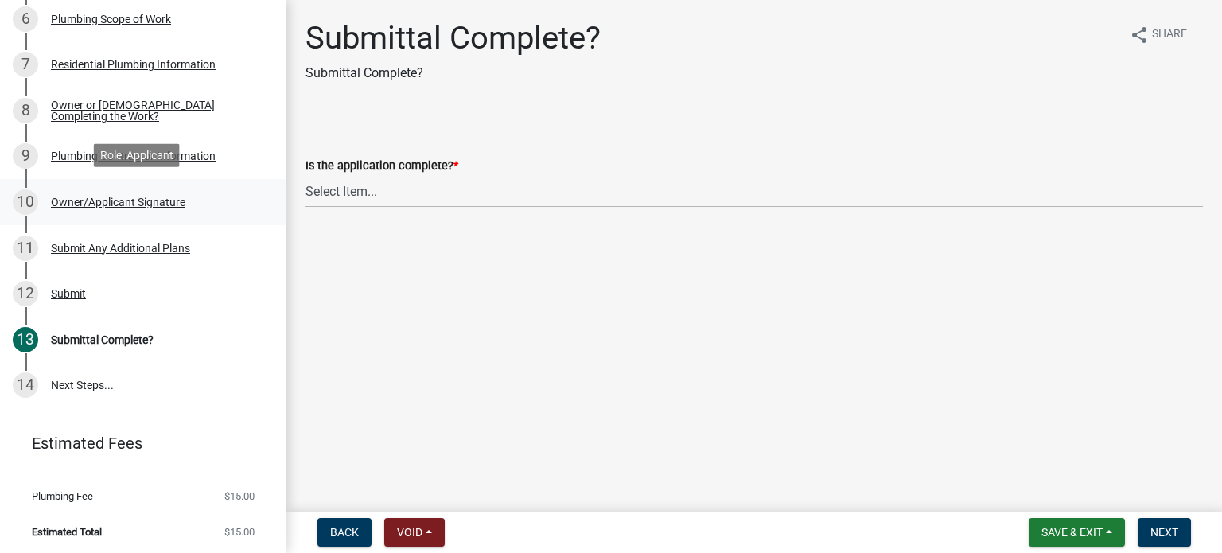
click at [99, 197] on div "Owner/Applicant Signature" at bounding box center [118, 202] width 135 height 11
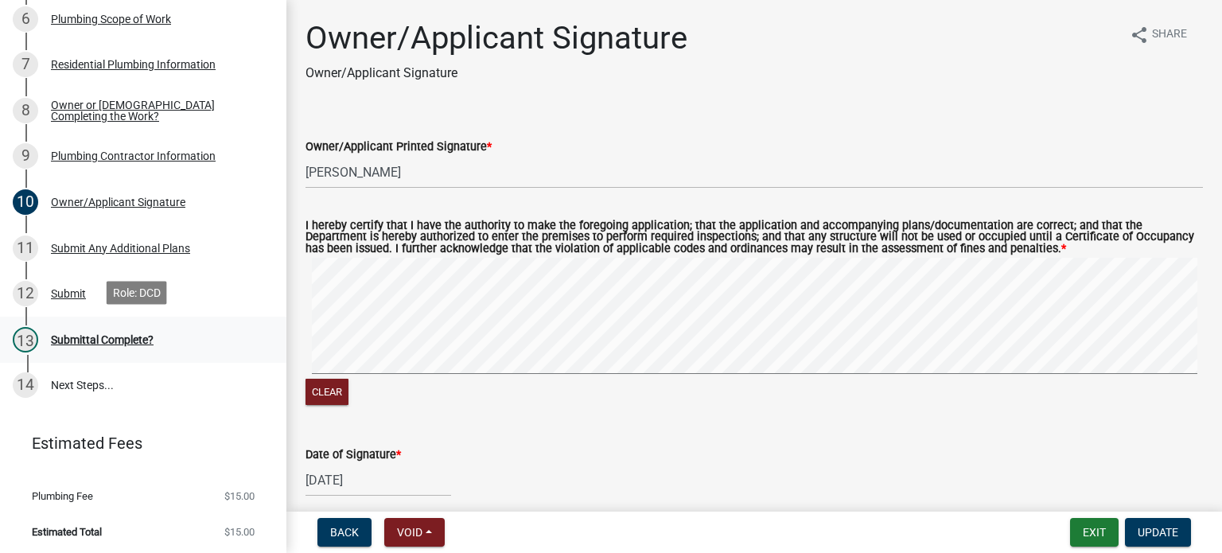
click at [106, 340] on div "Submittal Complete?" at bounding box center [102, 339] width 103 height 11
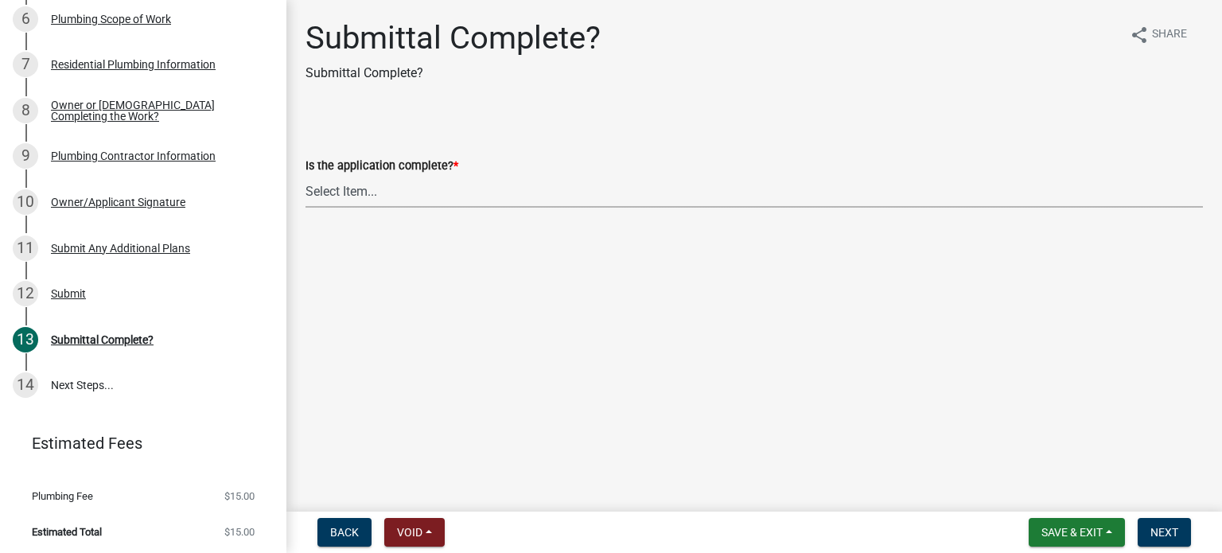
click at [328, 201] on select "Select Item... Yes No" at bounding box center [755, 191] width 898 height 33
click at [306, 175] on select "Select Item... Yes No" at bounding box center [755, 191] width 898 height 33
select select "1782a9c7-7323-4da6-ac5b-f89a69a3d723"
click at [1158, 528] on span "Next" at bounding box center [1165, 532] width 28 height 13
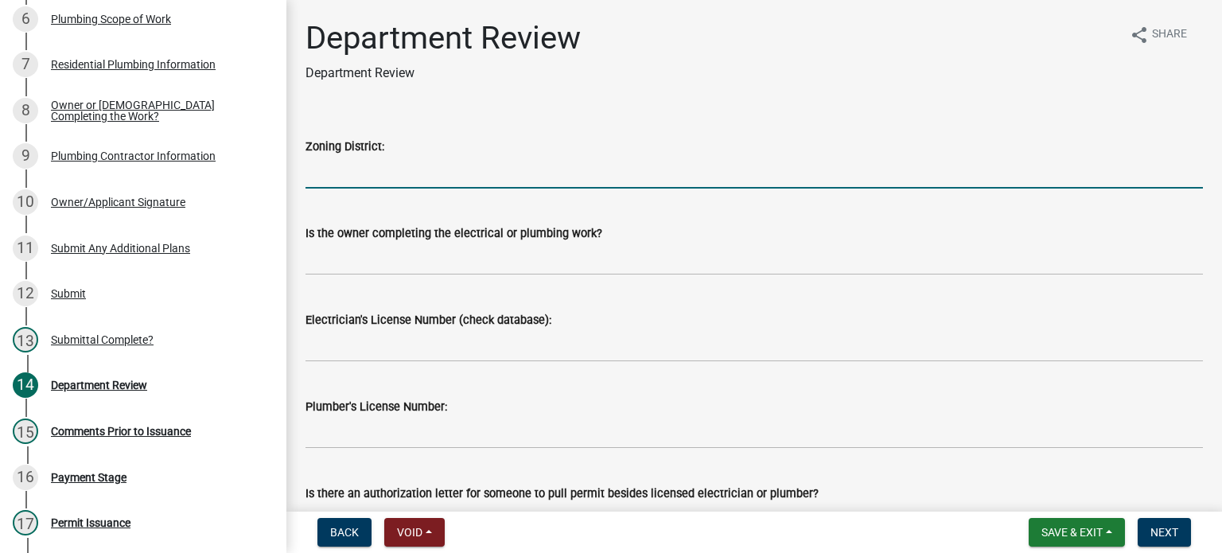
click at [322, 186] on input "Zoning District:" at bounding box center [755, 172] width 898 height 33
type input "Ag"
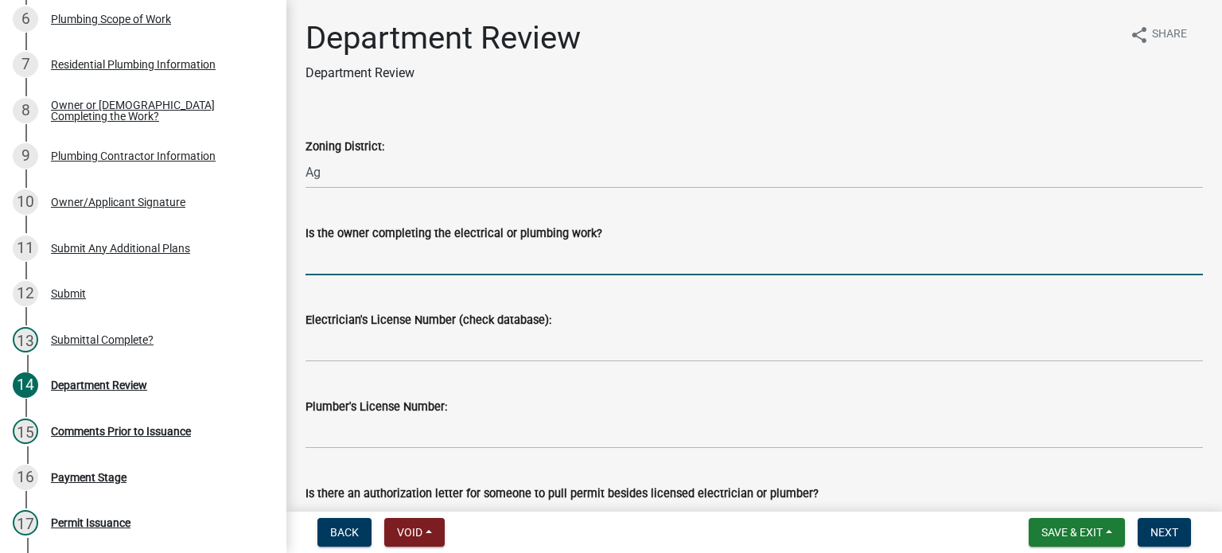
click at [385, 267] on input "Is the owner completing the electrical or plumbing work?" at bounding box center [755, 259] width 898 height 33
type input "no"
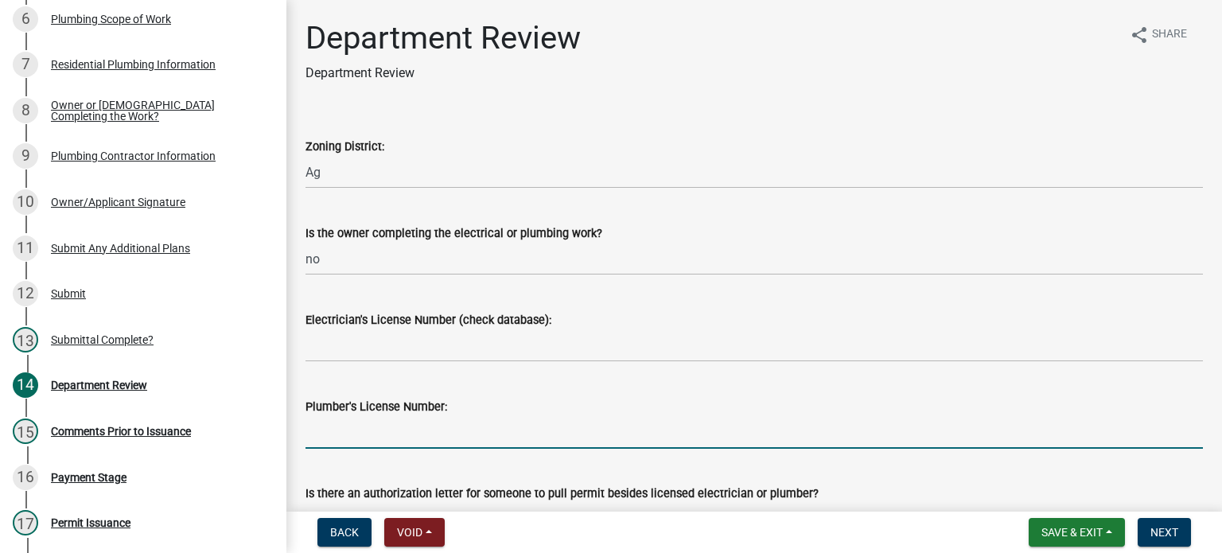
click at [330, 445] on input "Plumber's License Number:" at bounding box center [755, 432] width 898 height 33
type input "PC10902927"
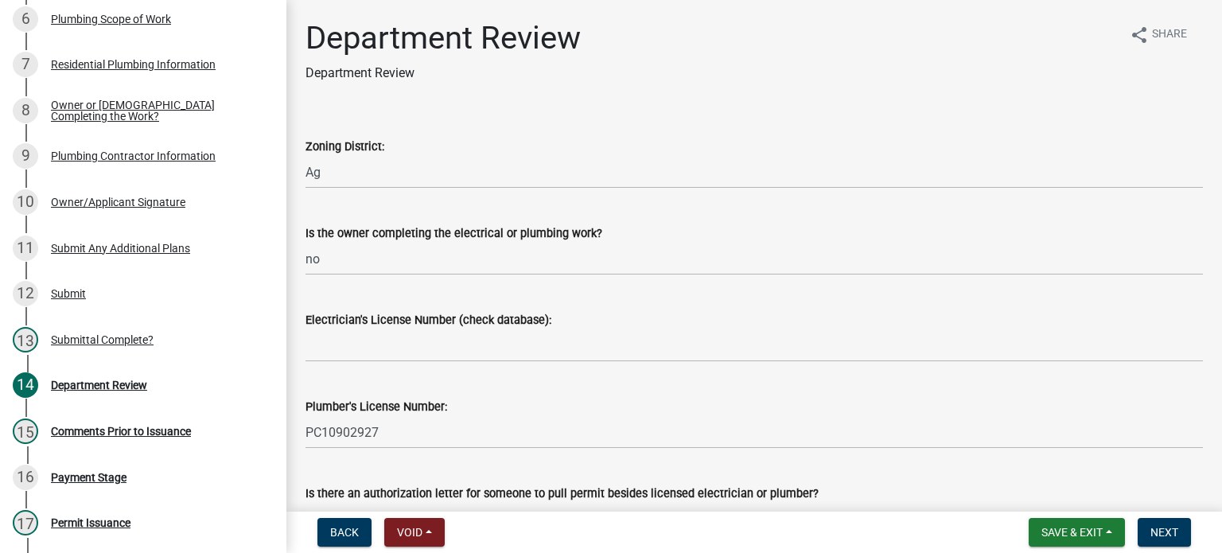
click at [1210, 496] on div "Department Review Department Review share Share Zoning District: Ag Is the owne…" at bounding box center [755, 497] width 936 height 956
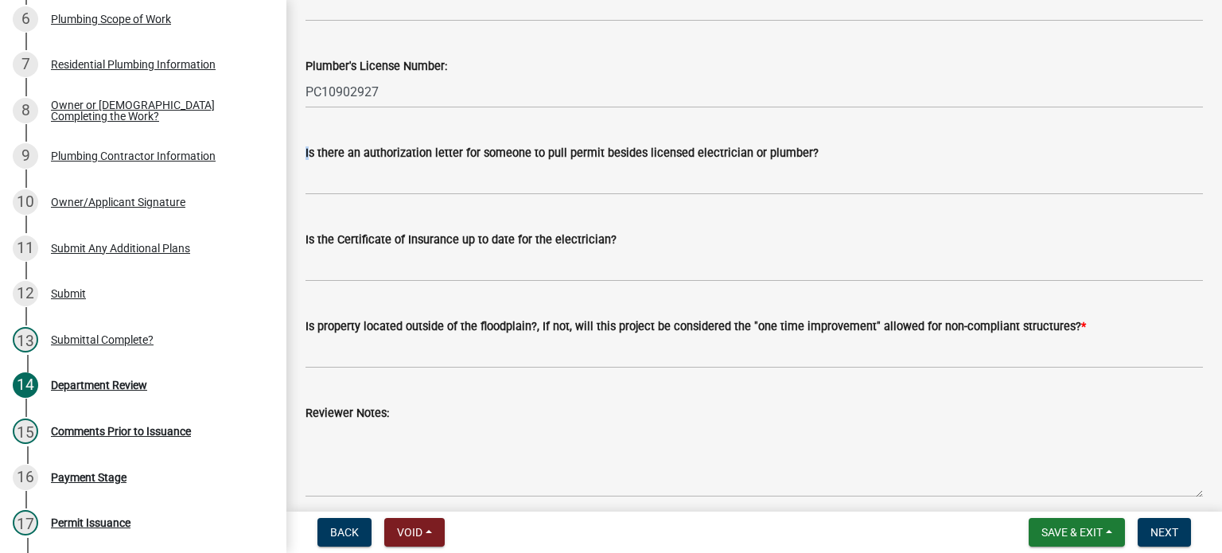
scroll to position [350, 0]
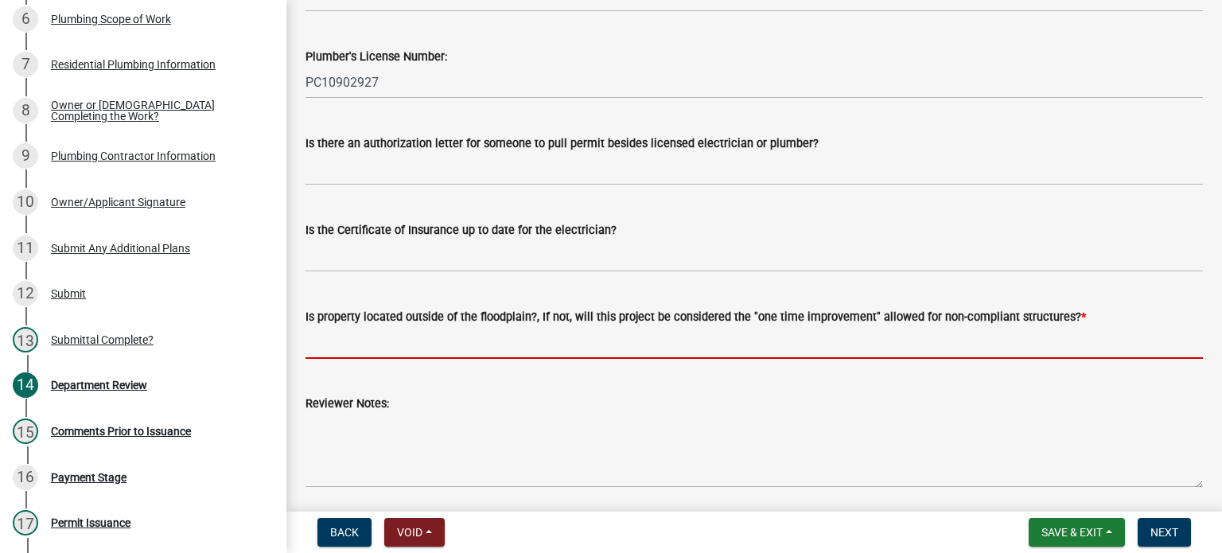
click at [429, 341] on input "Is property located outside of the floodplain?, If not, will this project be co…" at bounding box center [755, 342] width 898 height 33
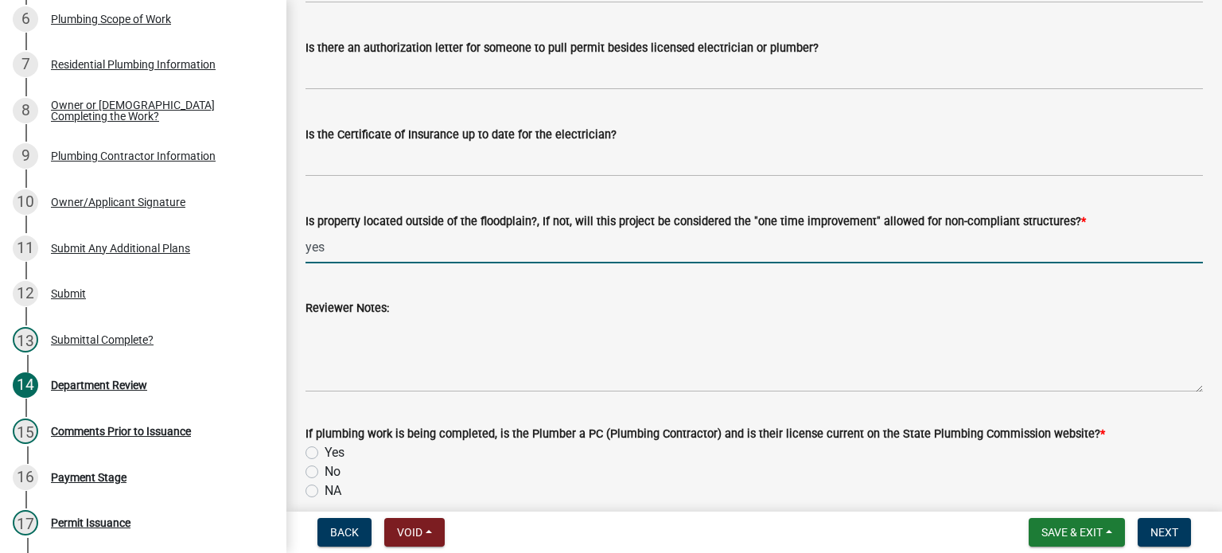
scroll to position [478, 0]
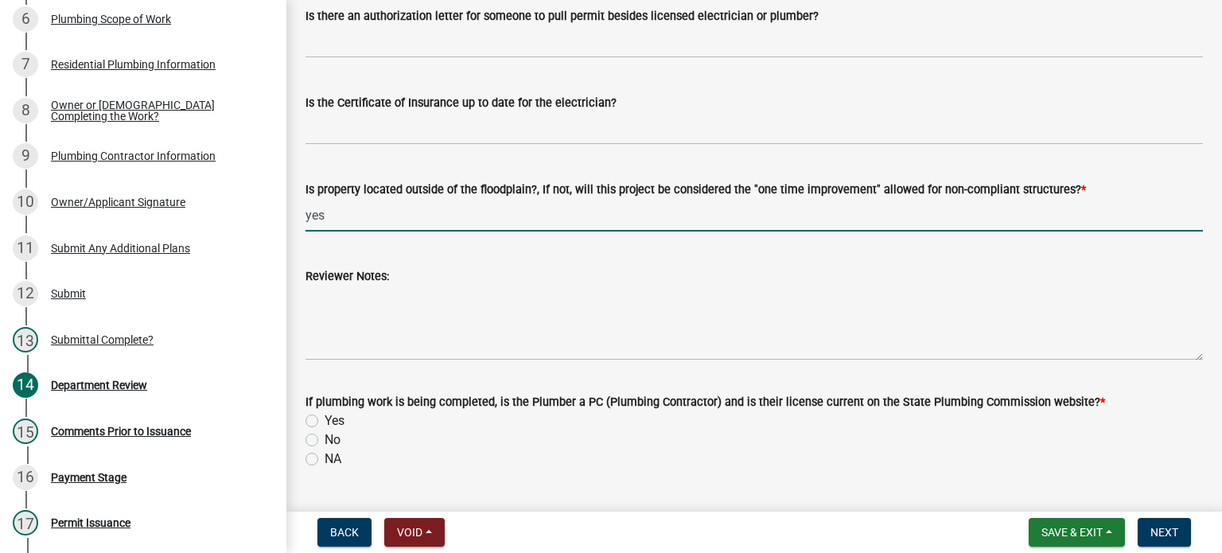
type input "yes"
click at [325, 419] on label "Yes" at bounding box center [335, 420] width 20 height 19
click at [325, 419] on input "Yes" at bounding box center [330, 416] width 10 height 10
radio input "true"
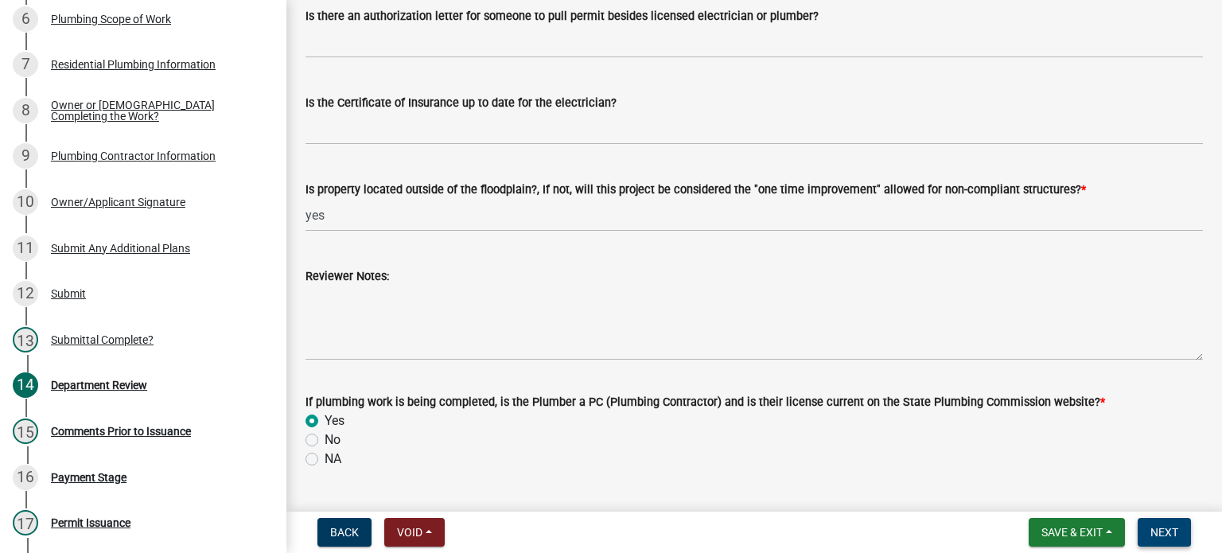
click at [1168, 530] on span "Next" at bounding box center [1165, 532] width 28 height 13
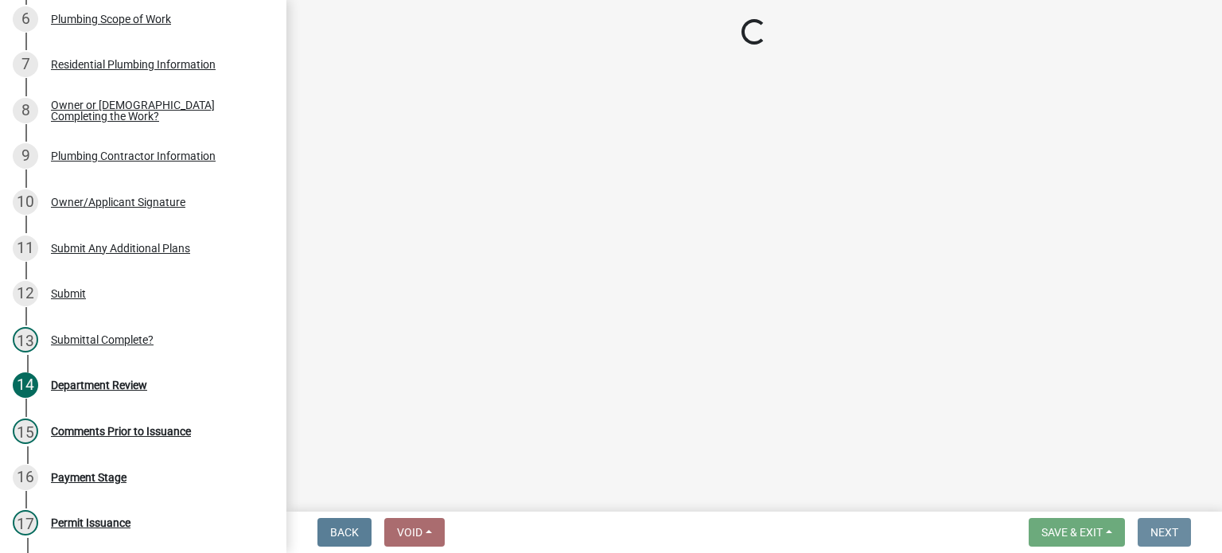
scroll to position [0, 0]
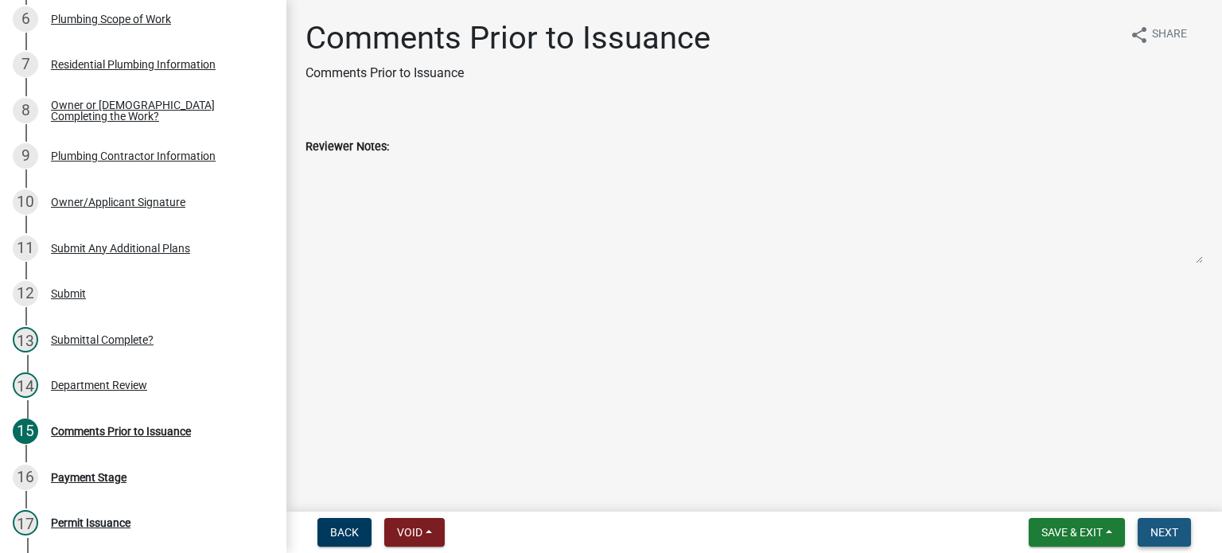
click at [1168, 530] on span "Next" at bounding box center [1165, 532] width 28 height 13
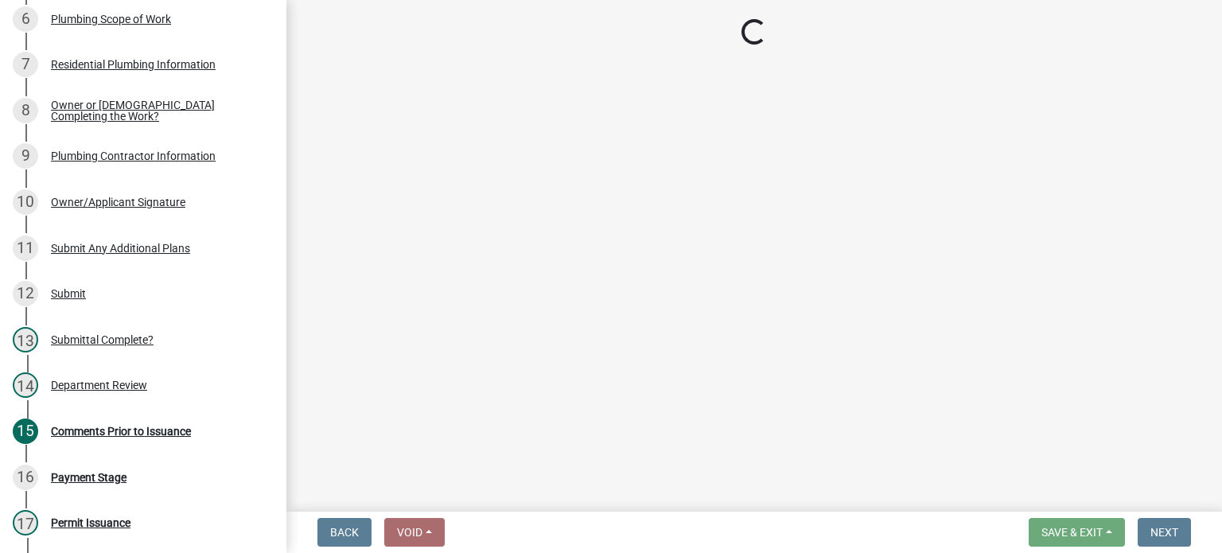
select select "3: 3"
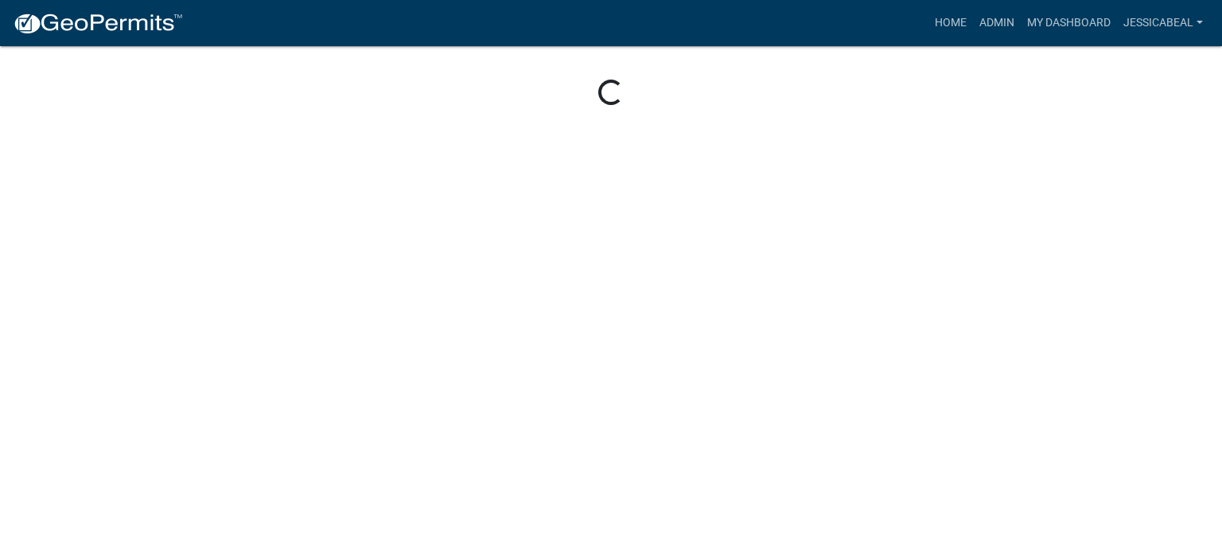
drag, startPoint x: 0, startPoint y: 0, endPoint x: 688, endPoint y: 72, distance: 691.4
click at [688, 72] on div "Loading..." at bounding box center [611, 53] width 1222 height 107
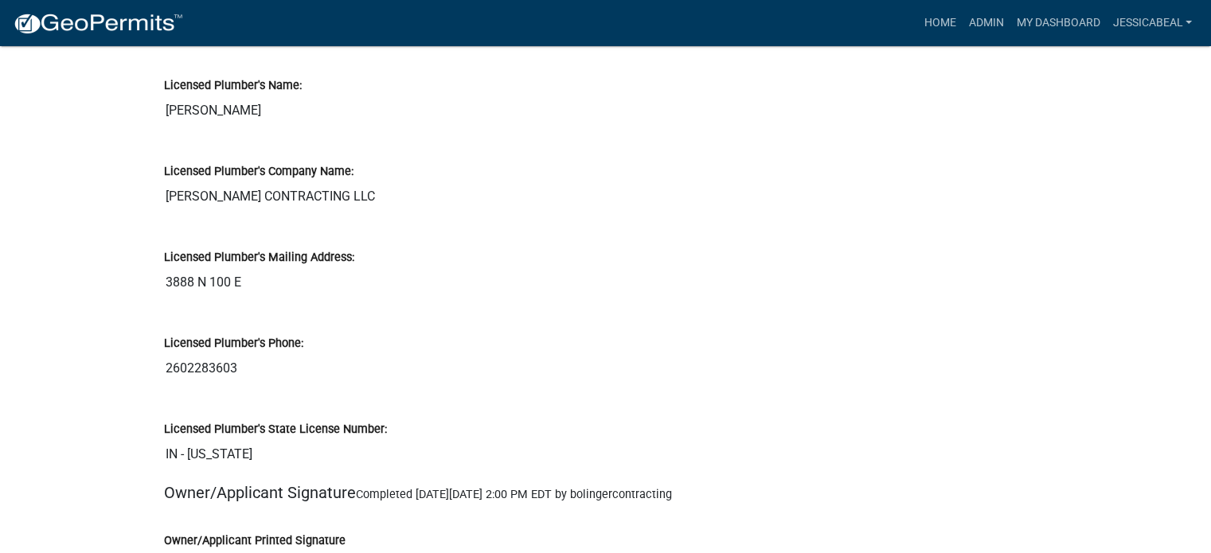
scroll to position [2302, 0]
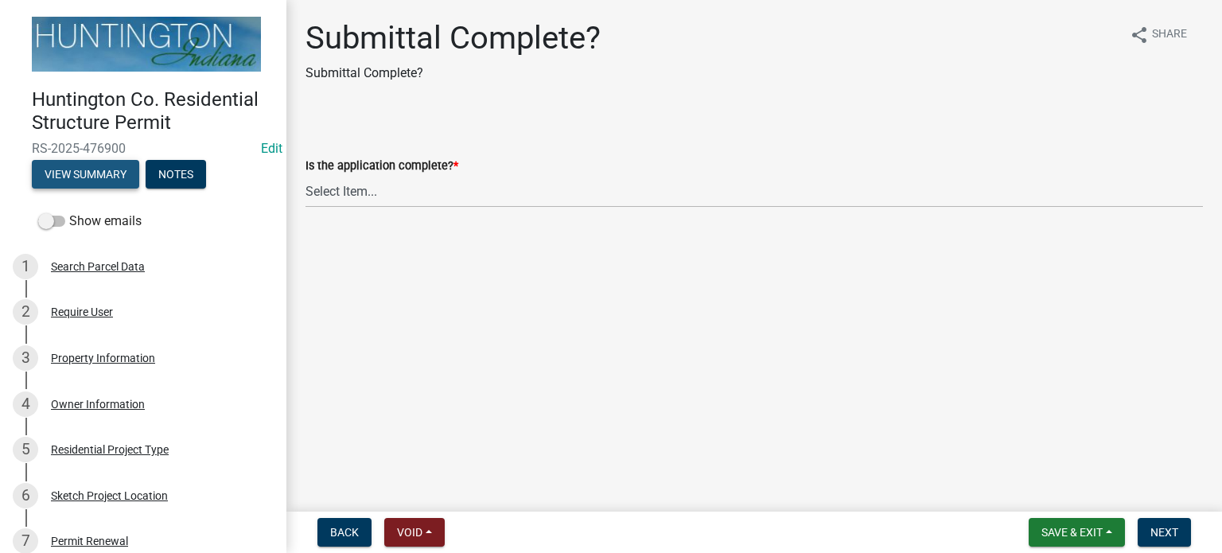
click at [79, 171] on button "View Summary" at bounding box center [85, 174] width 107 height 29
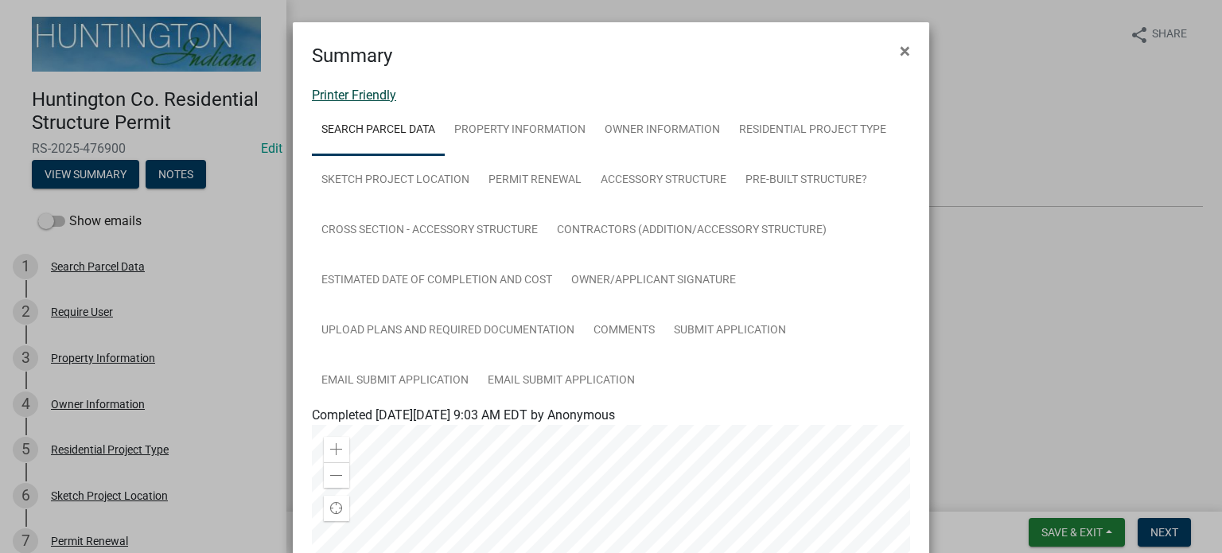
click at [333, 95] on link "Printer Friendly" at bounding box center [354, 95] width 84 height 15
click at [900, 53] on span "×" at bounding box center [905, 51] width 10 height 22
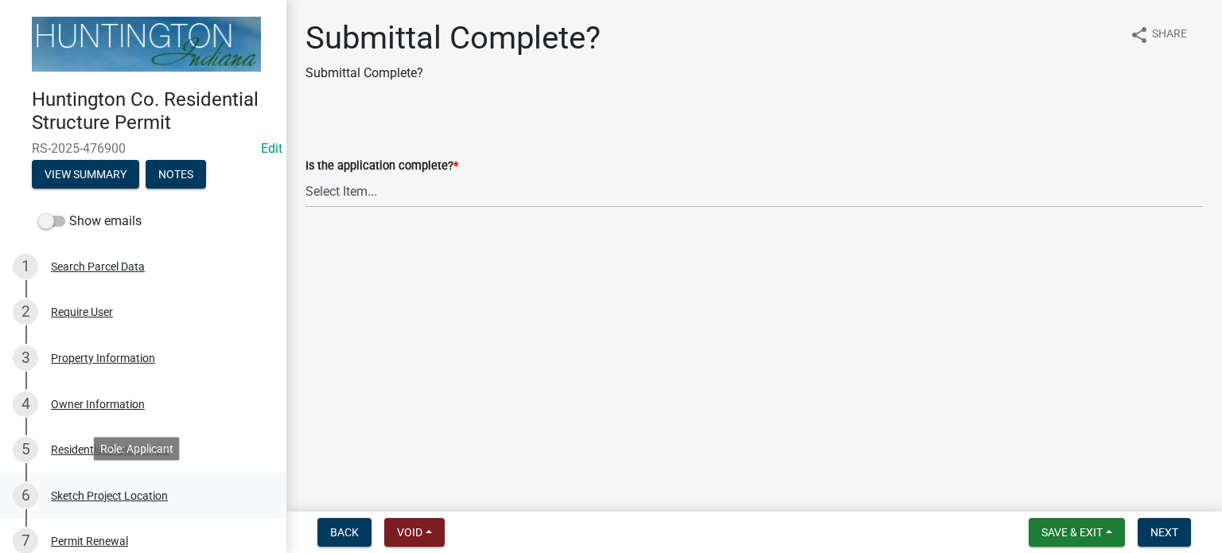
click at [92, 490] on div "Sketch Project Location" at bounding box center [109, 495] width 117 height 11
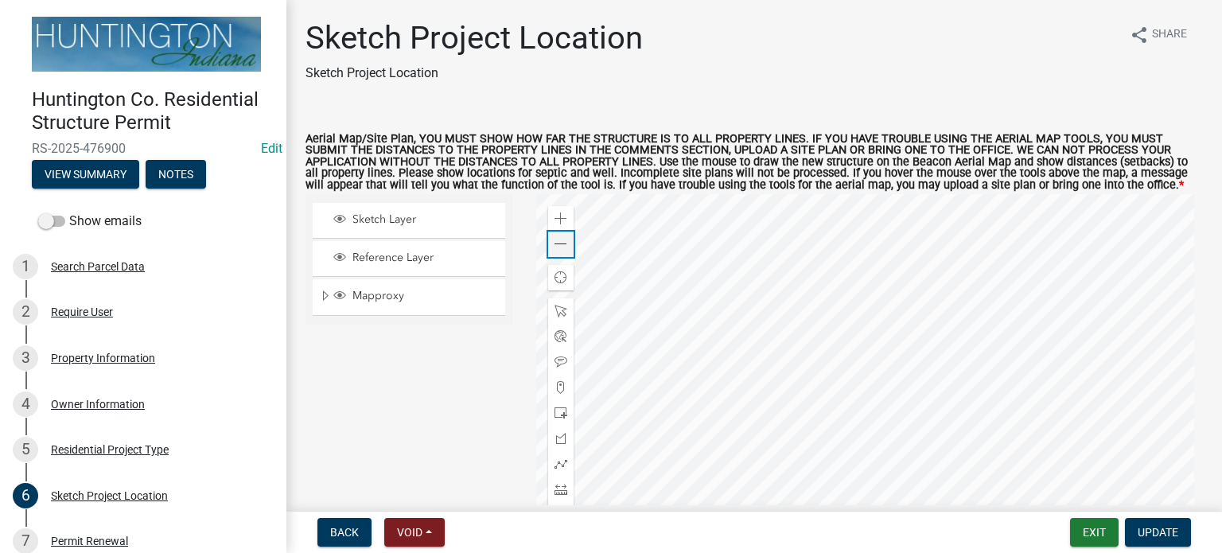
click at [556, 240] on span at bounding box center [561, 244] width 13 height 13
click at [561, 483] on span at bounding box center [561, 489] width 13 height 13
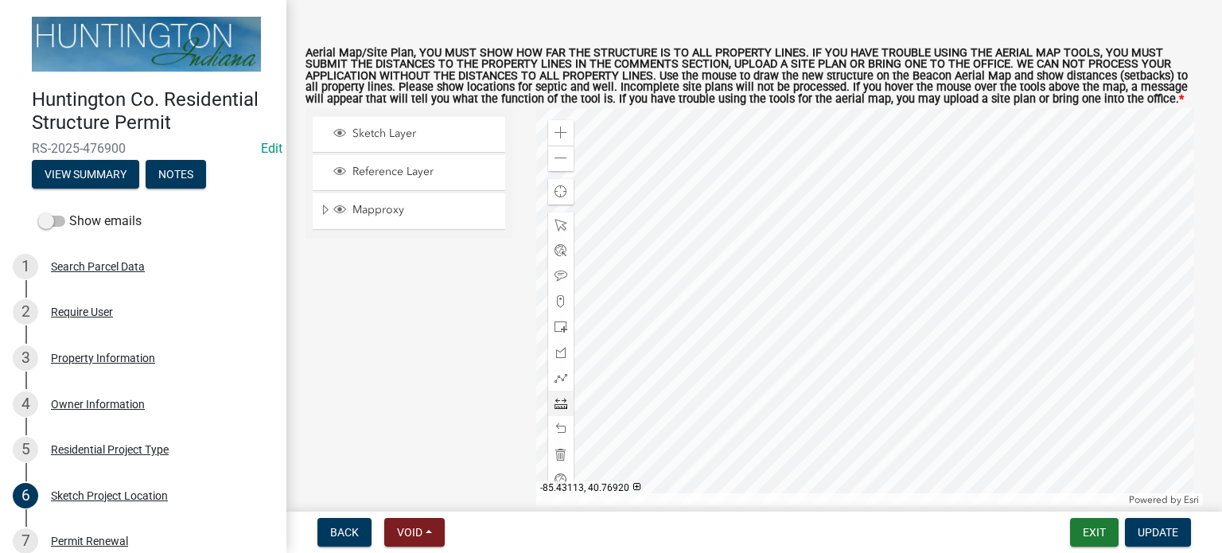
click at [813, 255] on div at bounding box center [870, 307] width 668 height 398
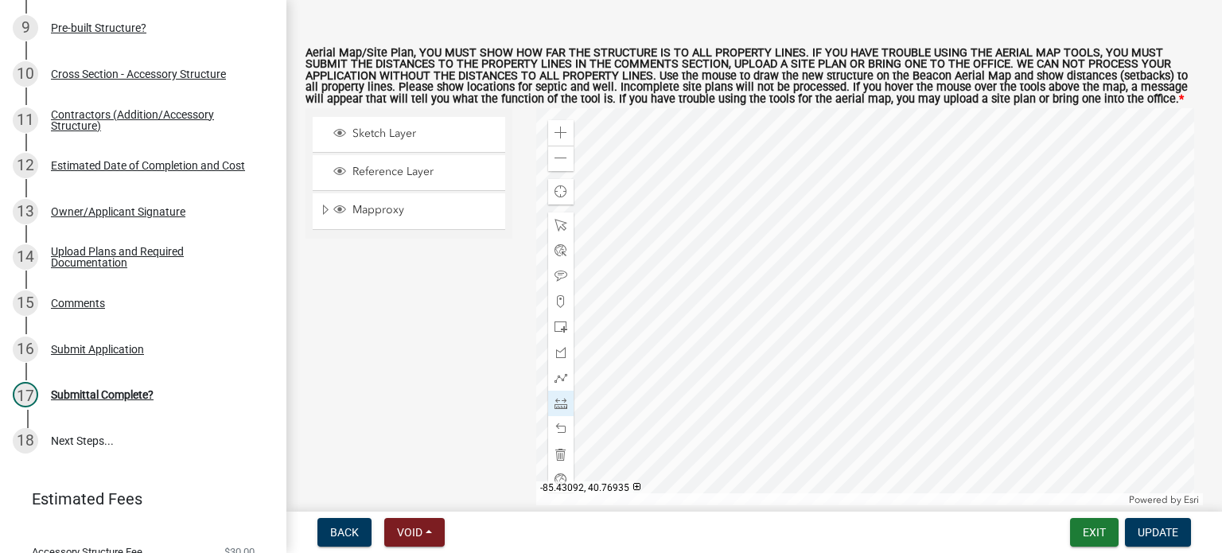
scroll to position [660, 0]
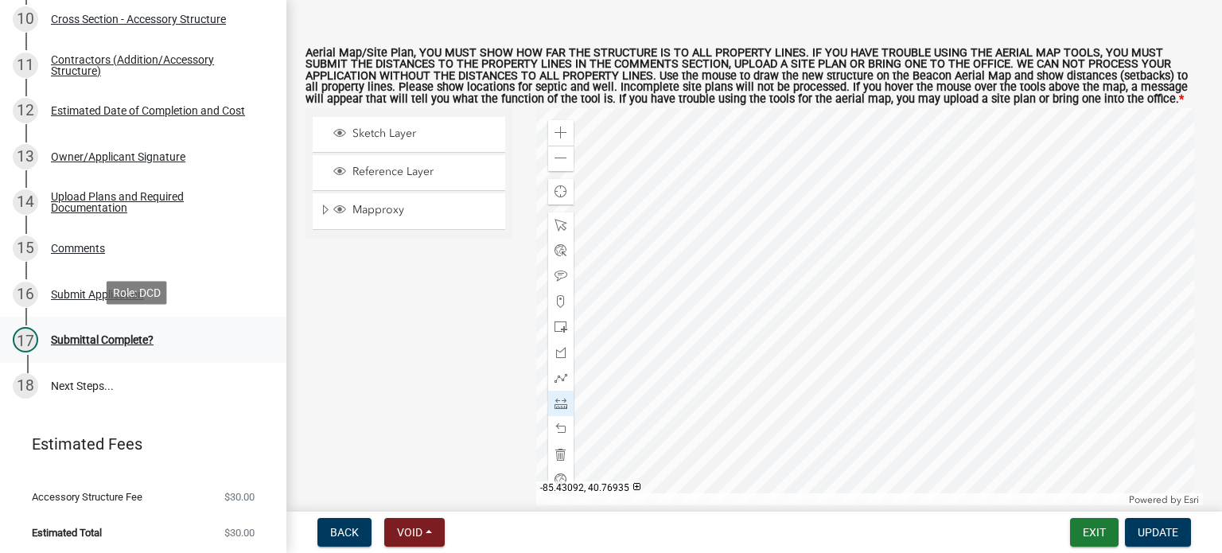
click at [98, 345] on div "17 Submittal Complete?" at bounding box center [137, 339] width 248 height 25
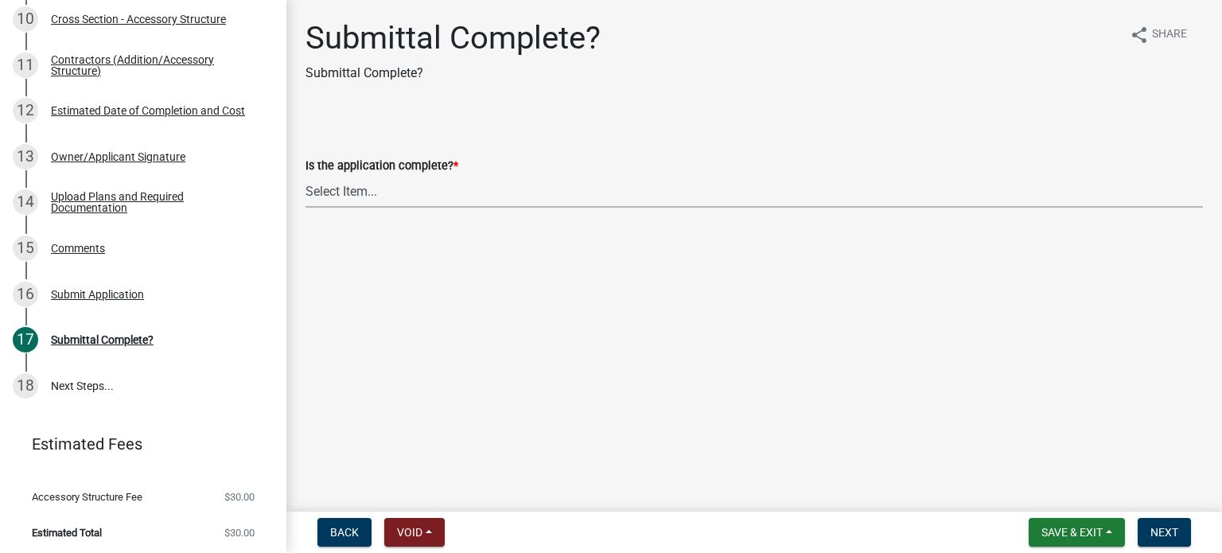
click at [315, 197] on select "Select Item... Yes No" at bounding box center [755, 191] width 898 height 33
click at [306, 175] on select "Select Item... Yes No" at bounding box center [755, 191] width 898 height 33
select select "315ce2df-ff16-4327-84fc-1d1503341e6e"
click at [1156, 531] on span "Next" at bounding box center [1165, 532] width 28 height 13
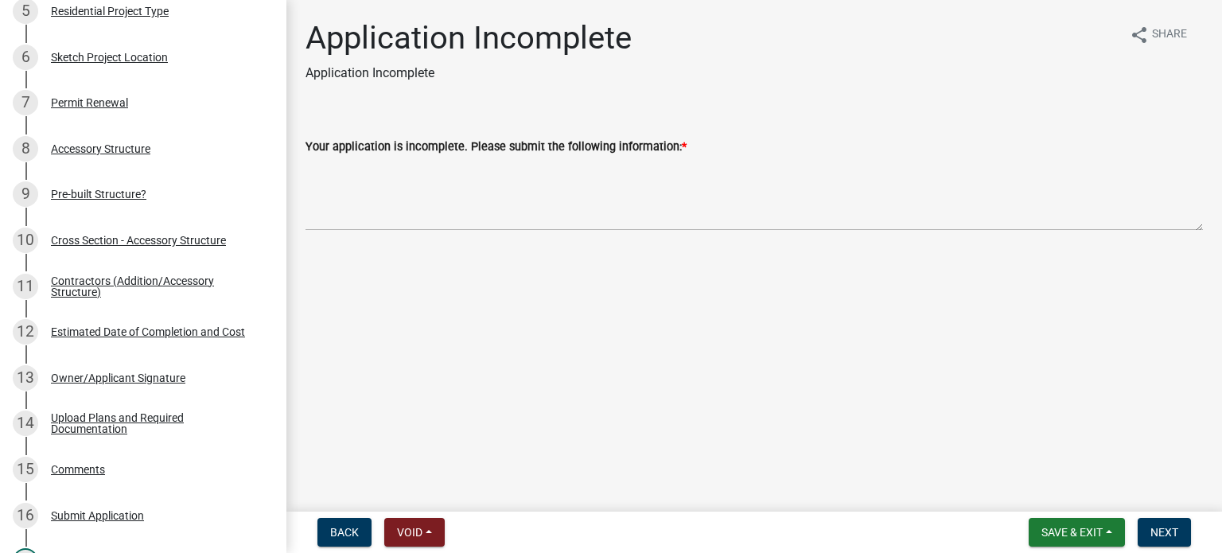
scroll to position [425, 0]
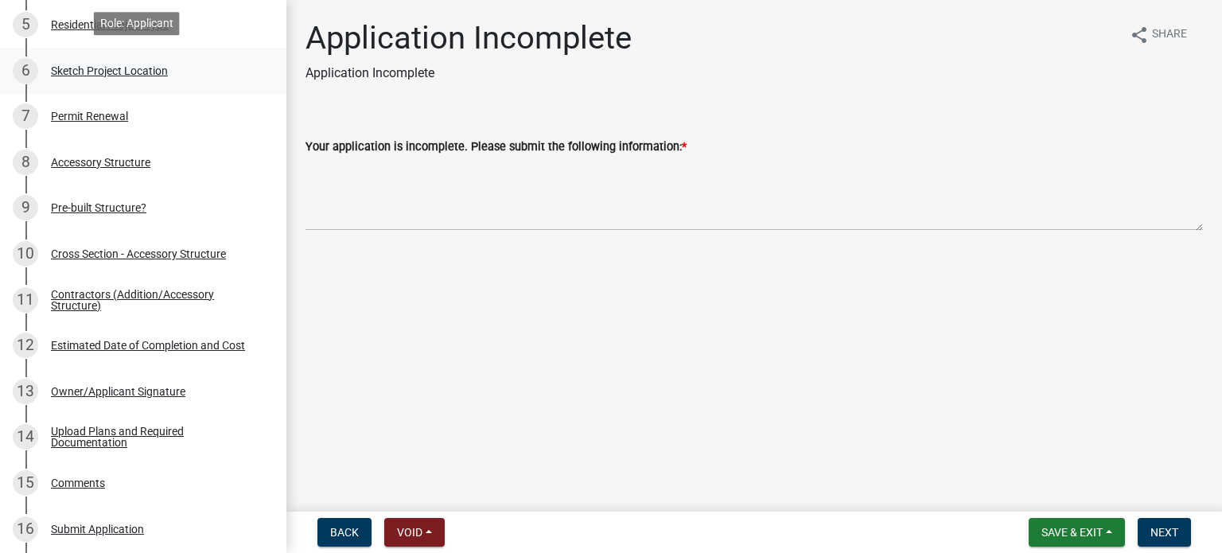
click at [96, 60] on div "6 Sketch Project Location" at bounding box center [137, 70] width 248 height 25
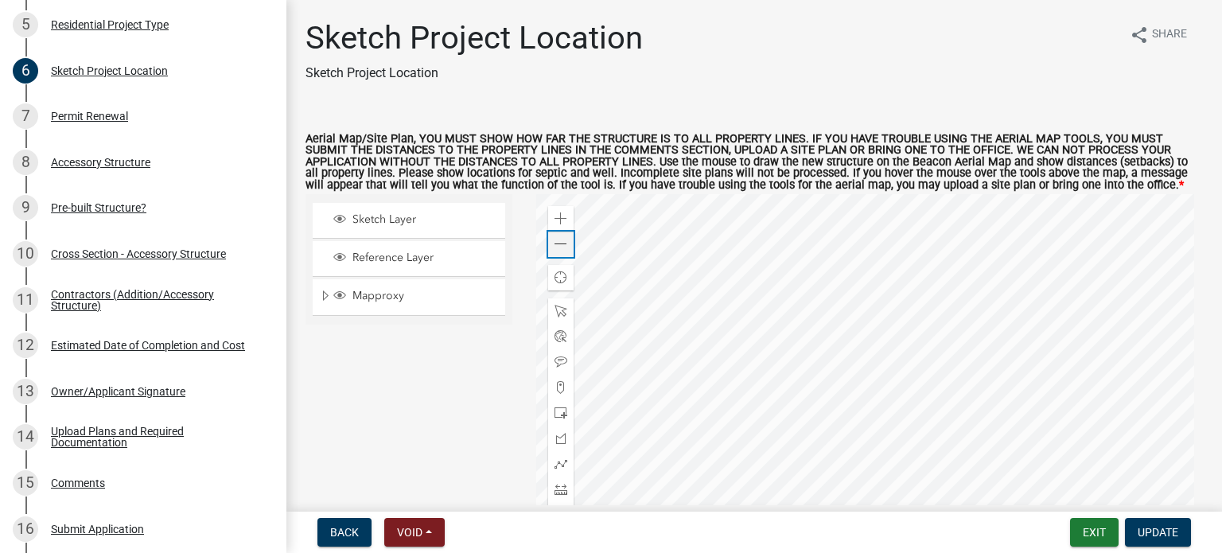
click at [555, 246] on span at bounding box center [561, 244] width 13 height 13
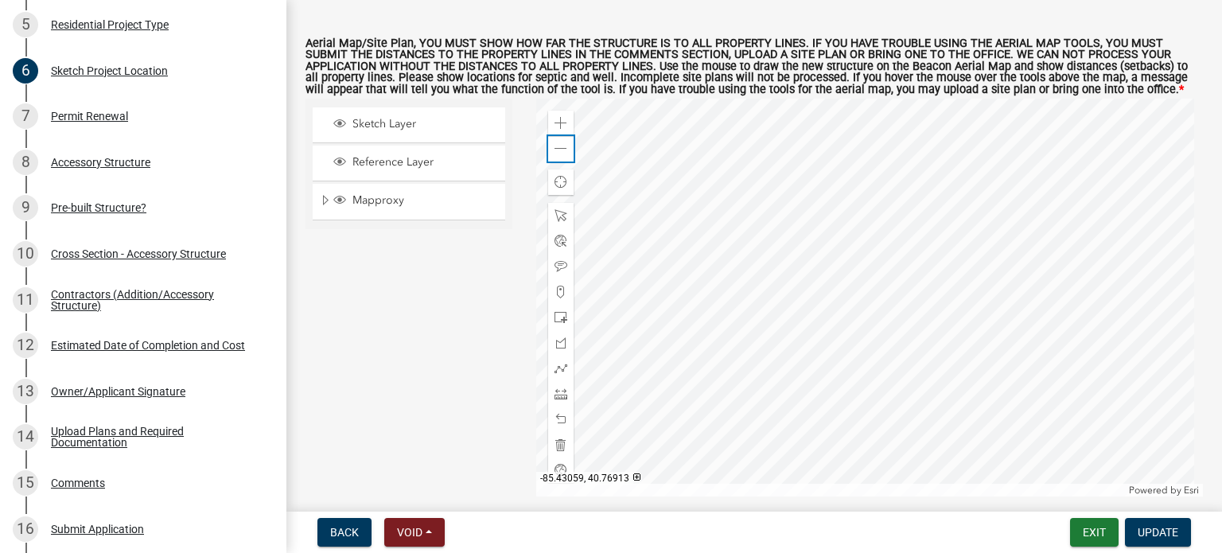
scroll to position [127, 0]
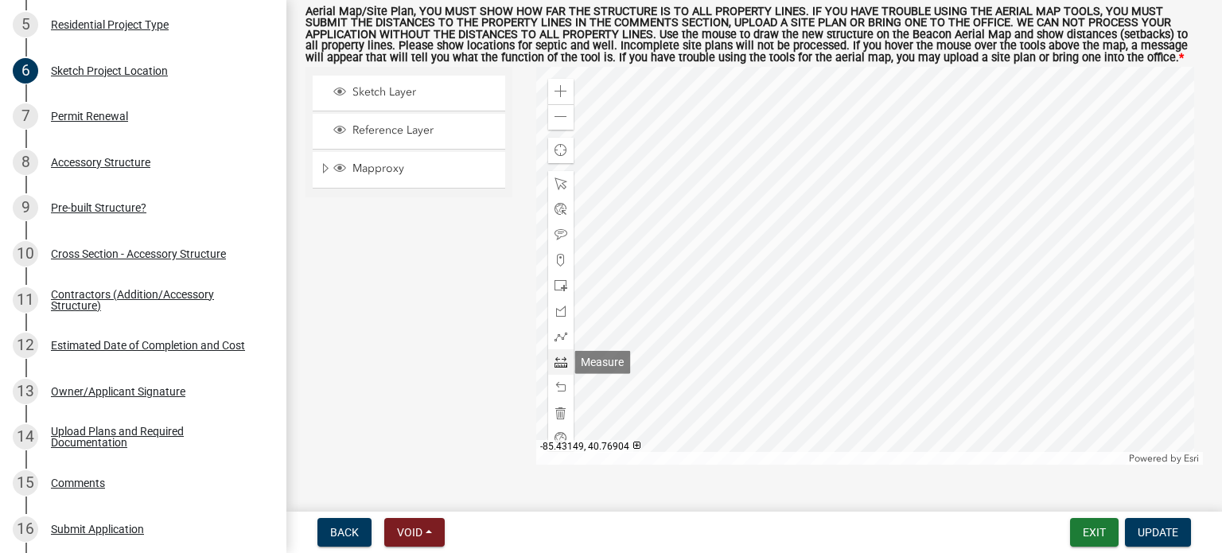
click at [561, 359] on span at bounding box center [561, 362] width 13 height 13
click at [785, 323] on div at bounding box center [870, 266] width 668 height 398
click at [785, 242] on div at bounding box center [870, 266] width 668 height 398
click at [560, 362] on span at bounding box center [561, 362] width 13 height 13
click at [557, 92] on span at bounding box center [561, 91] width 13 height 13
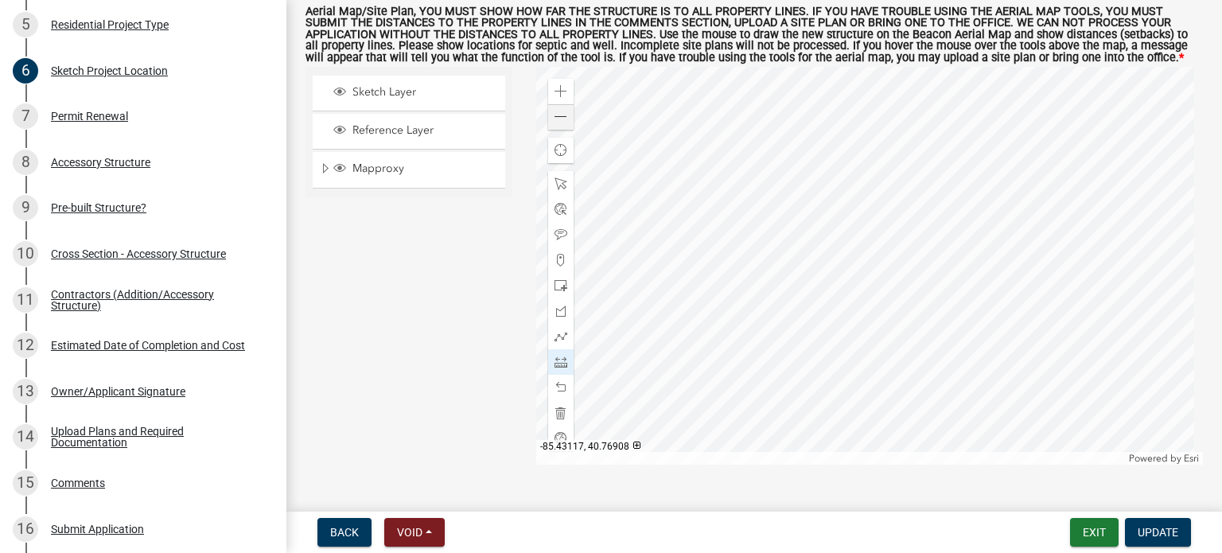
click at [706, 376] on div at bounding box center [870, 266] width 668 height 398
click at [705, 214] on div at bounding box center [870, 266] width 668 height 398
click at [560, 113] on span at bounding box center [561, 117] width 13 height 13
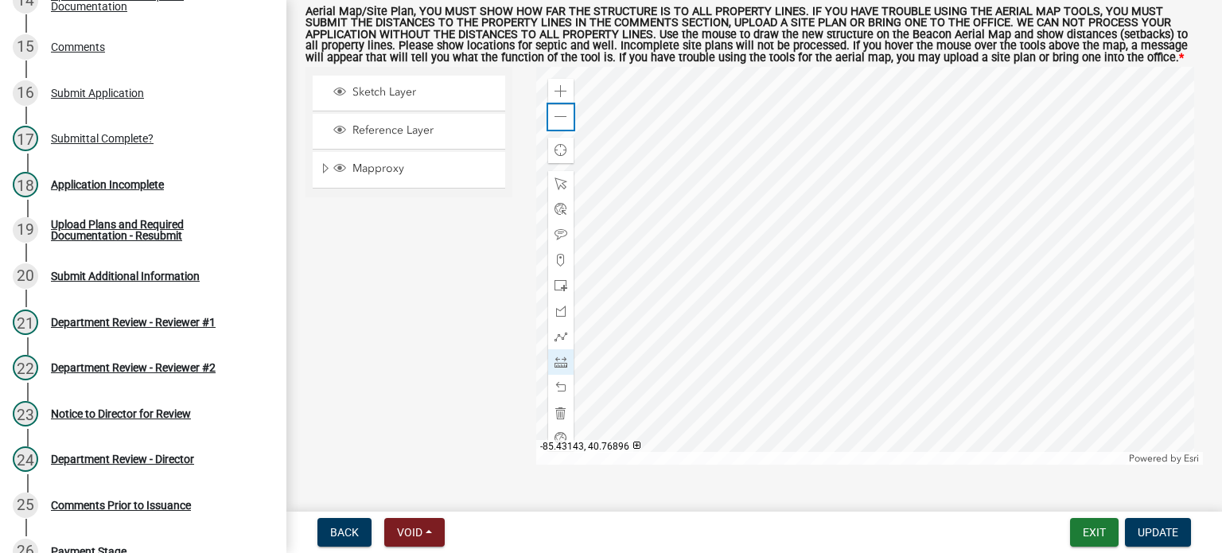
scroll to position [860, 0]
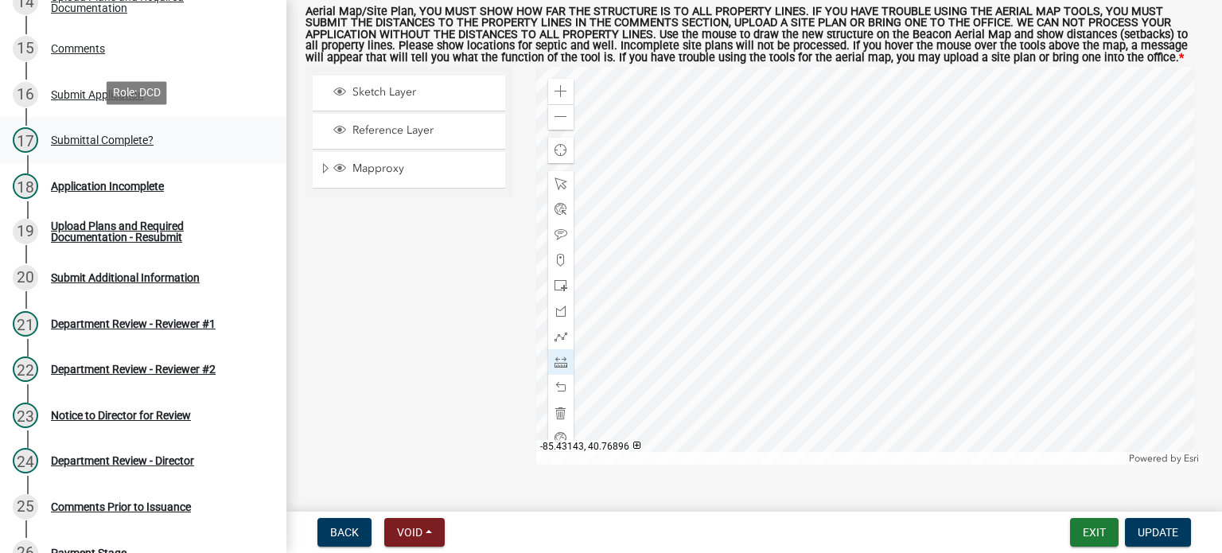
click at [76, 139] on div "Submittal Complete?" at bounding box center [102, 140] width 103 height 11
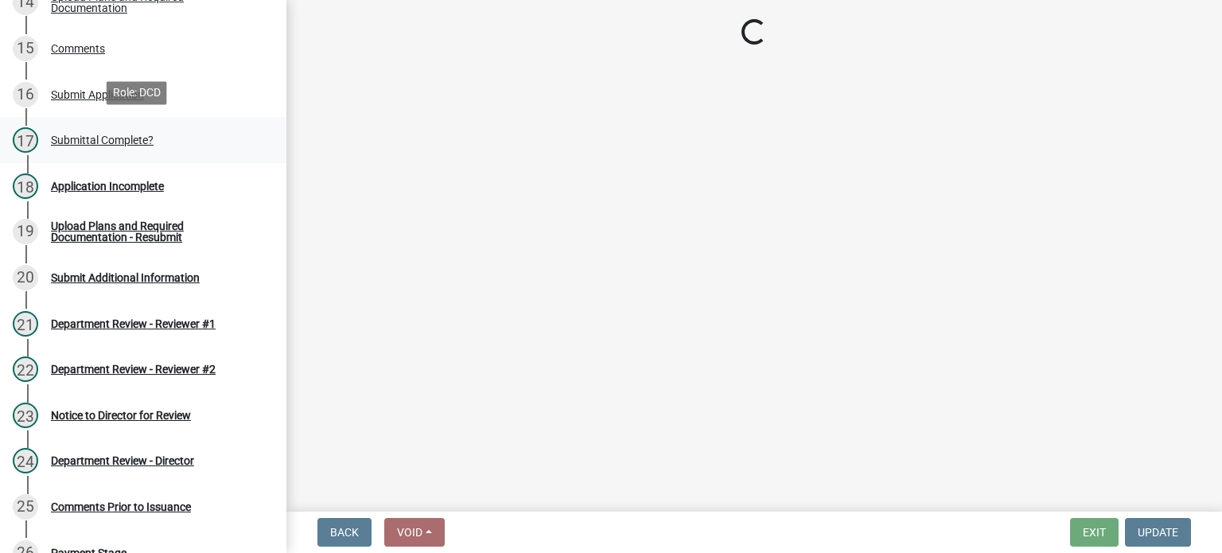
scroll to position [0, 0]
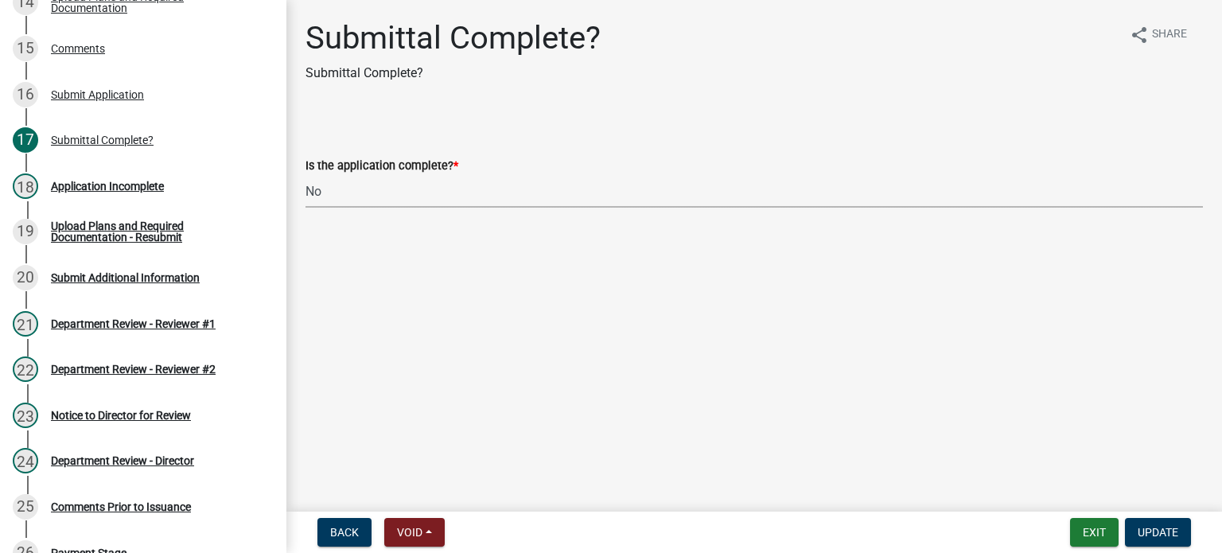
click at [338, 187] on select "Select Item... Yes No" at bounding box center [755, 191] width 898 height 33
click at [306, 175] on select "Select Item... Yes No" at bounding box center [755, 191] width 898 height 33
select select "7990632e-f909-4443-8832-e8f1fe700ef3"
click at [1176, 530] on span "Update" at bounding box center [1158, 532] width 41 height 13
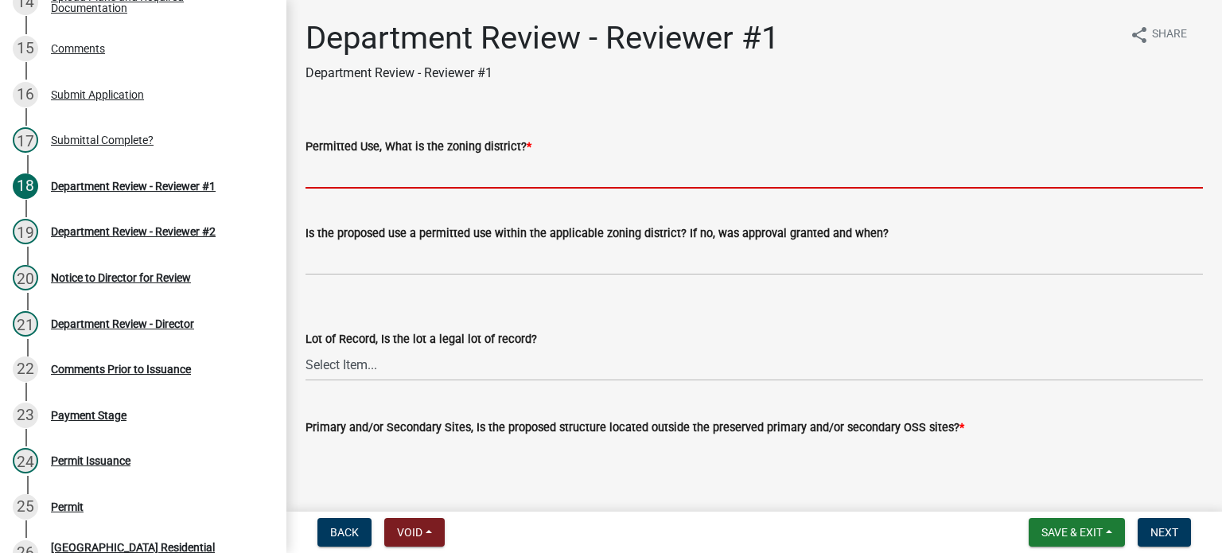
click at [361, 177] on input "Permitted Use, What is the zoning district? *" at bounding box center [755, 172] width 898 height 33
type input "Ag"
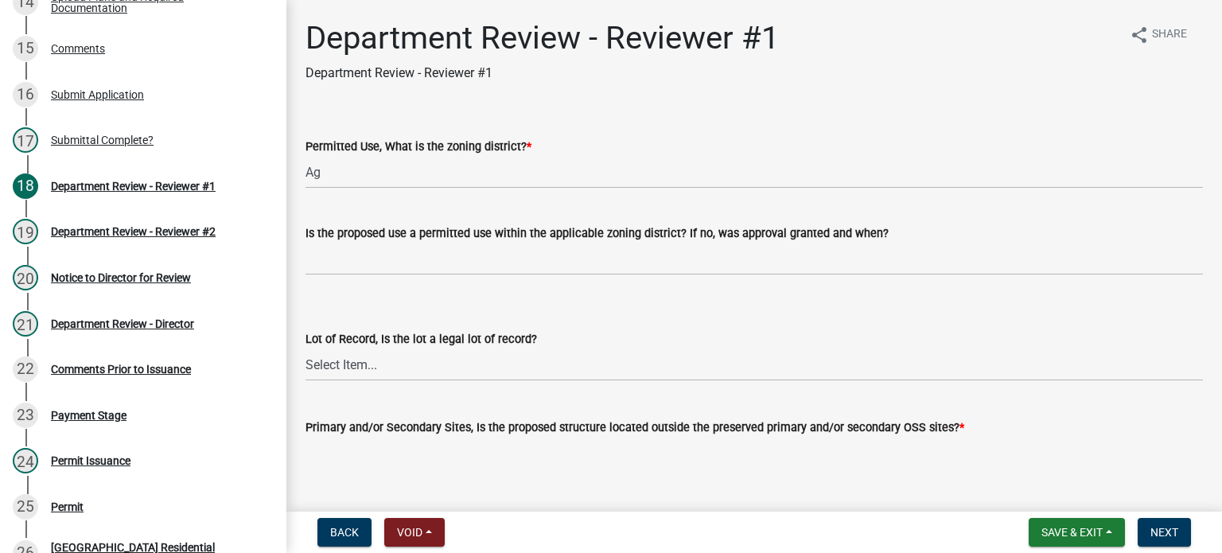
drag, startPoint x: 391, startPoint y: 187, endPoint x: 411, endPoint y: 209, distance: 29.8
click at [411, 209] on div "Is the proposed use a permitted use within the applicable zoning district? If n…" at bounding box center [755, 238] width 898 height 74
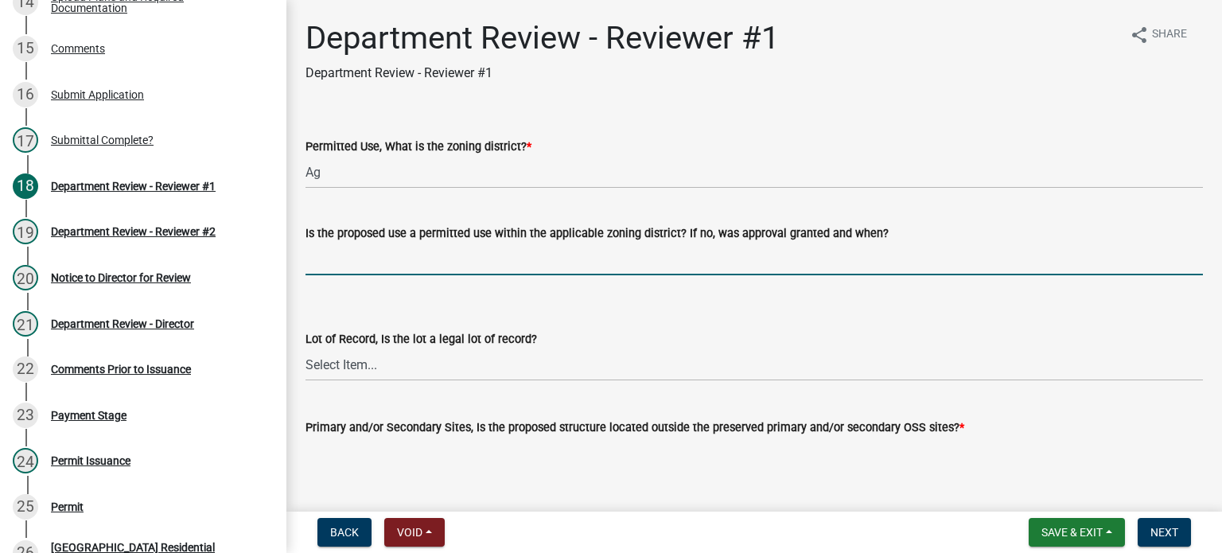
click at [363, 259] on input "Is the proposed use a permitted use within the applicable zoning district? If n…" at bounding box center [755, 259] width 898 height 33
type input "yes"
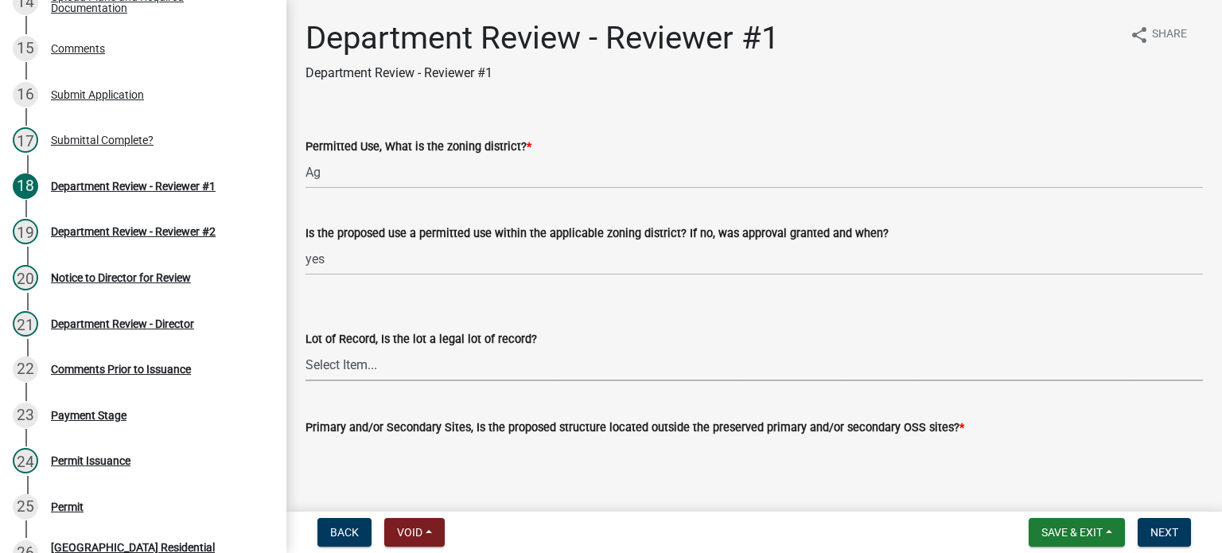
click at [349, 372] on select "Select Item... Yes No" at bounding box center [755, 365] width 898 height 33
click at [306, 349] on select "Select Item... Yes No" at bounding box center [755, 365] width 898 height 33
select select "2b50337a-1d1c-4f6e-b6b1-3d95564f7ff5"
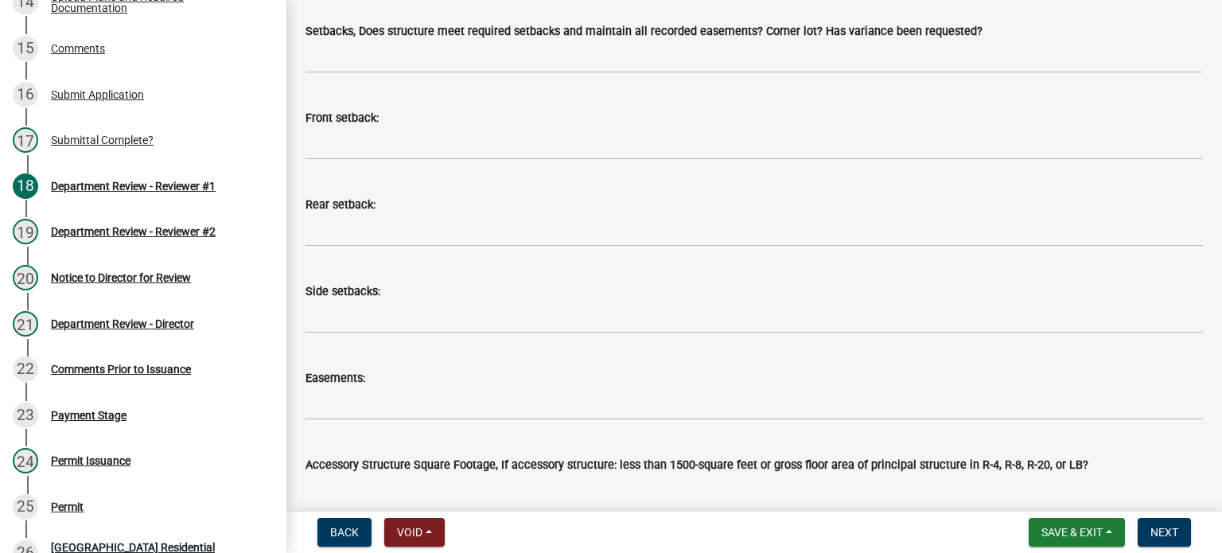
scroll to position [493, 0]
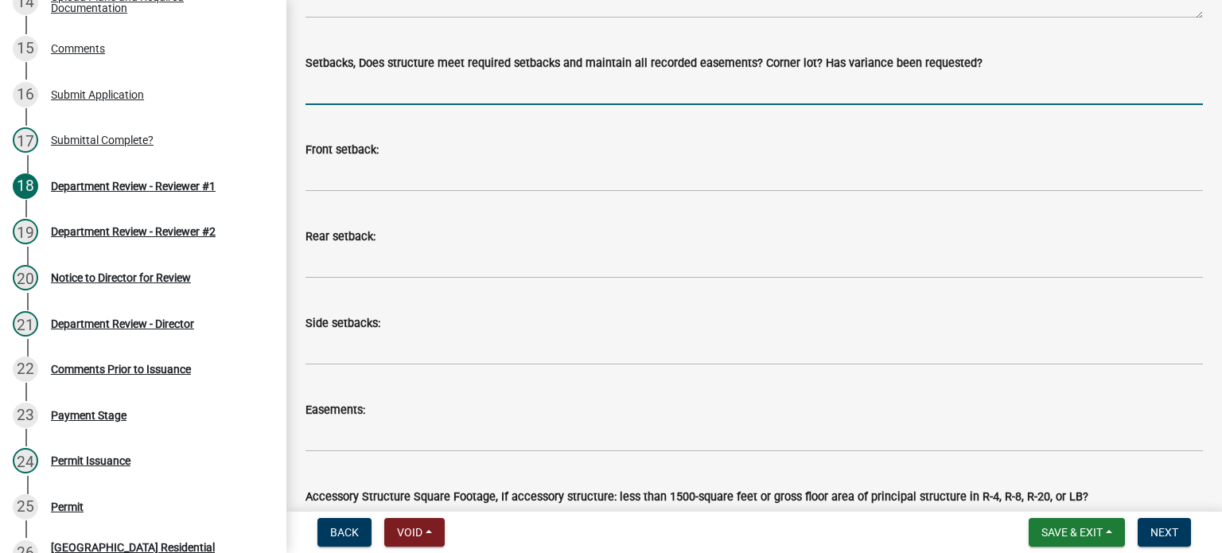
click at [487, 98] on input "Setbacks, Does structure meet required setbacks and maintain all recorded easem…" at bounding box center [755, 88] width 898 height 33
type input "yes"
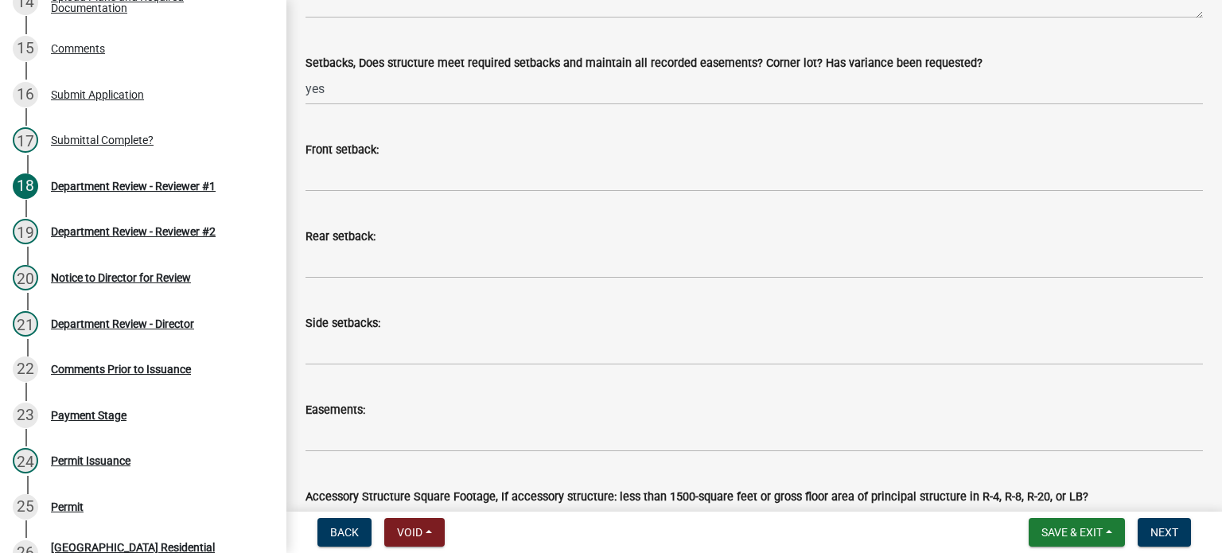
drag, startPoint x: 477, startPoint y: 103, endPoint x: 404, endPoint y: 136, distance: 80.2
click at [404, 136] on div "Front setback:" at bounding box center [755, 155] width 898 height 74
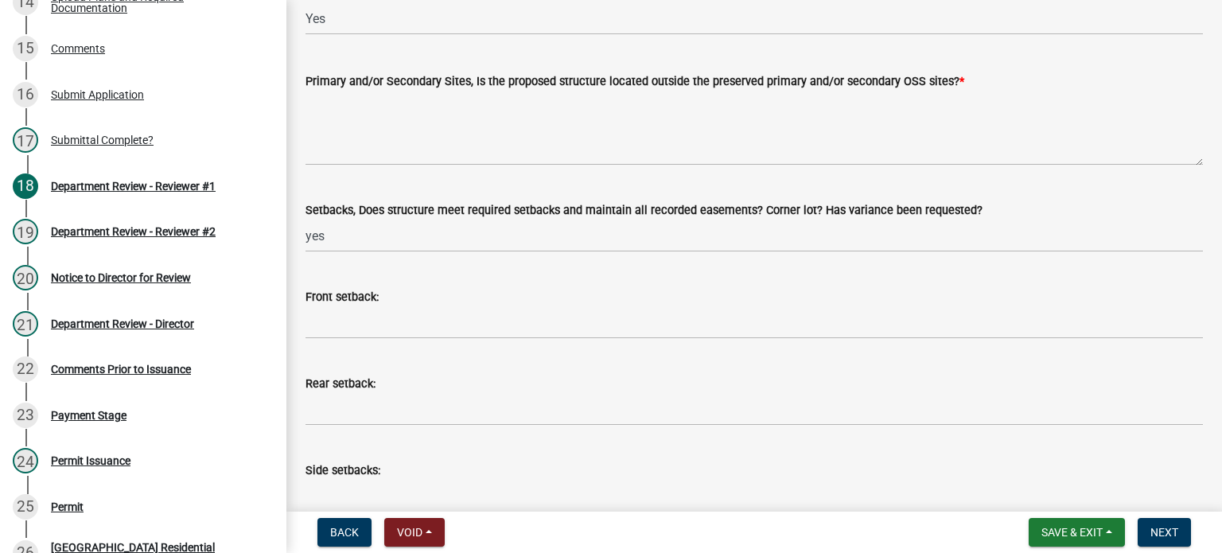
scroll to position [334, 0]
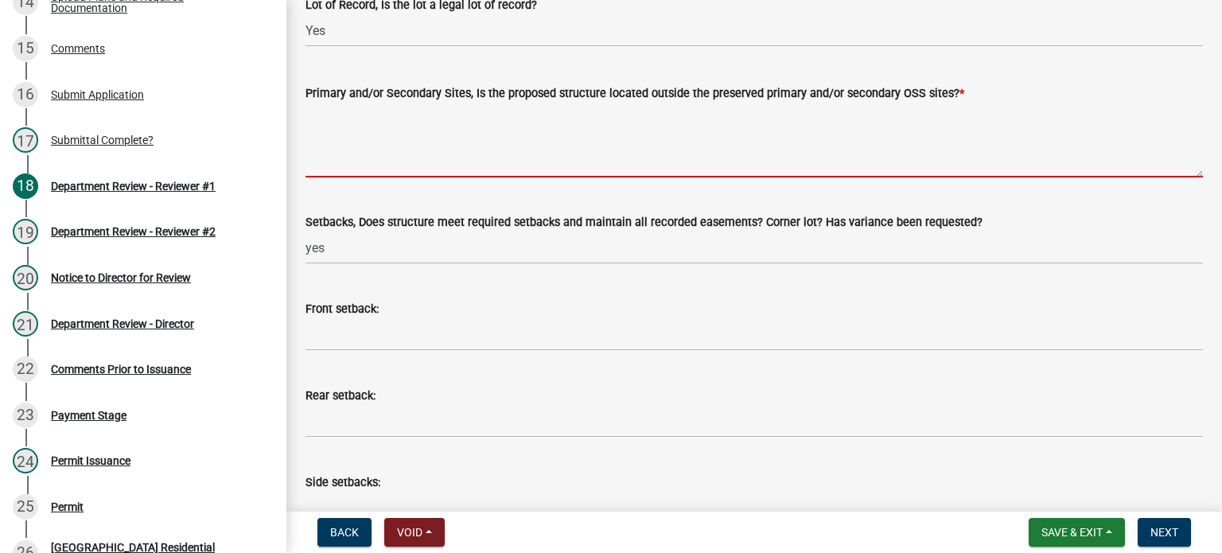
click at [665, 147] on textarea "Primary and/or Secondary Sites, Is the proposed structure located outside the p…" at bounding box center [755, 140] width 898 height 75
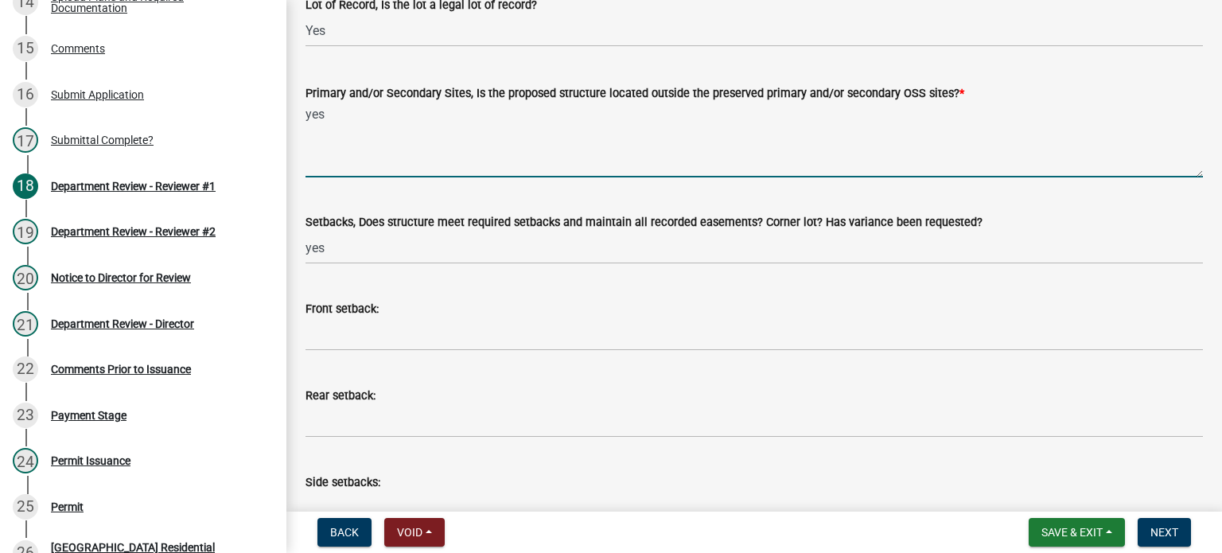
type textarea "yes"
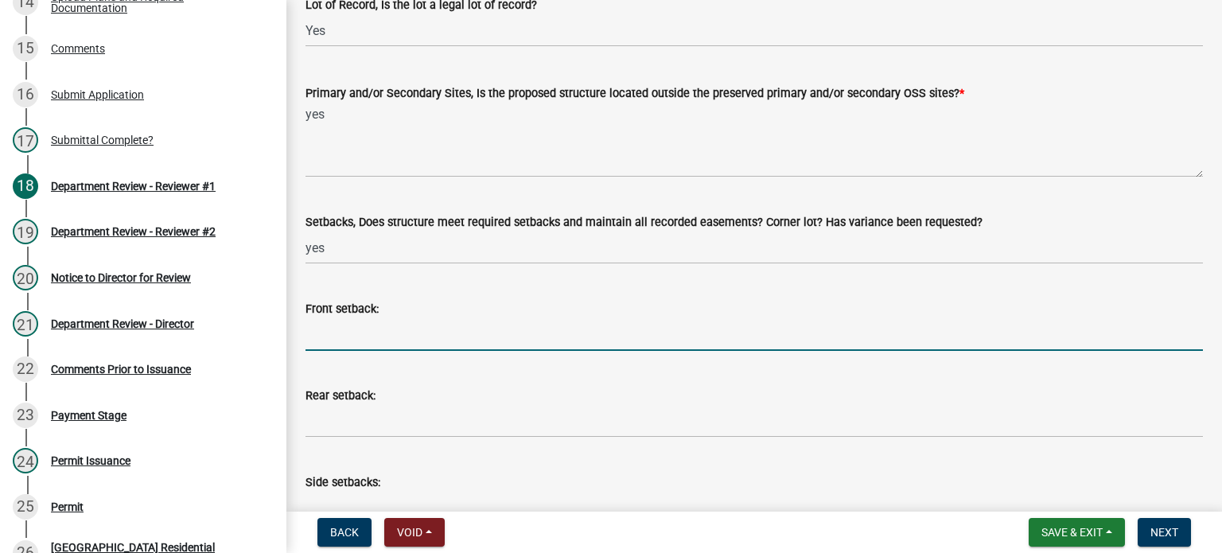
click at [370, 337] on input "Front setback:" at bounding box center [755, 334] width 898 height 33
type input "n/a"
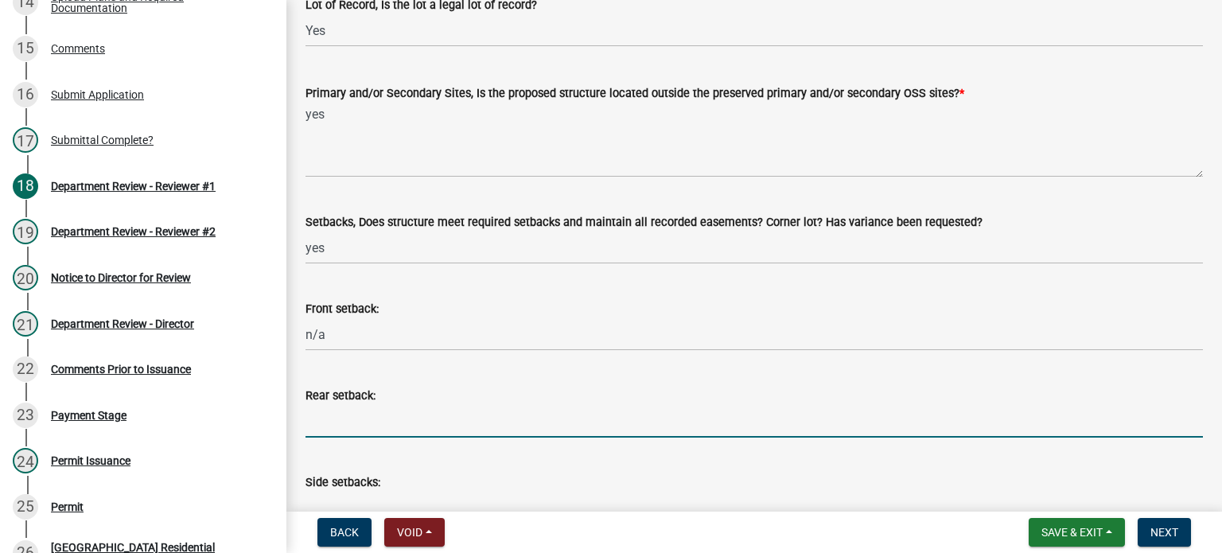
click at [353, 421] on input "Rear setback:" at bounding box center [755, 421] width 898 height 33
type input "20' in line with existing structure"
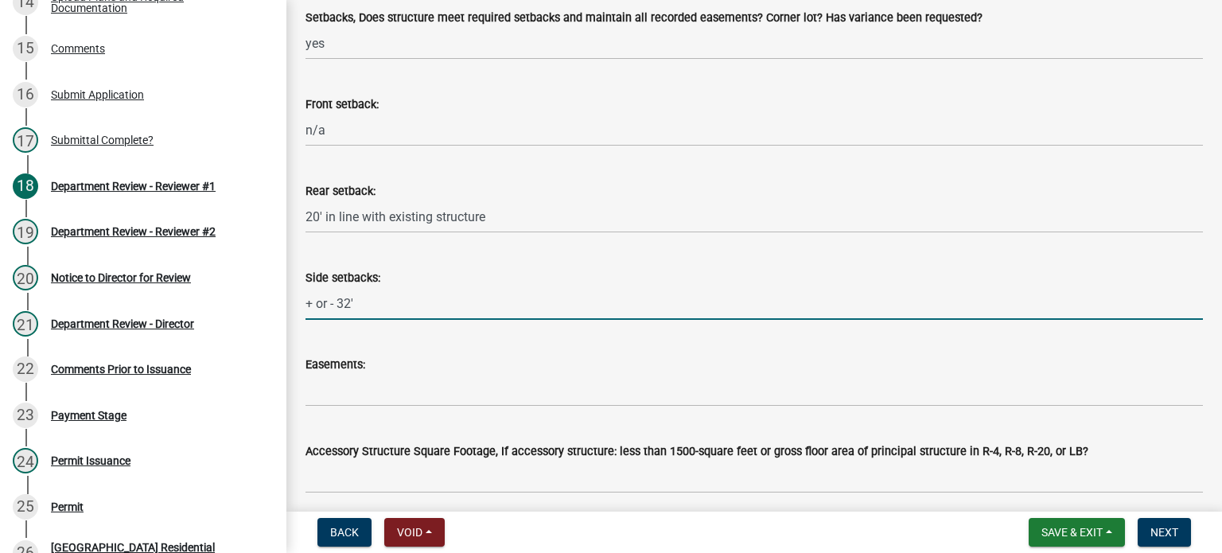
scroll to position [544, 0]
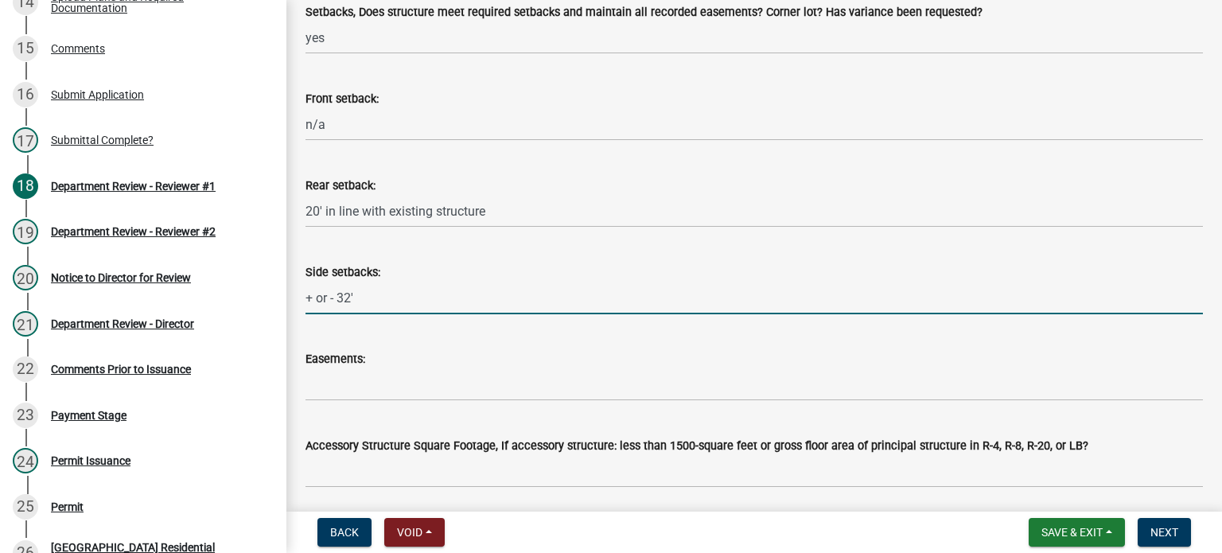
type input "+ or - 32'"
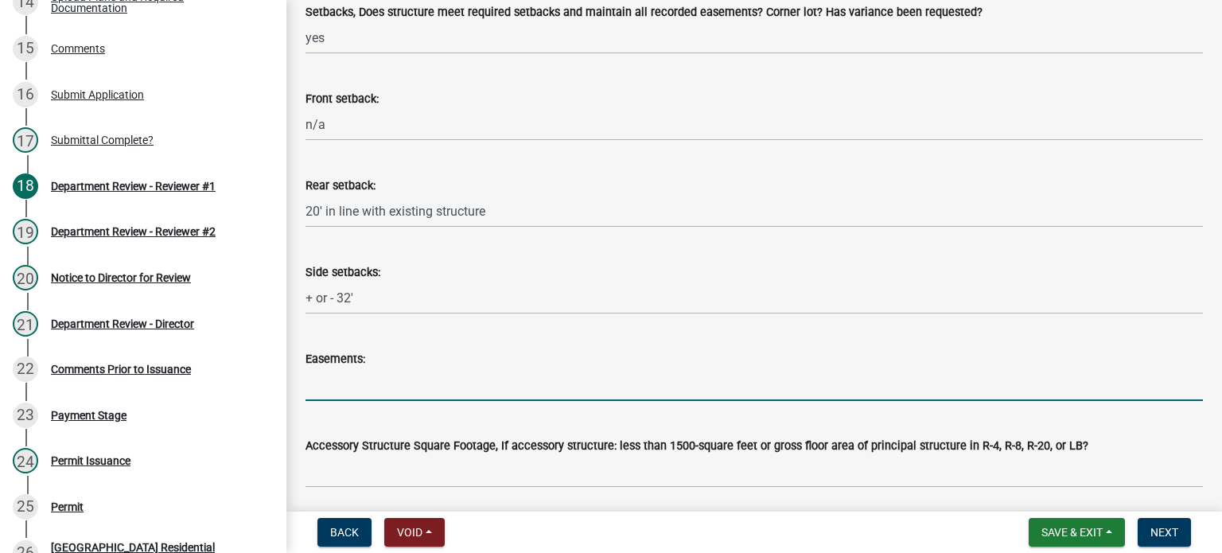
click at [324, 388] on input "Easements:" at bounding box center [755, 384] width 898 height 33
type input "n/a"
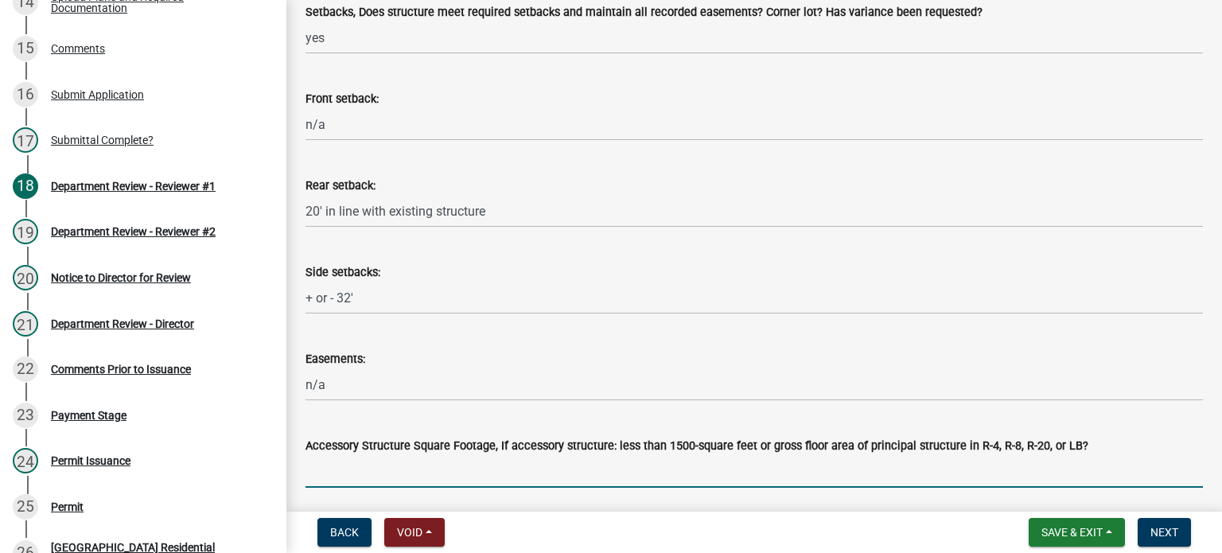
click at [322, 460] on input "Accessory Structure Square Footage, If accessory structure: less than 1500-squa…" at bounding box center [755, 471] width 898 height 33
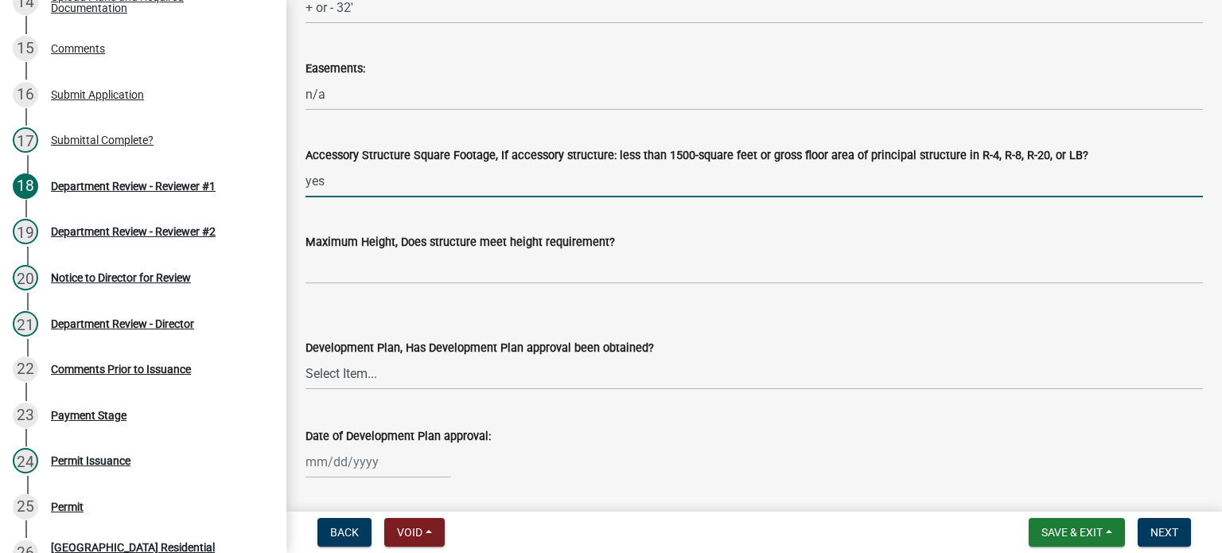
scroll to position [863, 0]
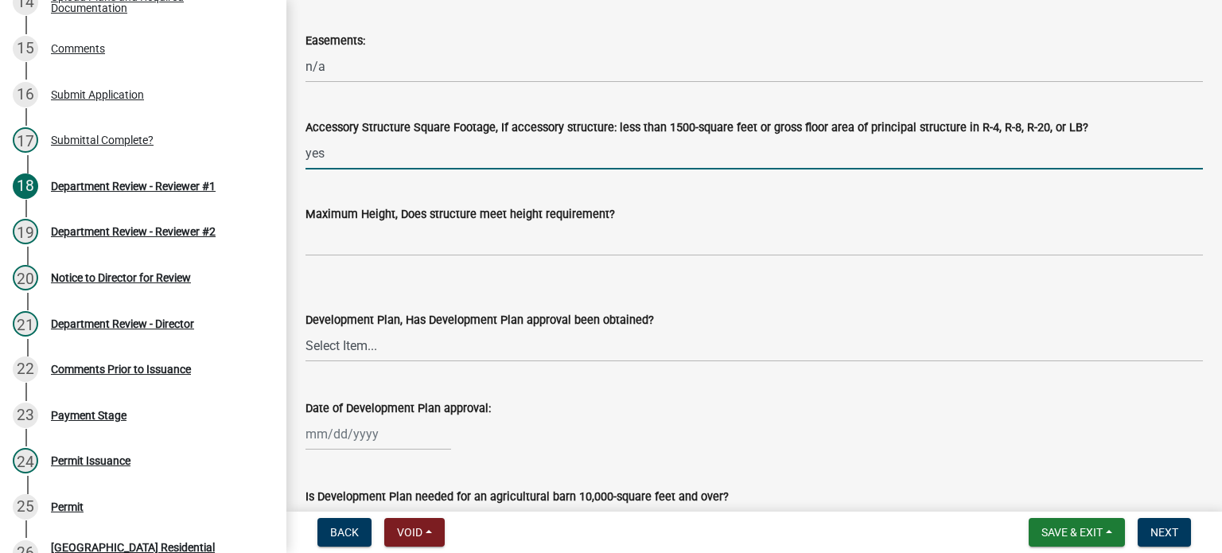
type input "yes"
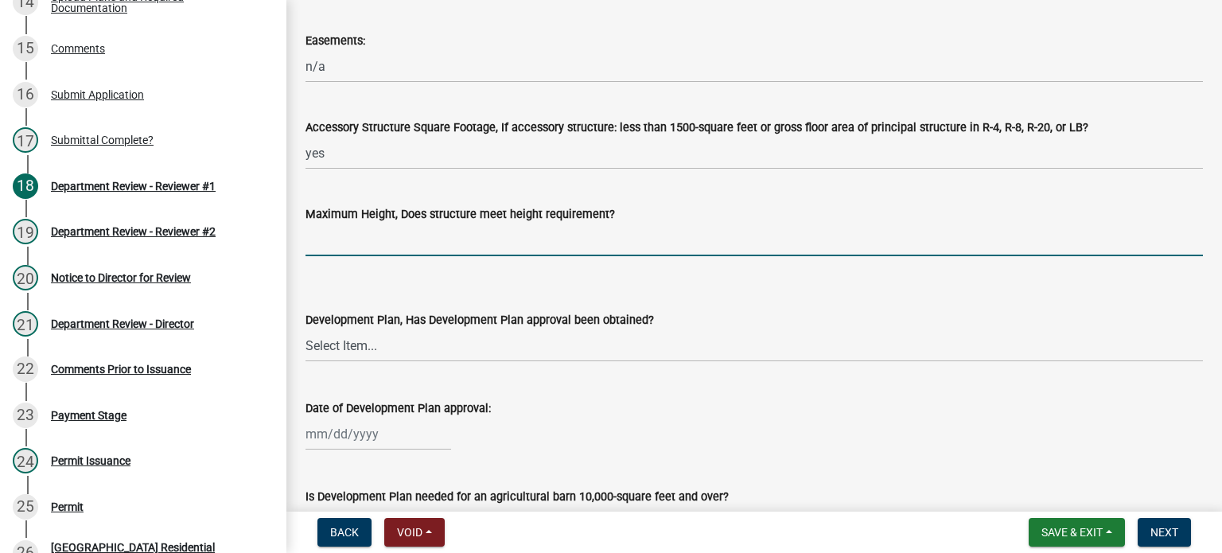
click at [329, 231] on input "Maximum Height, Does structure meet height requirement?" at bounding box center [755, 240] width 898 height 33
type input "yes"
click at [326, 335] on select "Select Item... Yes No N/A" at bounding box center [755, 345] width 898 height 33
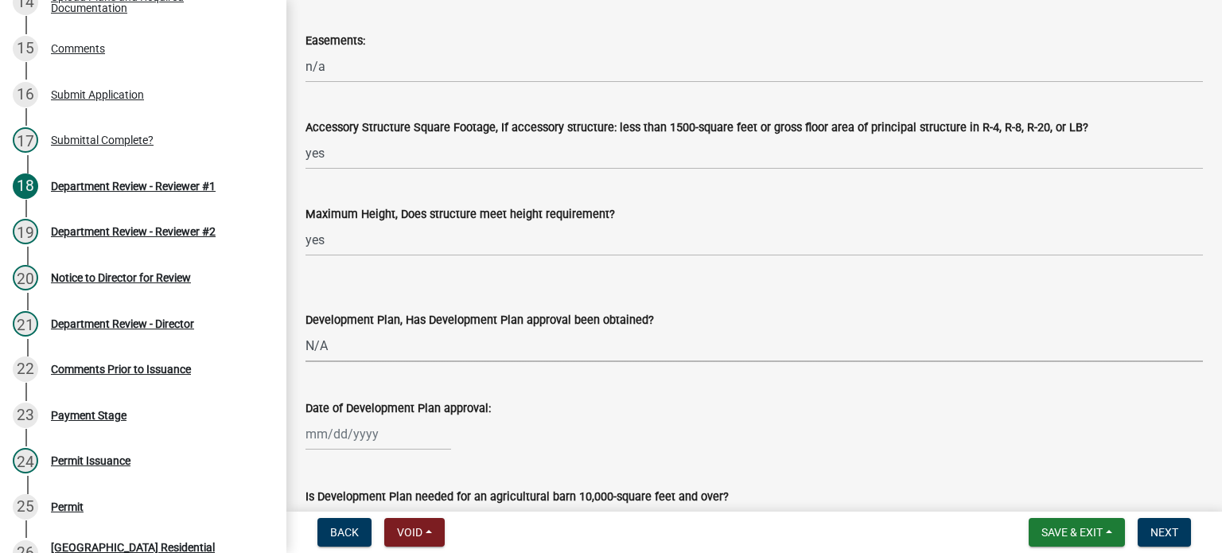
click at [306, 329] on select "Select Item... Yes No N/A" at bounding box center [755, 345] width 898 height 33
select select "674b3438-44d1-433f-a18e-9a900d807566"
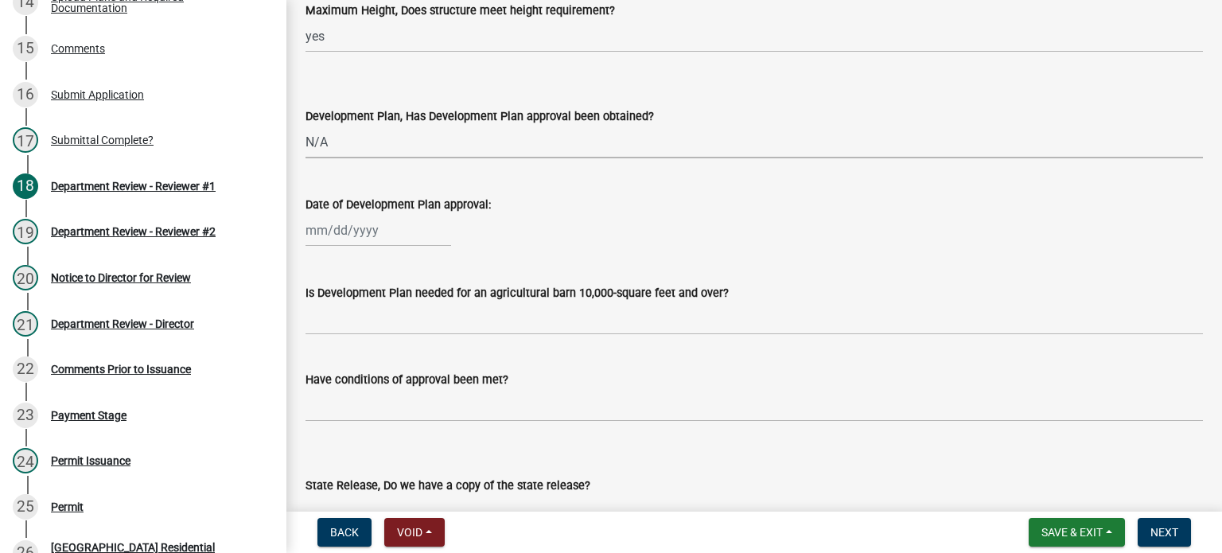
scroll to position [1086, 0]
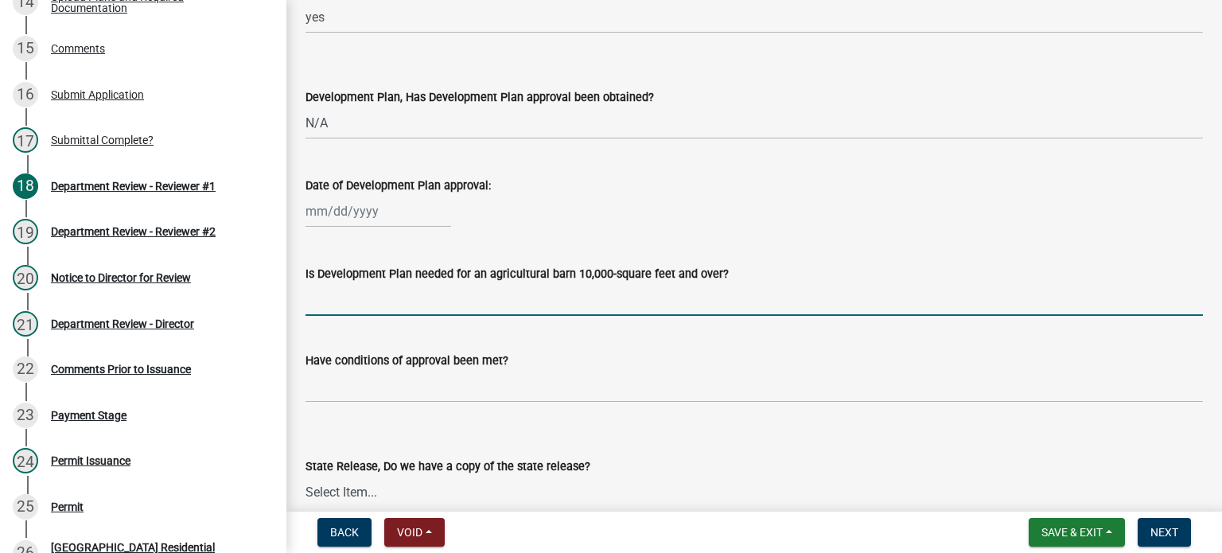
click at [474, 299] on input "Is Development Plan needed for an agricultural barn 10,000-square feet and over?" at bounding box center [755, 299] width 898 height 33
type input "n/a"
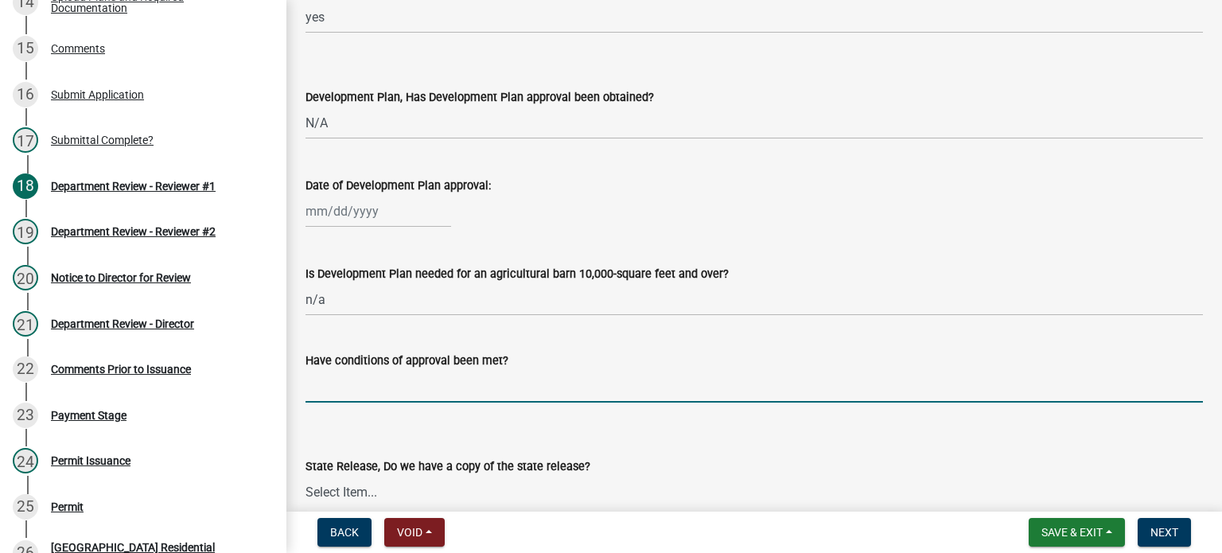
click at [357, 376] on input "Have conditions of approval been met?" at bounding box center [755, 386] width 898 height 33
type input "n/a"
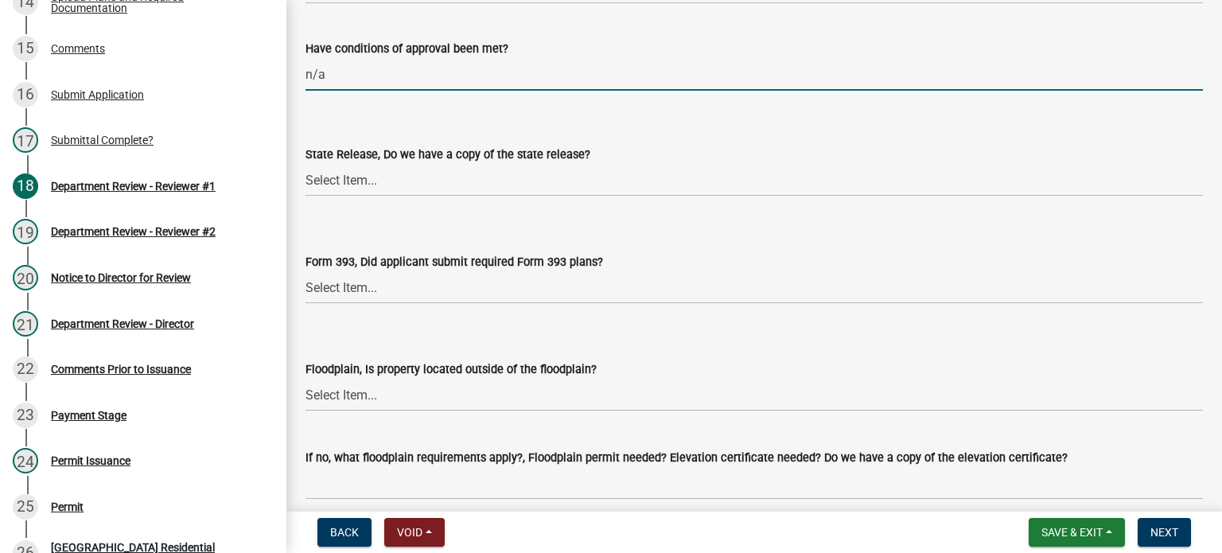
scroll to position [1404, 0]
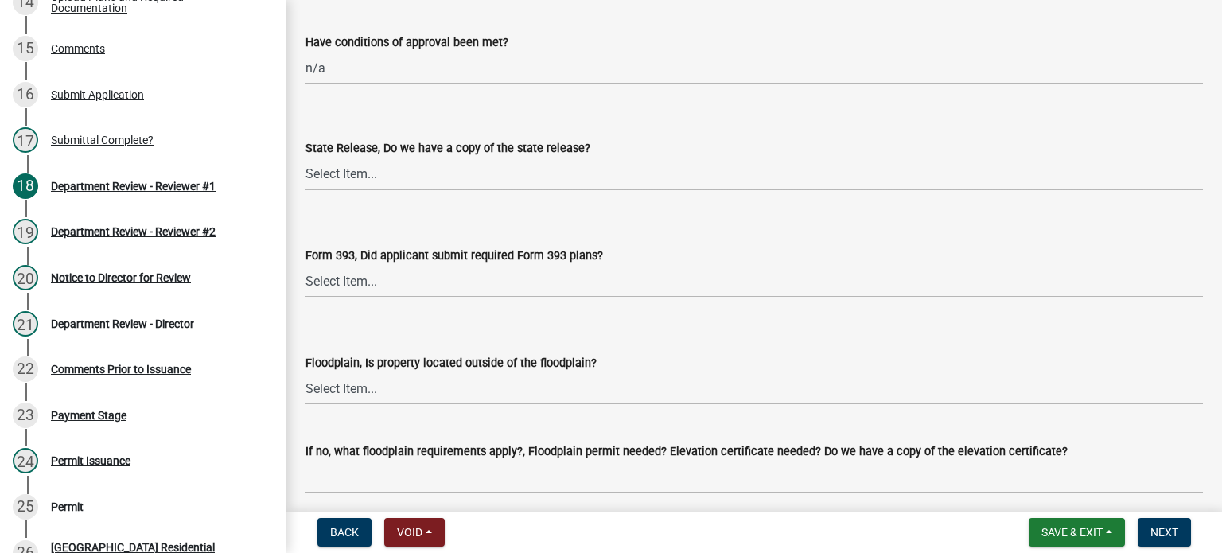
click at [323, 177] on select "Select Item... Yes No N/A" at bounding box center [755, 174] width 898 height 33
click at [306, 158] on select "Select Item... Yes No N/A" at bounding box center [755, 174] width 898 height 33
select select "d625d8e2-c016-4fa4-b697-cc01dbb75373"
click at [329, 283] on select "Select Item... Yes No N/A" at bounding box center [755, 281] width 898 height 33
click at [306, 265] on select "Select Item... Yes No N/A" at bounding box center [755, 281] width 898 height 33
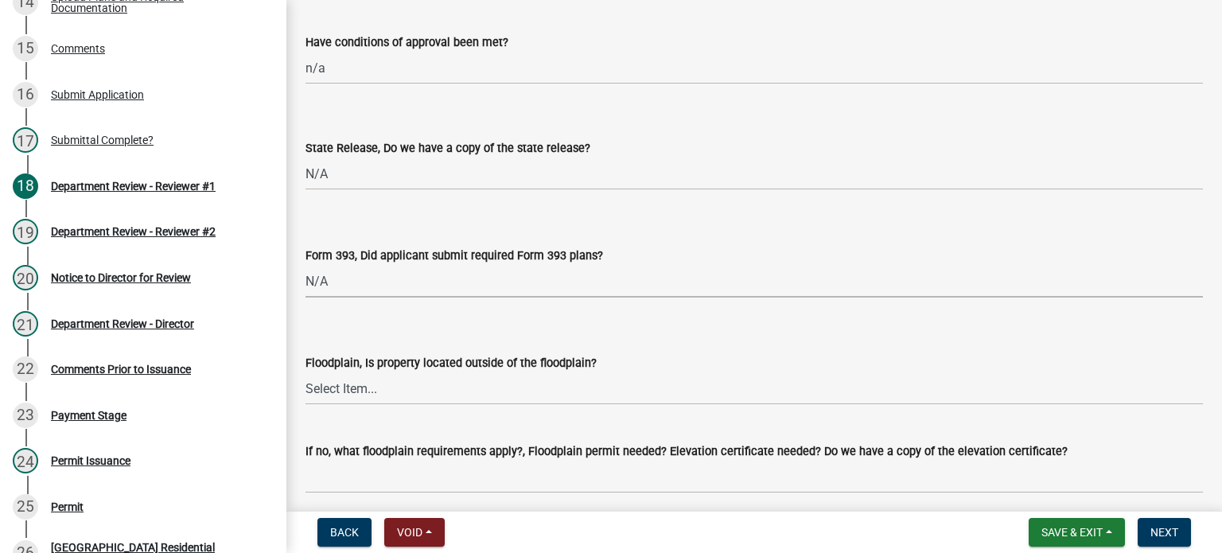
select select "220652cf-f23d-4527-9188-e71e6281c1f5"
click at [324, 393] on select "Select Item... Yes No" at bounding box center [755, 388] width 898 height 33
click at [306, 372] on select "Select Item... Yes No" at bounding box center [755, 388] width 898 height 33
select select "5ad78b45-2880-474c-97ef-2440aa75ee84"
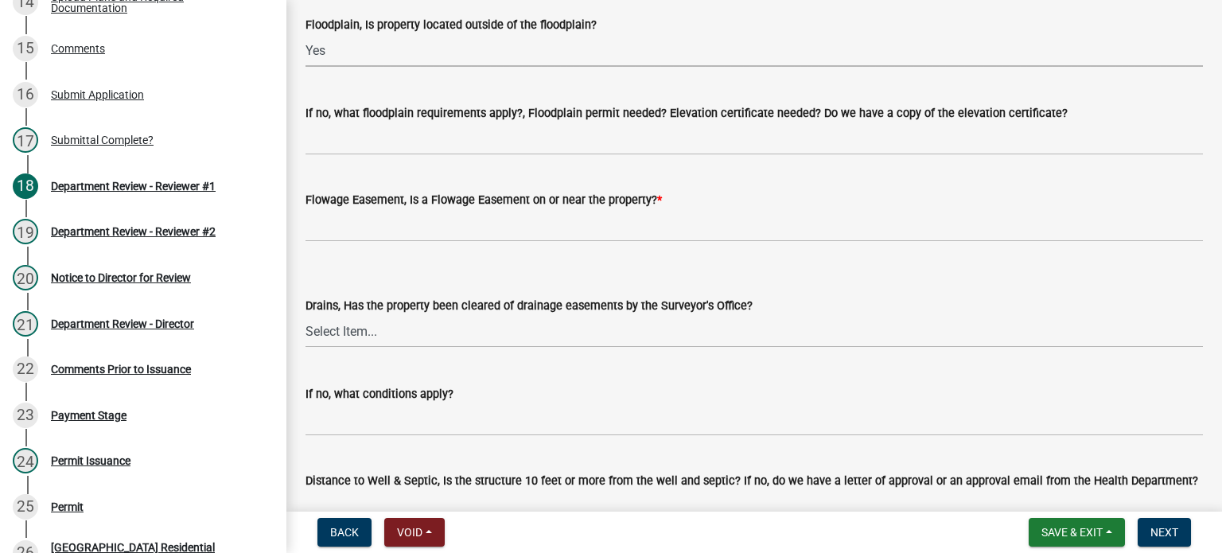
scroll to position [1754, 0]
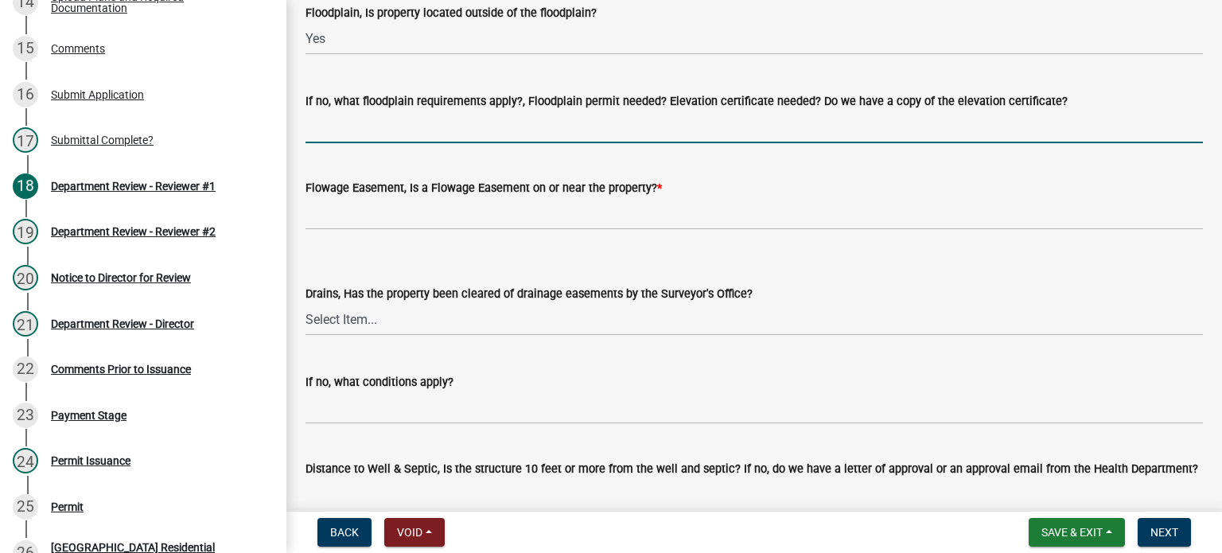
click at [341, 120] on input "If no, what floodplain requirements apply?, Floodplain permit needed? Elevation…" at bounding box center [755, 127] width 898 height 33
type input "n/a"
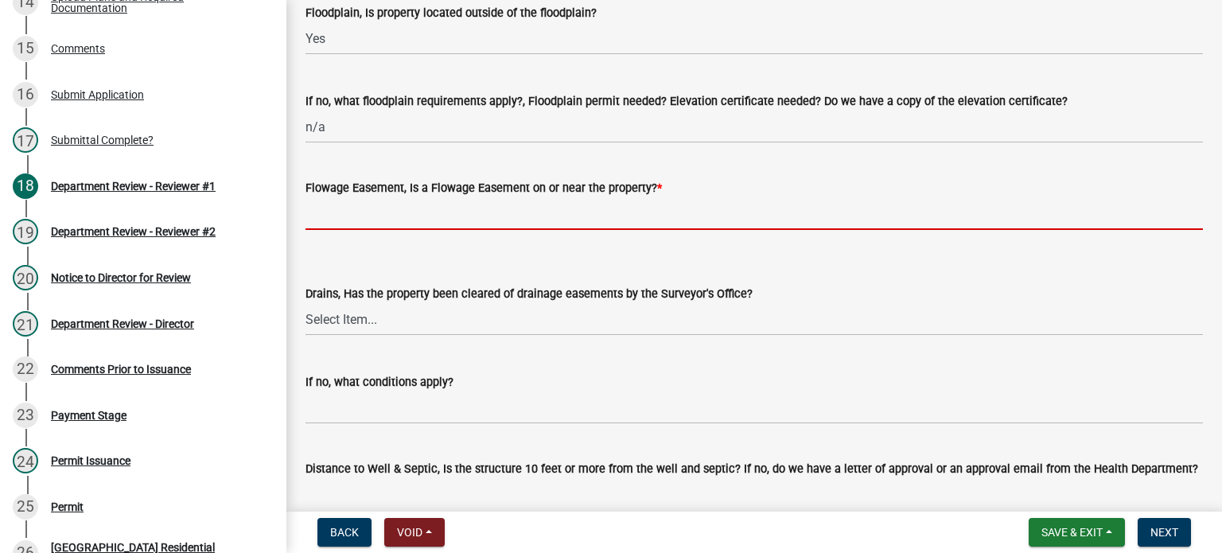
click at [361, 224] on input "Flowage Easement, Is a Flowage Easement on or near the property? *" at bounding box center [755, 213] width 898 height 33
type input "no"
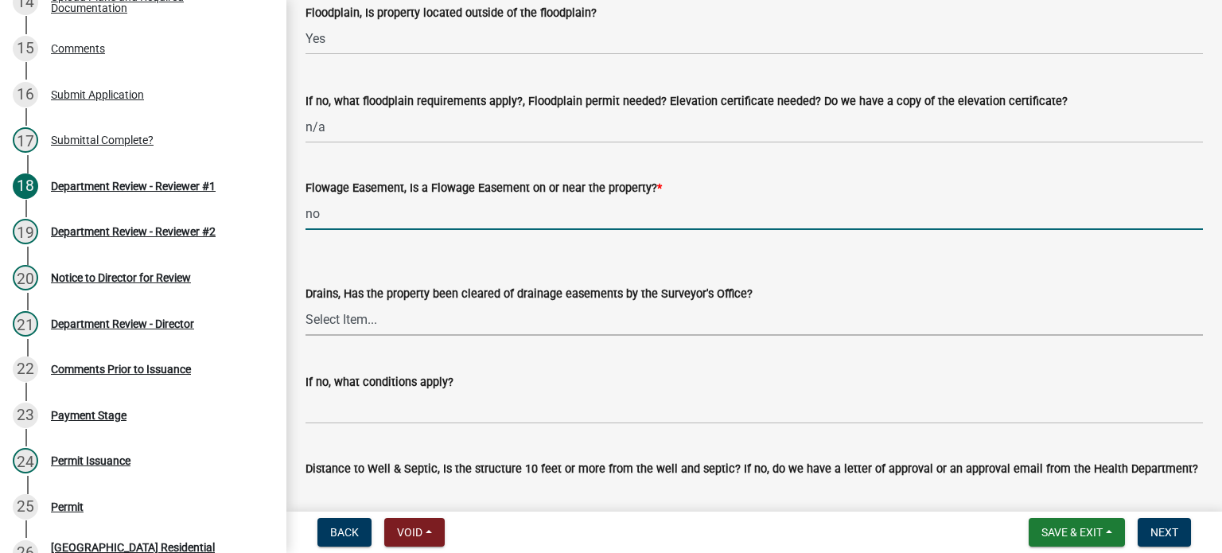
click at [315, 327] on select "Select Item... Yes No" at bounding box center [755, 319] width 898 height 33
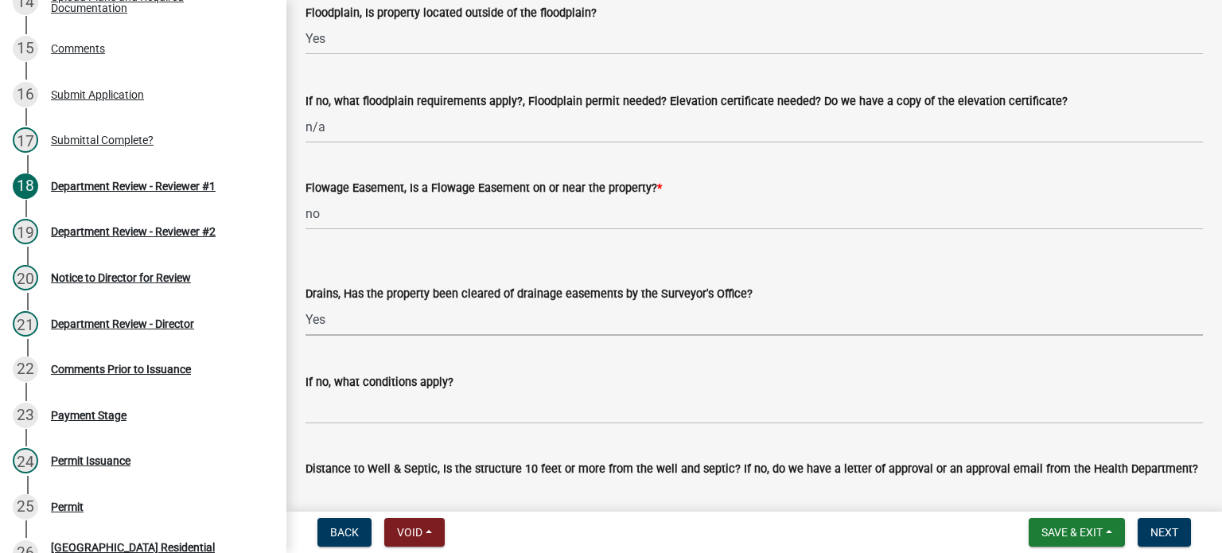
click at [306, 303] on select "Select Item... Yes No" at bounding box center [755, 319] width 898 height 33
select select "aa299abd-59e4-4841-82bd-632f03f187ef"
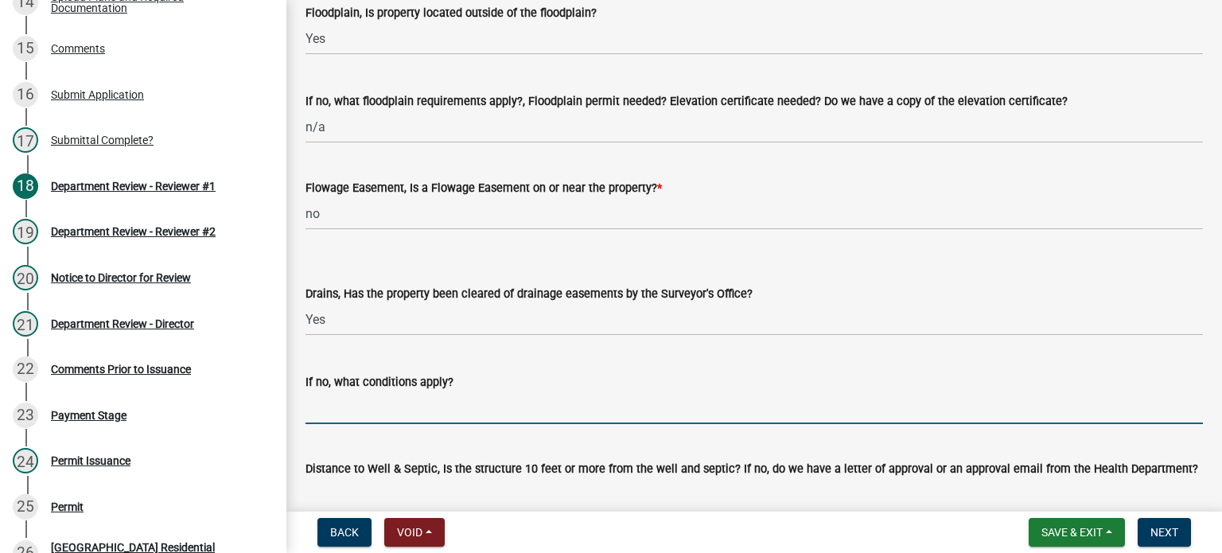
click at [330, 418] on input "If no, what conditions apply?" at bounding box center [755, 408] width 898 height 33
type input "n/a"
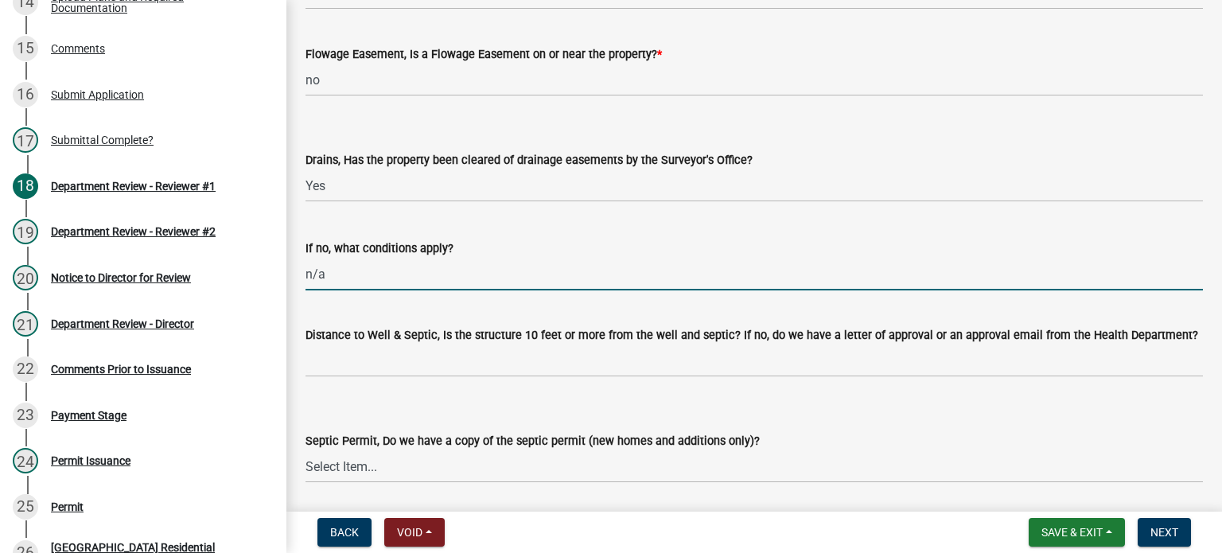
scroll to position [1913, 0]
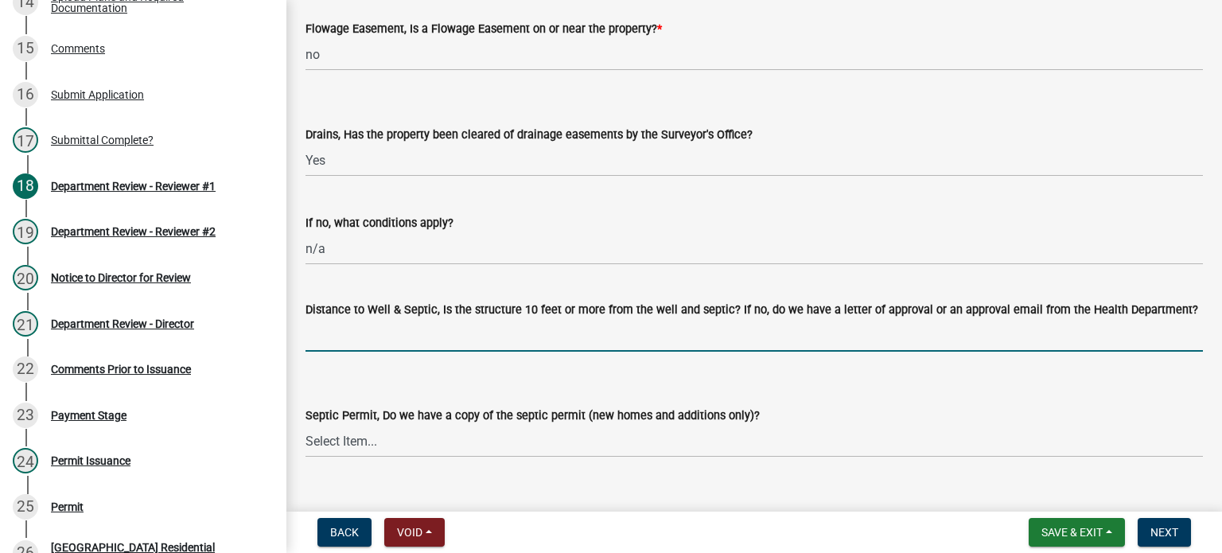
click at [336, 333] on input "Distance to Well & Septic, Is the structure 10 feet or more from the well and s…" at bounding box center [755, 335] width 898 height 33
type input "yes per applicant"
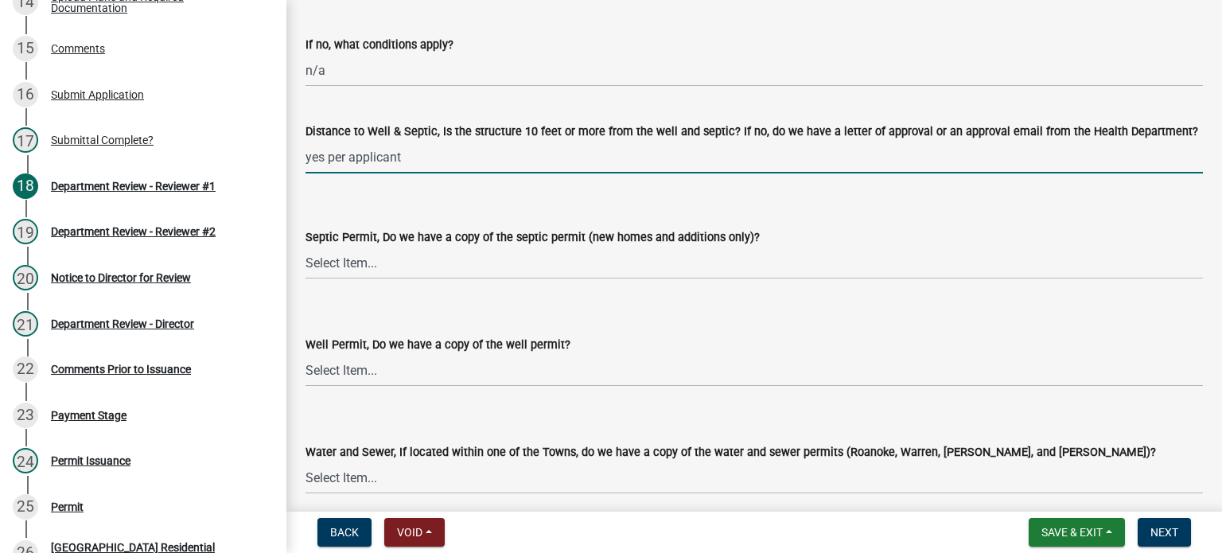
scroll to position [2136, 0]
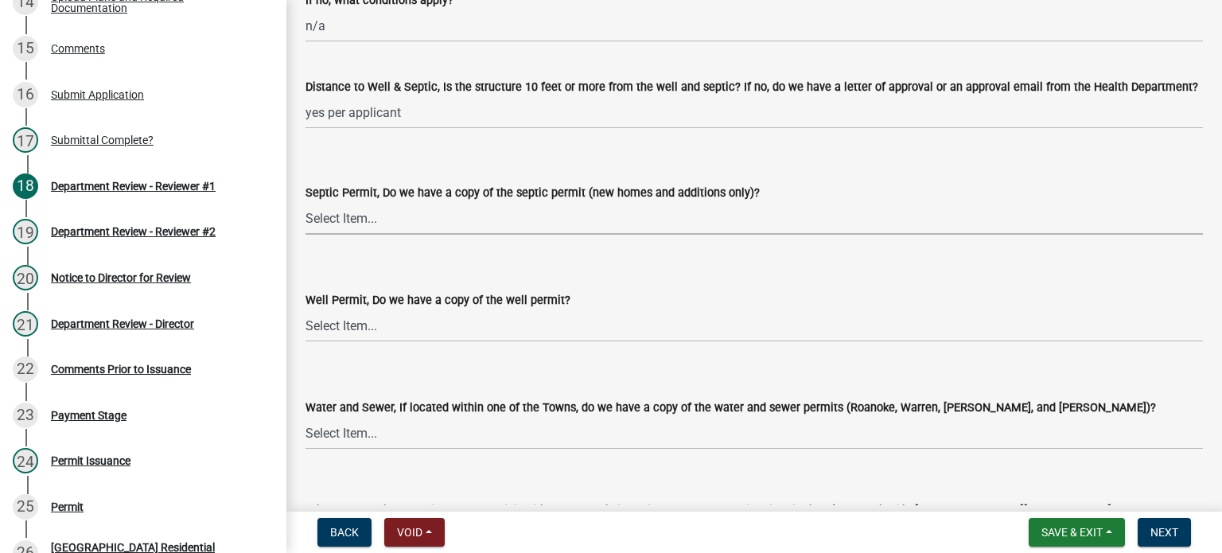
click at [325, 215] on select "Select Item... Yes No N/A" at bounding box center [755, 218] width 898 height 33
click at [306, 202] on select "Select Item... Yes No N/A" at bounding box center [755, 218] width 898 height 33
select select "9e915027-22d8-4398-b0f5-e3cf97d893e0"
click at [331, 327] on select "Select Item... Yes No N/A" at bounding box center [755, 326] width 898 height 33
click at [306, 310] on select "Select Item... Yes No N/A" at bounding box center [755, 326] width 898 height 33
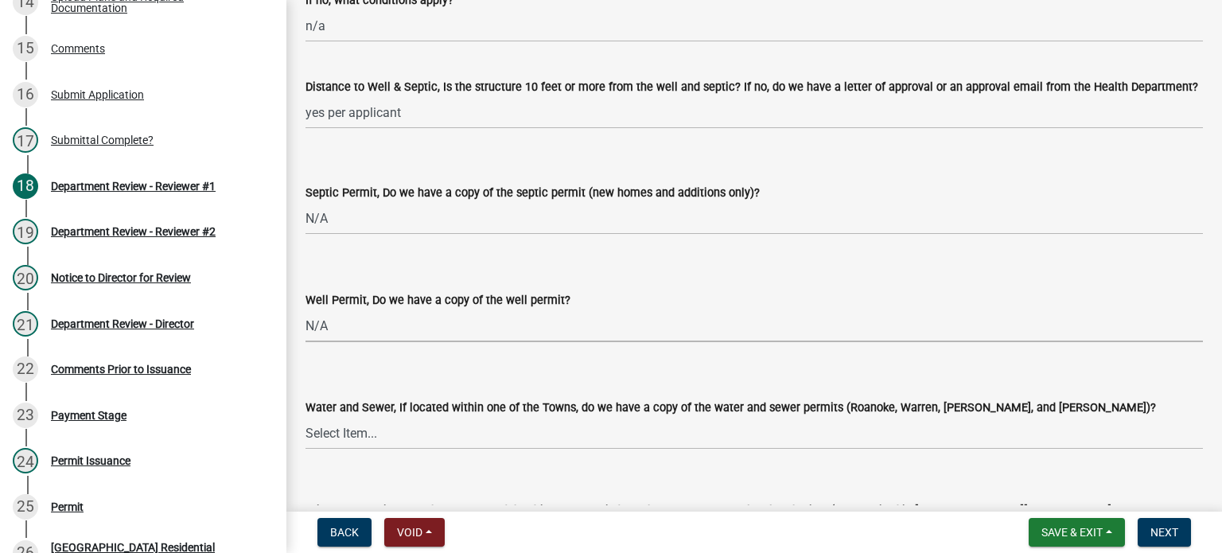
select select "2c91b07e-37d9-4ec5-b504-47058404e578"
click at [352, 425] on select "Select Item... Yes No N/A" at bounding box center [755, 433] width 898 height 33
click at [306, 417] on select "Select Item... Yes No N/A" at bounding box center [755, 433] width 898 height 33
select select "d6bfa9ee-3bd9-4f2b-bea1-0bf2a35e48f8"
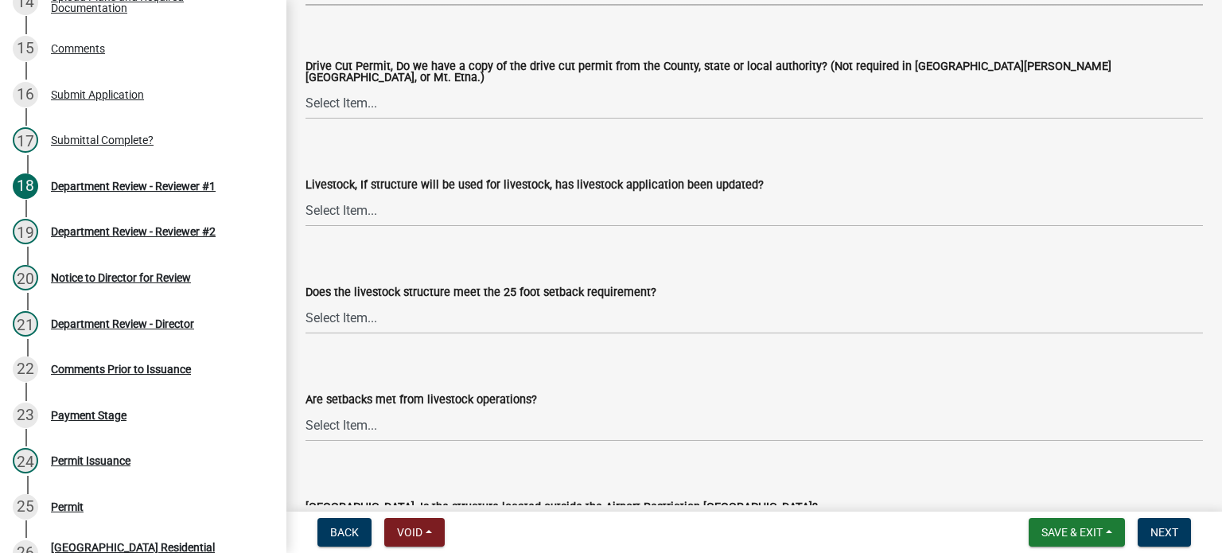
scroll to position [2582, 0]
click at [329, 103] on select "Select Item... Yes No N/A" at bounding box center [755, 101] width 898 height 33
click at [306, 85] on select "Select Item... Yes No N/A" at bounding box center [755, 101] width 898 height 33
select select "e1967740-c41b-4de5-b294-b9bc371f9c7c"
click at [341, 181] on label "Livestock, If structure will be used for livestock, has livestock application b…" at bounding box center [535, 183] width 458 height 11
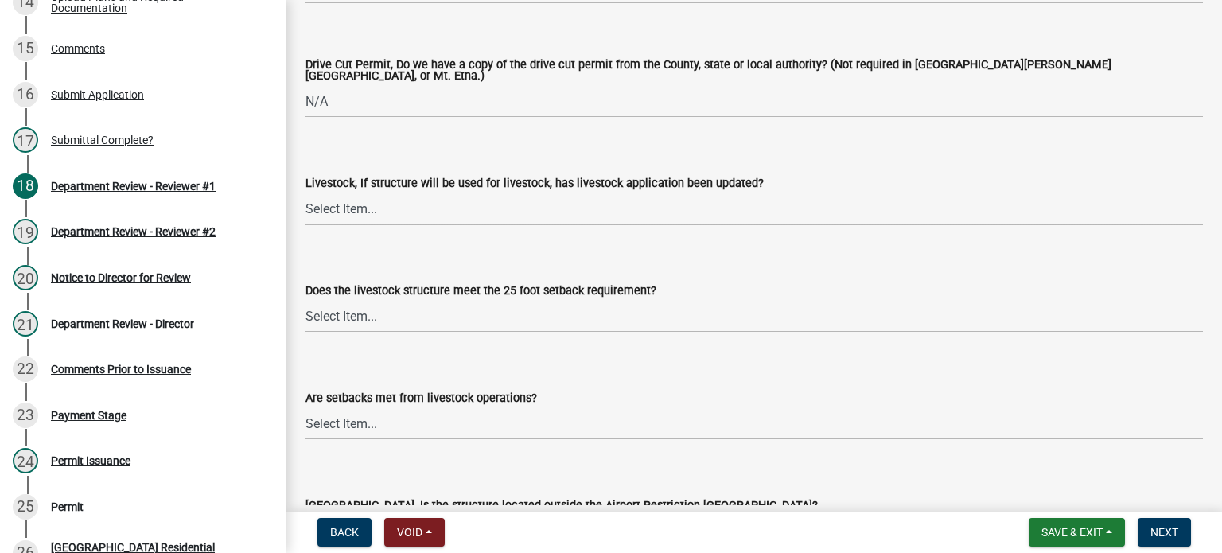
click at [341, 193] on select "Select Item... Yes No N/A" at bounding box center [755, 209] width 898 height 33
click at [340, 195] on select "Select Item... Yes No N/A" at bounding box center [755, 209] width 898 height 33
click at [306, 193] on select "Select Item... Yes No N/A" at bounding box center [755, 209] width 898 height 33
select select "4095ee07-1040-41d6-85c6-c6be8bf6c85e"
click at [341, 320] on select "Select Item... Yes No N/A" at bounding box center [755, 316] width 898 height 33
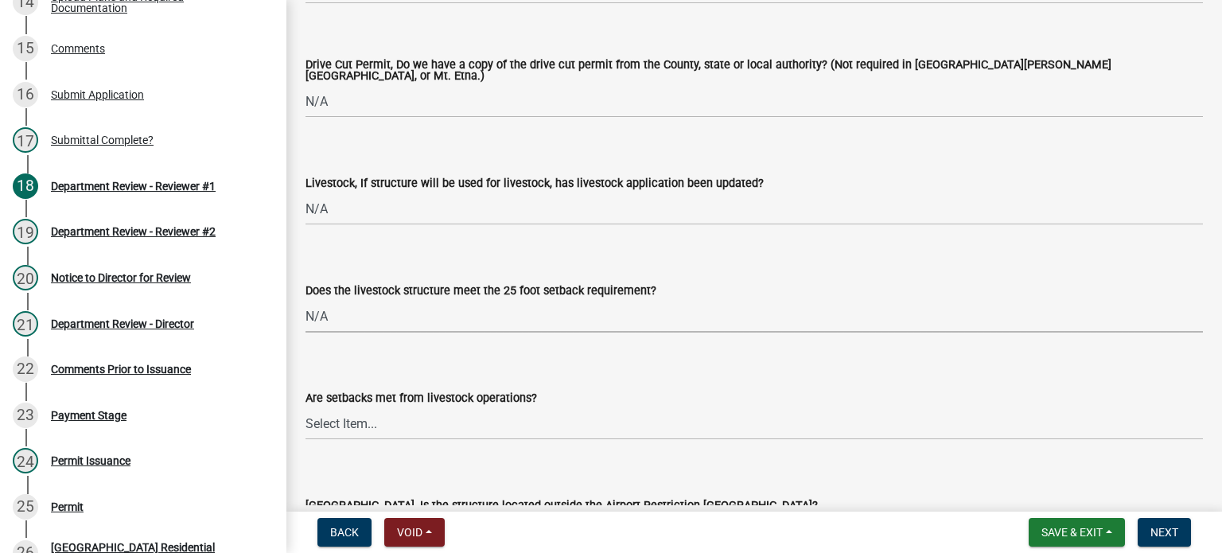
click at [306, 300] on select "Select Item... Yes No N/A" at bounding box center [755, 316] width 898 height 33
select select "87343147-211b-4763-93bb-8b2ee6155afc"
click at [340, 413] on select "Select Item... Yes No" at bounding box center [755, 423] width 898 height 33
click at [306, 407] on select "Select Item... Yes No" at bounding box center [755, 423] width 898 height 33
select select "a533f136-47b9-4377-857f-add42c7a7ee1"
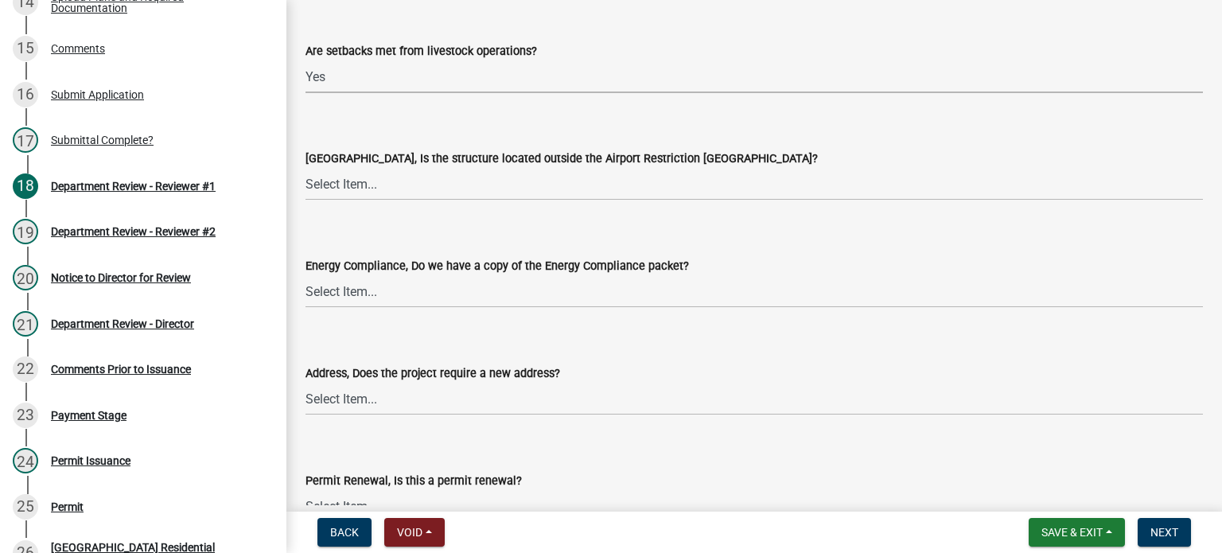
scroll to position [2932, 0]
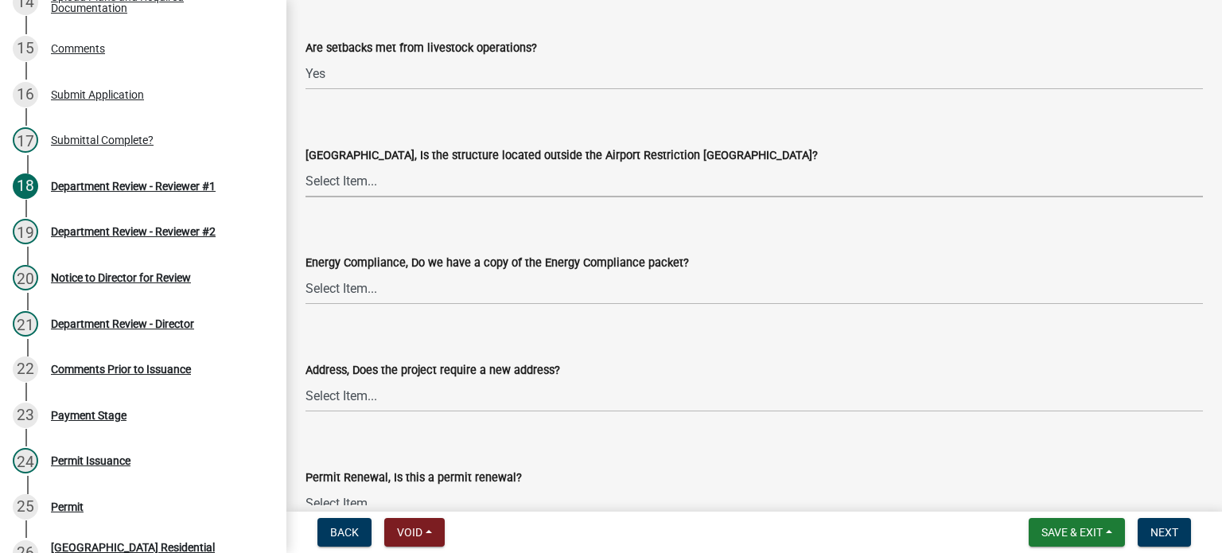
click at [347, 175] on select "Select Item... Yes No" at bounding box center [755, 181] width 898 height 33
click at [306, 165] on select "Select Item... Yes No" at bounding box center [755, 181] width 898 height 33
select select "3c66432b-8bb8-4124-90df-d6035d4b372c"
click at [322, 282] on select "Select Item... Yes No N/A" at bounding box center [755, 288] width 898 height 33
click at [306, 272] on select "Select Item... Yes No N/A" at bounding box center [755, 288] width 898 height 33
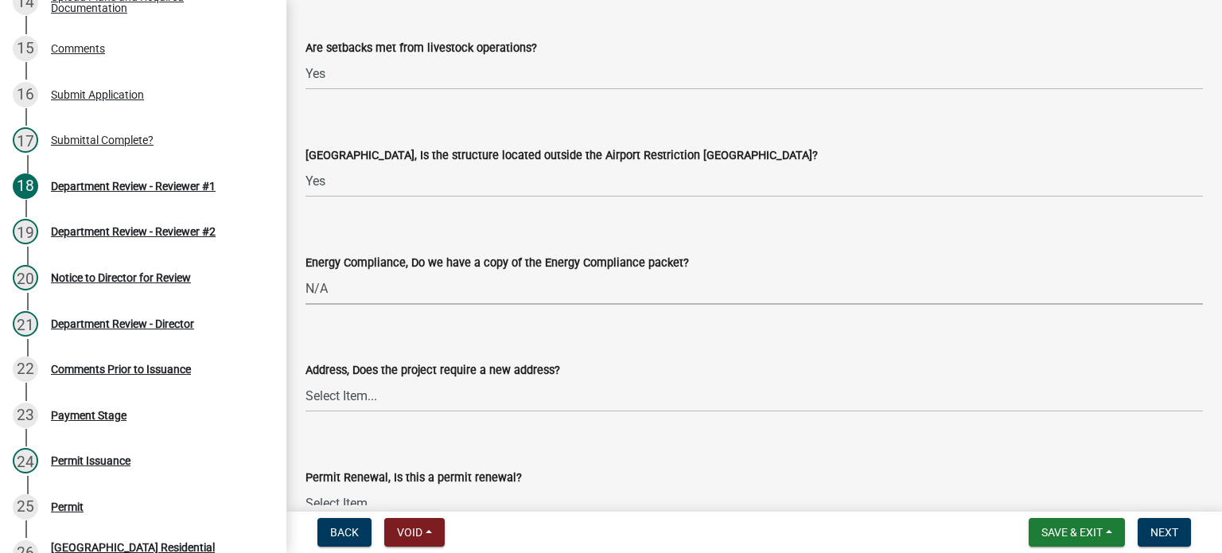
select select "eefb9dc7-f8b2-40a4-9773-3ac47aeffb04"
click at [330, 402] on select "Select Item... Yes No" at bounding box center [755, 396] width 898 height 33
click at [306, 380] on select "Select Item... Yes No" at bounding box center [755, 396] width 898 height 33
select select "dab9127f-4f14-4b54-93cb-019292fe7c15"
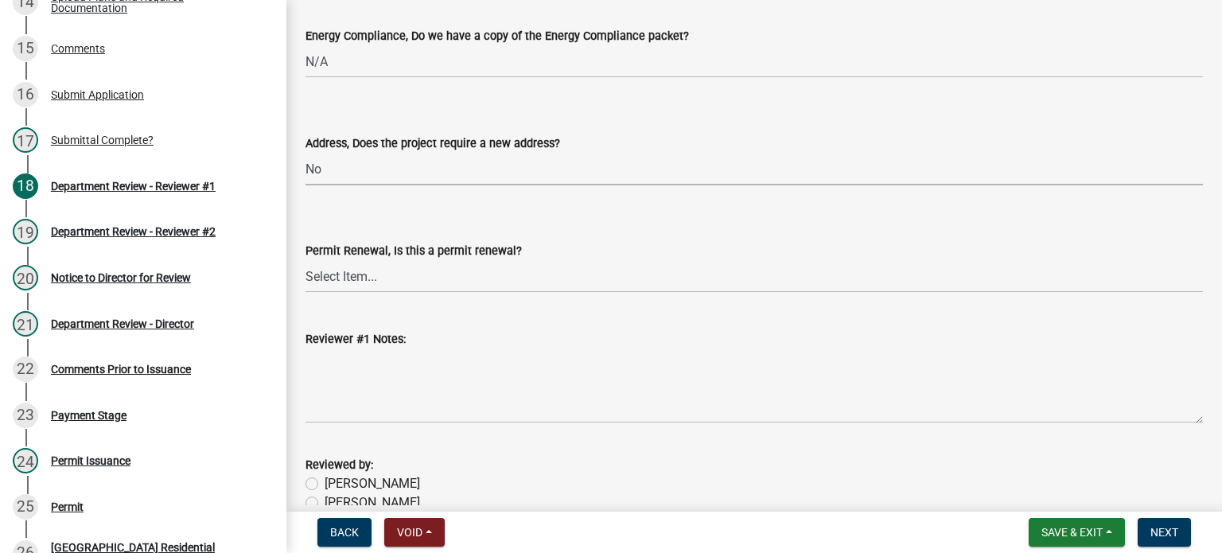
scroll to position [3187, 0]
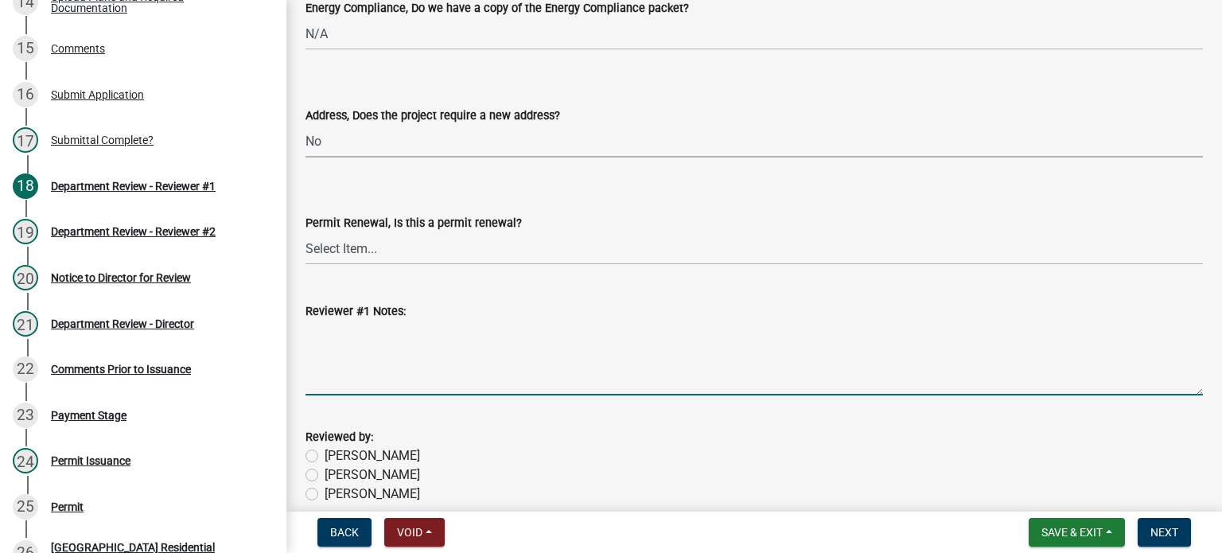
click at [393, 321] on textarea "Reviewer #1 Notes:" at bounding box center [755, 358] width 898 height 75
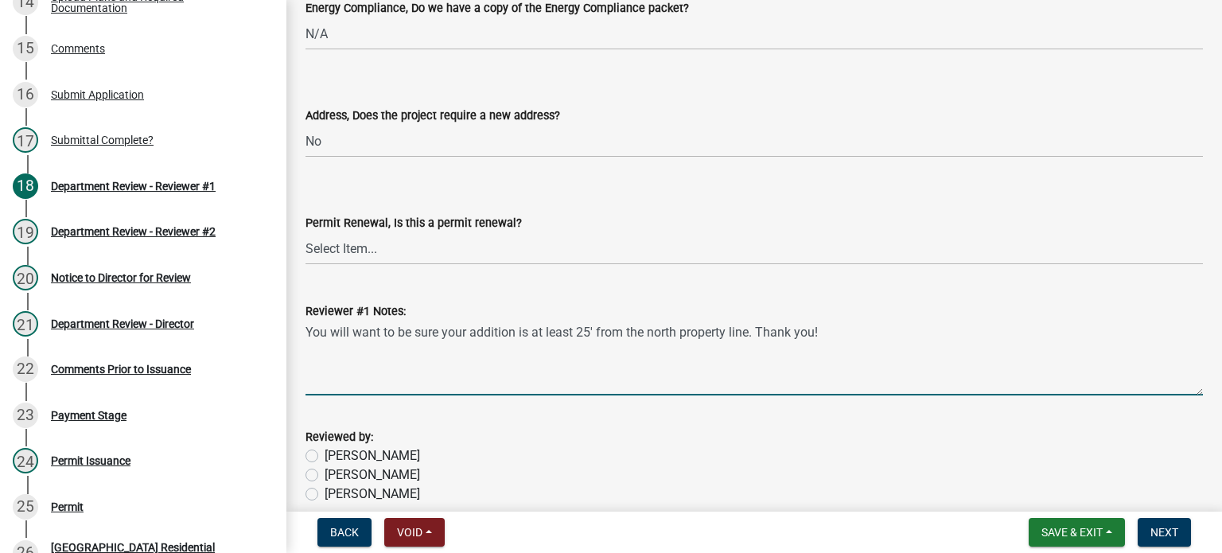
type textarea "You will want to be sure your addition is at least 25' from the north property …"
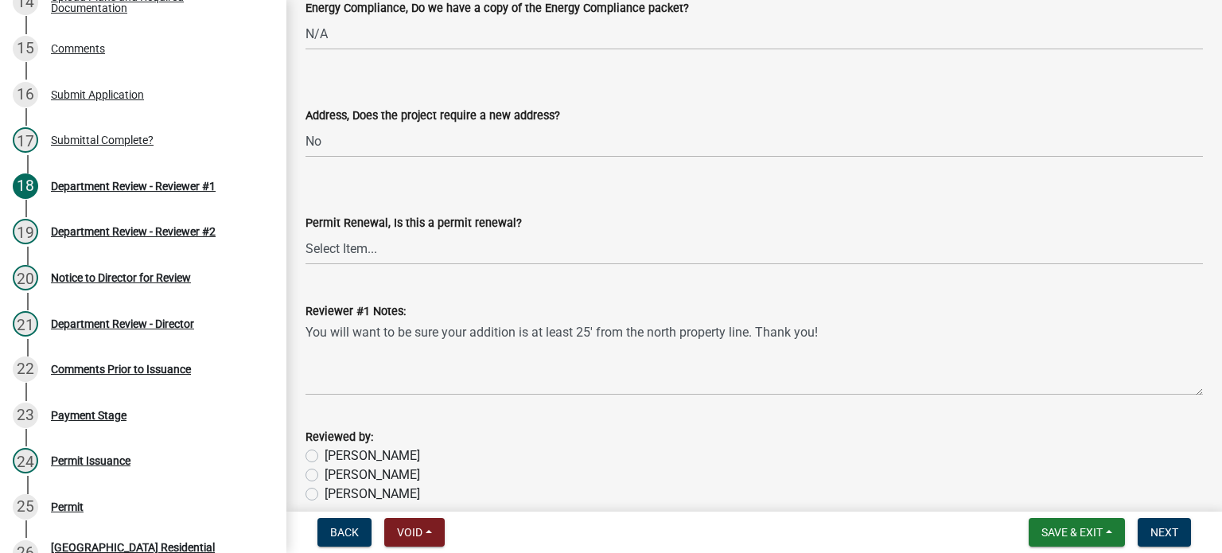
click at [325, 469] on label "Jessica" at bounding box center [373, 475] width 96 height 19
click at [325, 469] on input "Jessica" at bounding box center [330, 471] width 10 height 10
radio input "true"
click at [1164, 528] on span "Next" at bounding box center [1165, 532] width 28 height 13
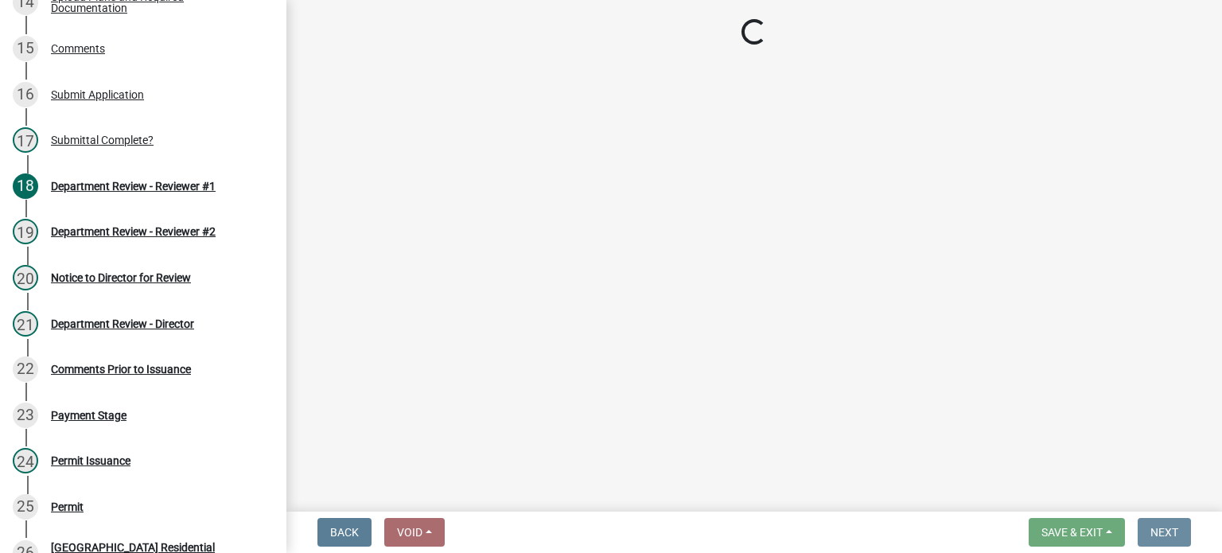
scroll to position [0, 0]
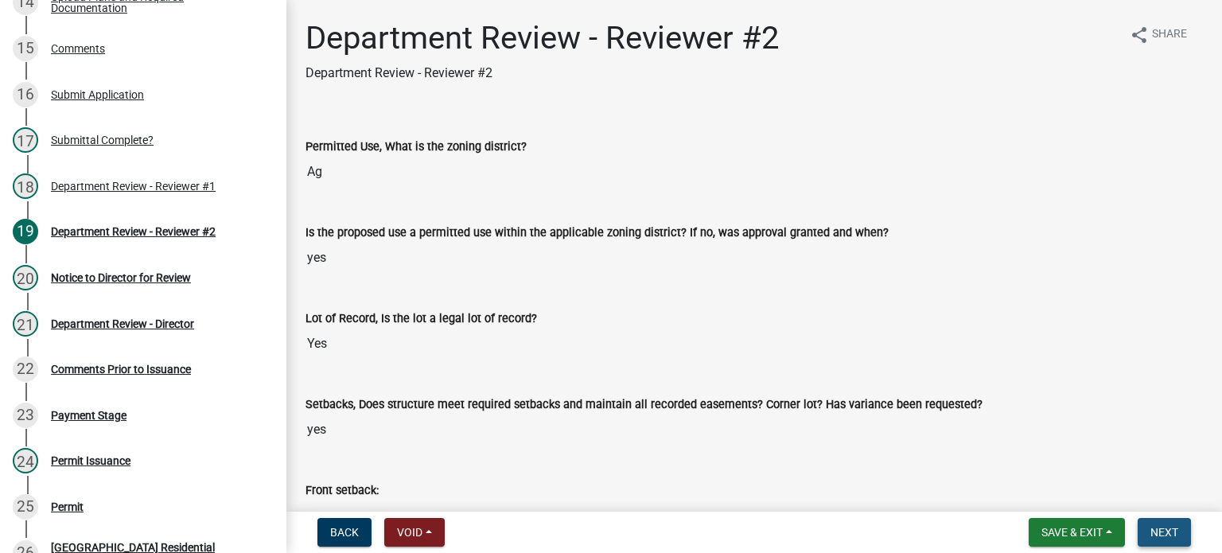
click at [1164, 528] on span "Next" at bounding box center [1165, 532] width 28 height 13
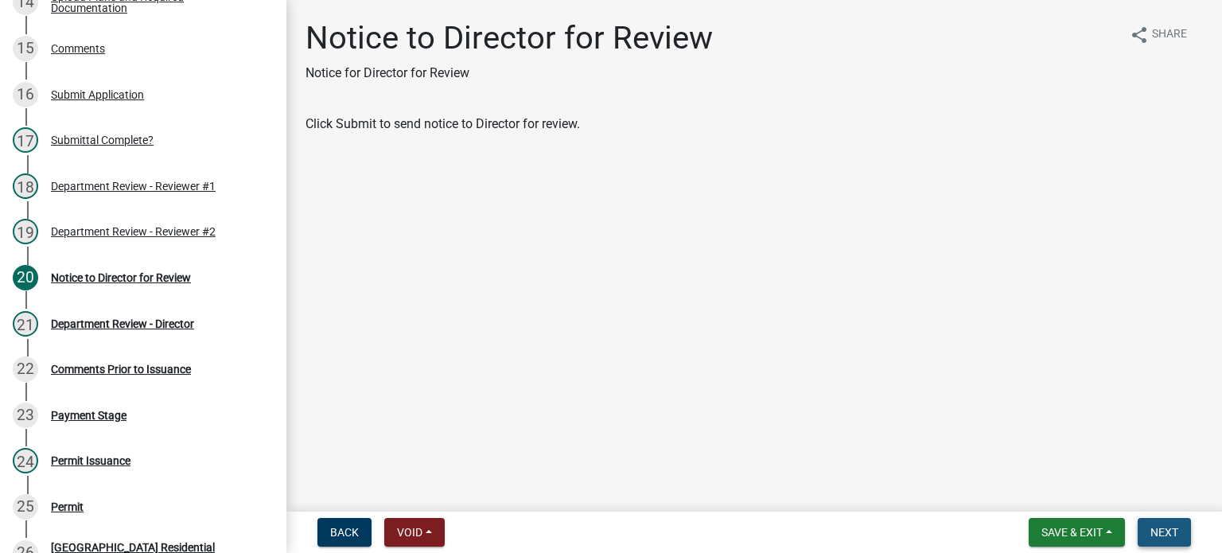
click at [1164, 528] on span "Next" at bounding box center [1165, 532] width 28 height 13
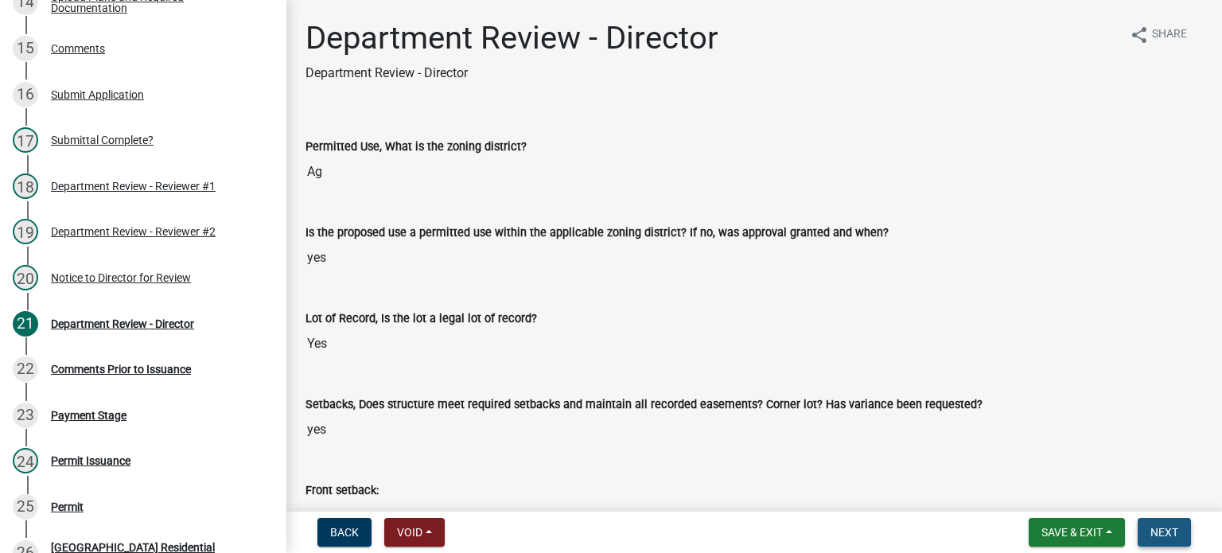
click at [1164, 528] on span "Next" at bounding box center [1165, 532] width 28 height 13
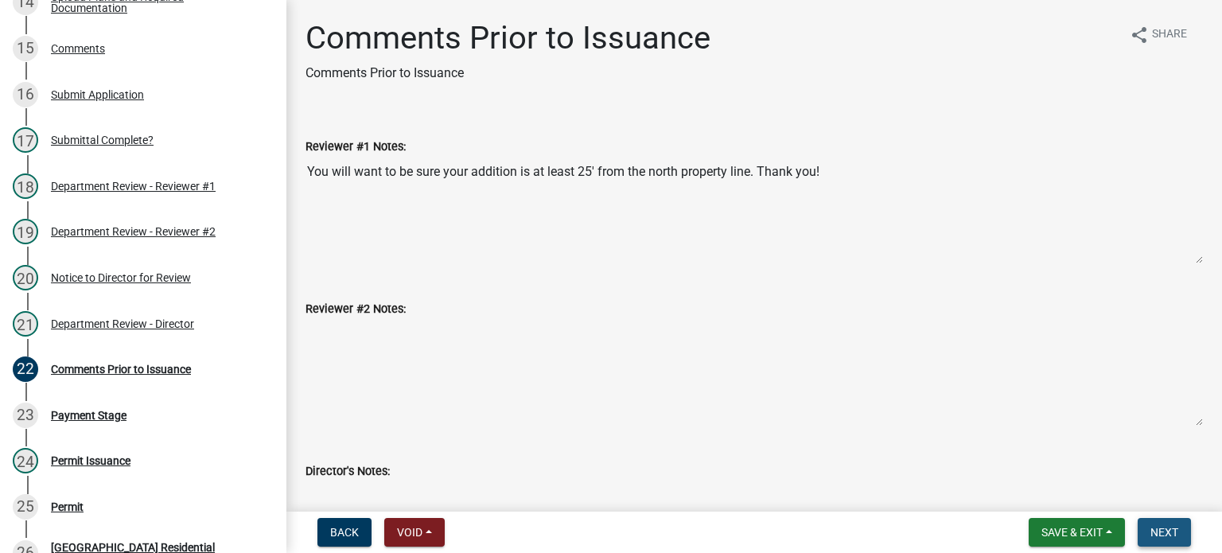
click at [1164, 528] on span "Next" at bounding box center [1165, 532] width 28 height 13
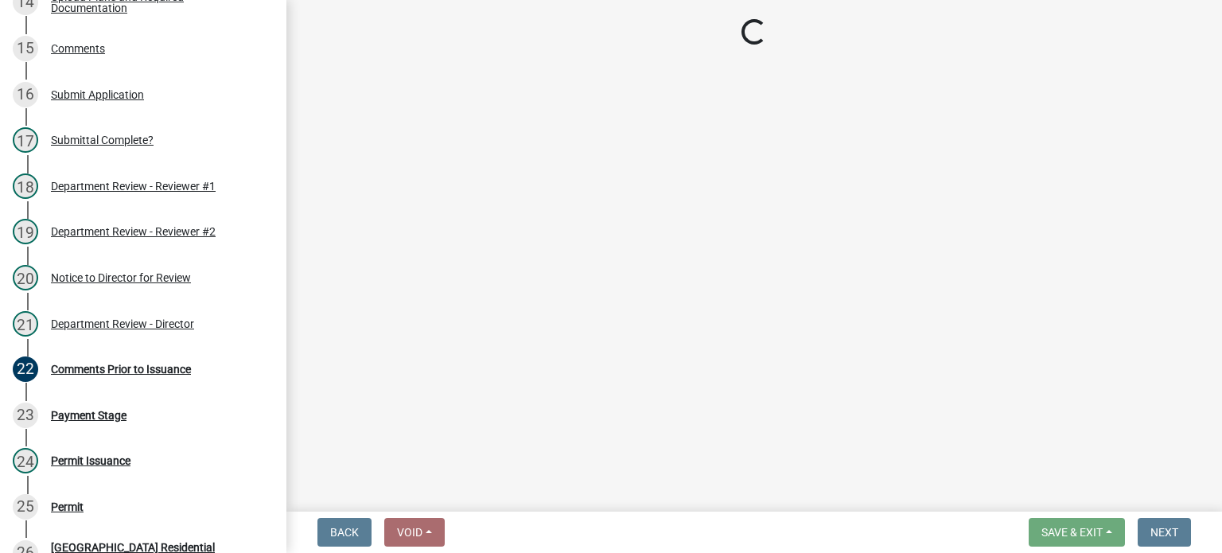
select select "3: 3"
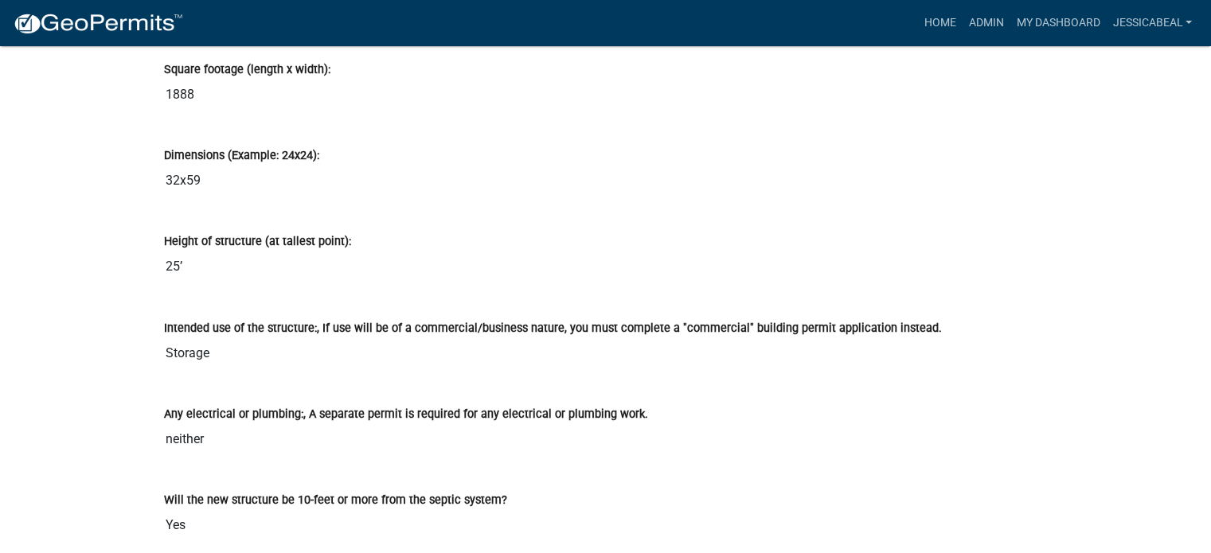
scroll to position [2705, 0]
